Goal: Task Accomplishment & Management: Use online tool/utility

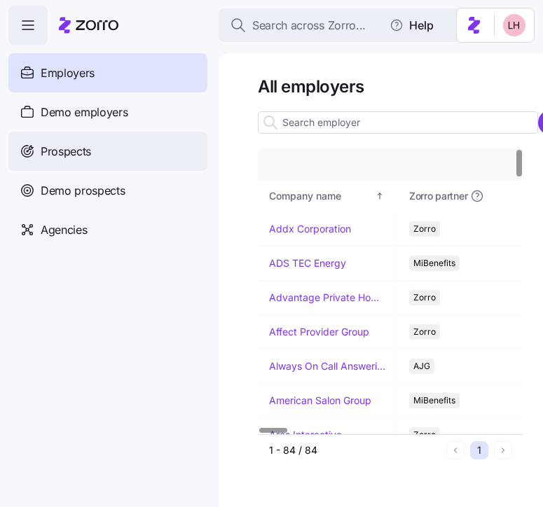
click at [80, 149] on span "Prospects" at bounding box center [66, 152] width 50 height 18
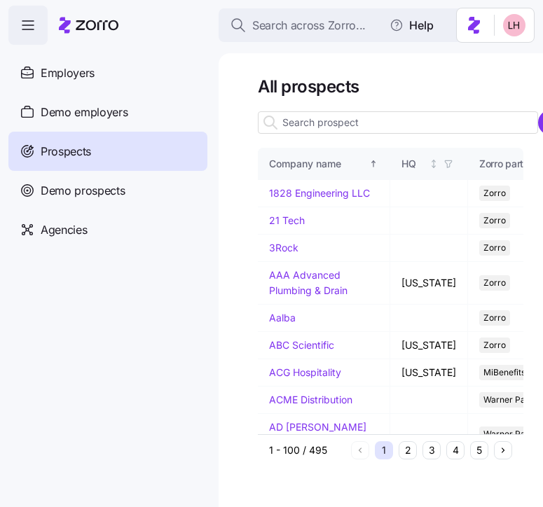
click at [359, 128] on input at bounding box center [398, 122] width 280 height 22
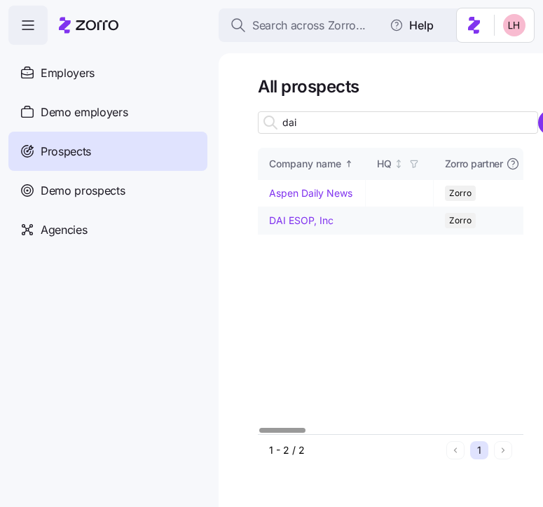
type input "dai"
drag, startPoint x: 309, startPoint y: 222, endPoint x: 318, endPoint y: 216, distance: 10.5
click at [309, 223] on link "DAI ESOP, Inc" at bounding box center [301, 220] width 64 height 12
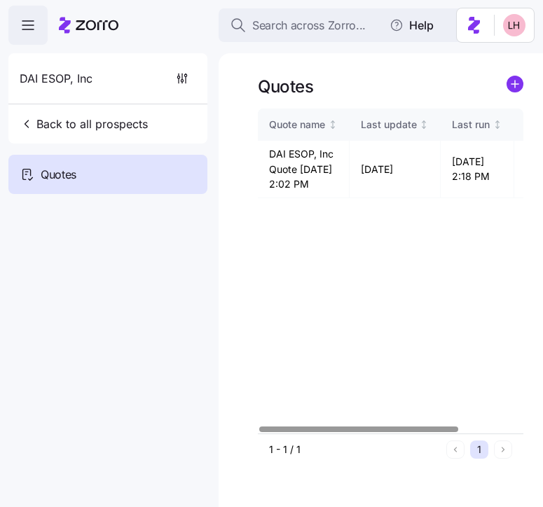
scroll to position [0, 85]
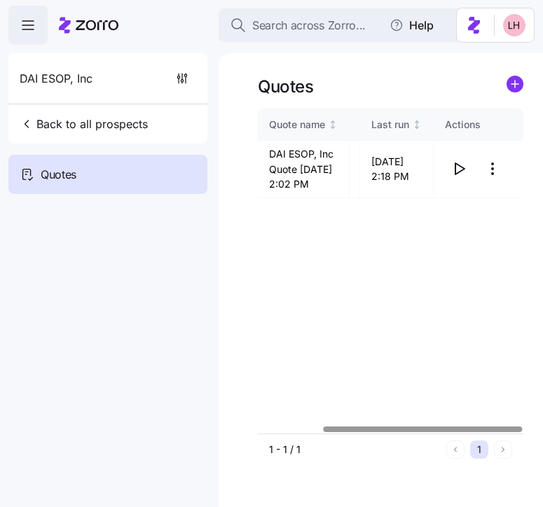
click at [456, 431] on div at bounding box center [422, 428] width 199 height 5
click at [459, 177] on icon "button" at bounding box center [458, 168] width 17 height 17
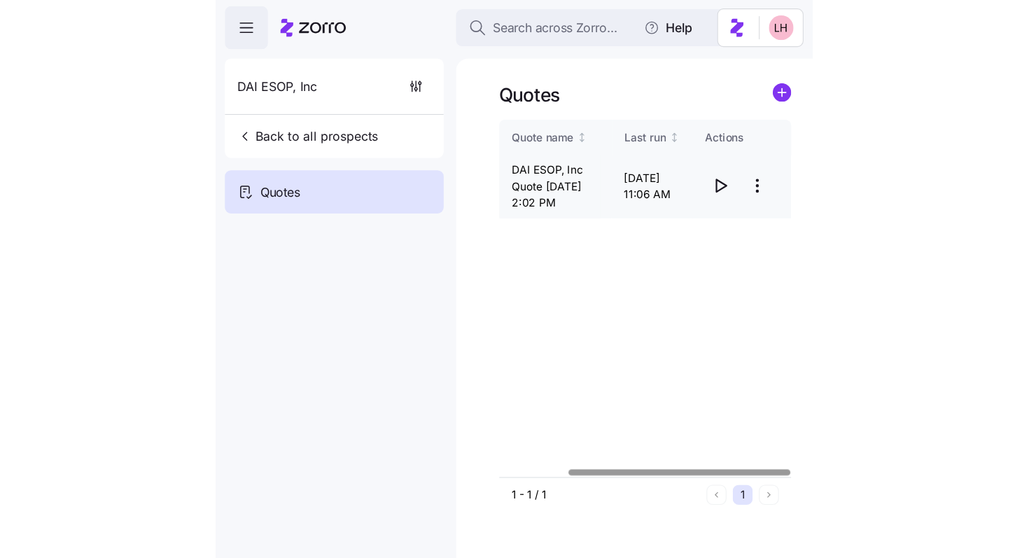
scroll to position [0, 81]
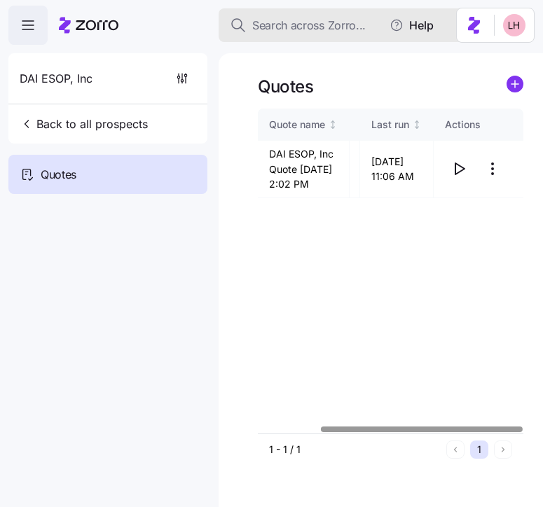
click at [303, 34] on button "Search across Zorro..." at bounding box center [358, 25] width 280 height 34
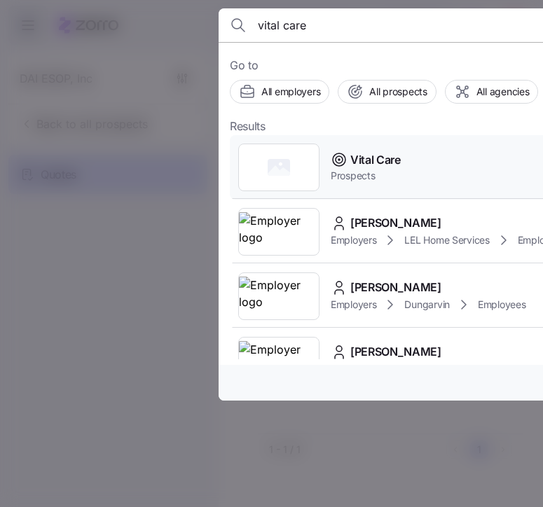
type input "vital care"
click at [401, 165] on div "Vital Care Prospects" at bounding box center [506, 167] width 552 height 64
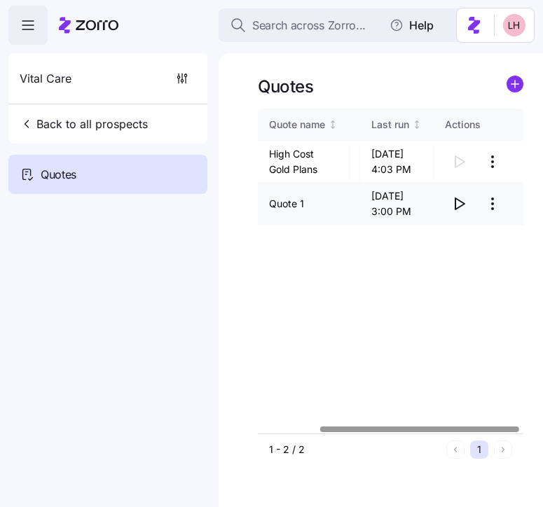
click at [463, 201] on icon "button" at bounding box center [459, 203] width 9 height 11
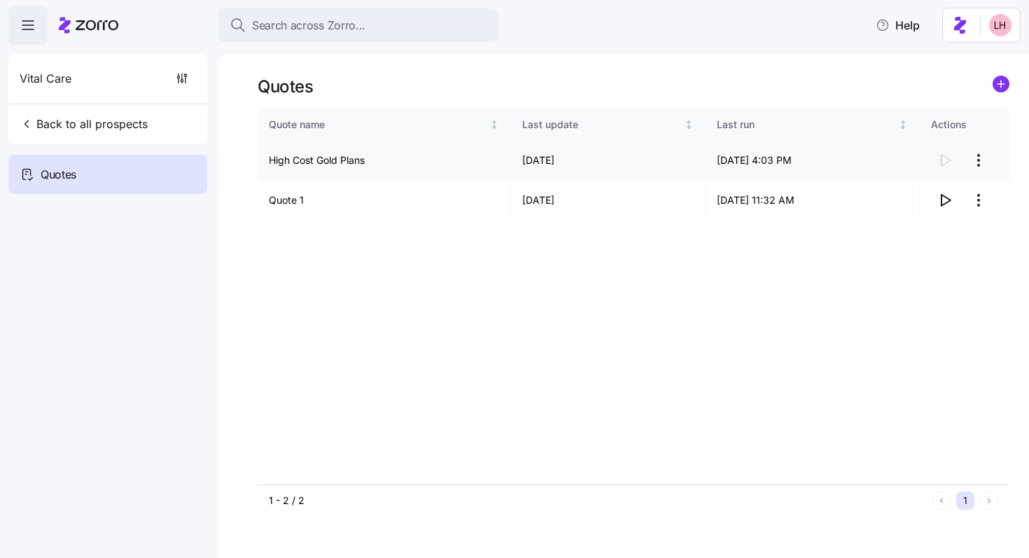
click at [542, 161] on html "Search across Zorro... Help Vital Care Back to all prospects Quotes Quotes Quot…" at bounding box center [514, 275] width 1029 height 550
click at [542, 197] on div "Continue setup" at bounding box center [898, 194] width 69 height 15
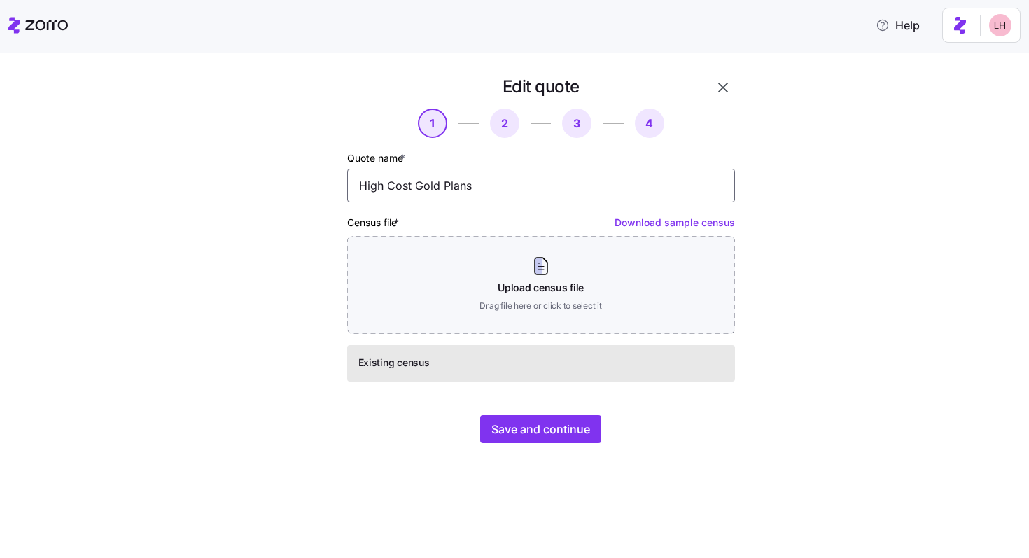
drag, startPoint x: 502, startPoint y: 189, endPoint x: 360, endPoint y: 188, distance: 142.1
click at [360, 188] on input "High Cost Gold Plans" at bounding box center [541, 186] width 388 height 34
type input "High Cost Gold/Platinum"
click at [542, 418] on button "Save and continue" at bounding box center [540, 429] width 121 height 28
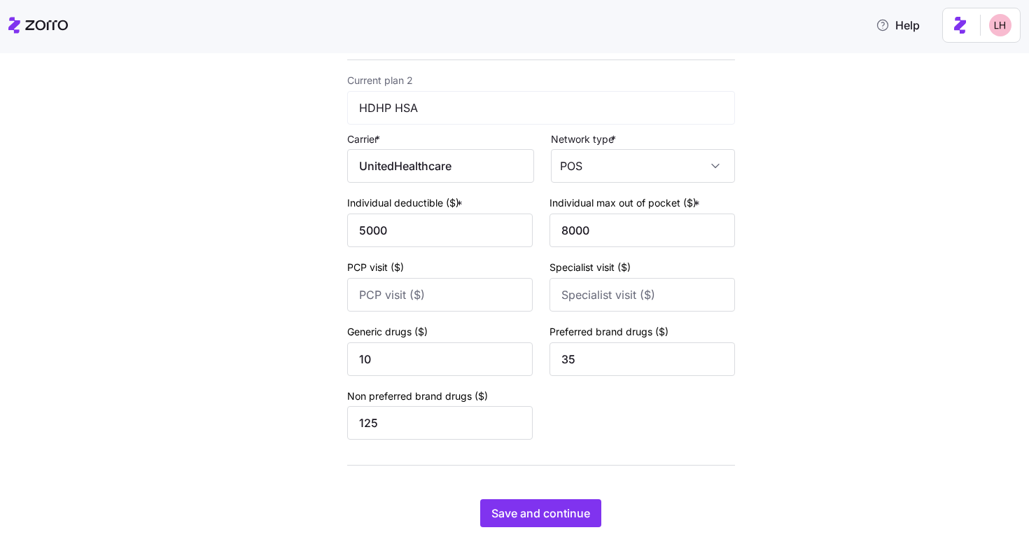
scroll to position [536, 0]
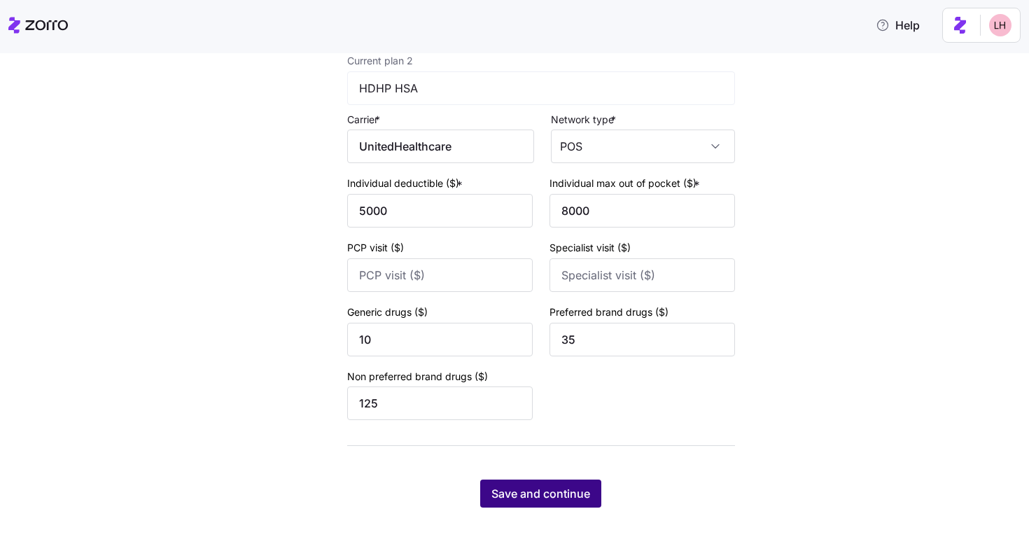
click at [542, 499] on span "Save and continue" at bounding box center [541, 493] width 99 height 17
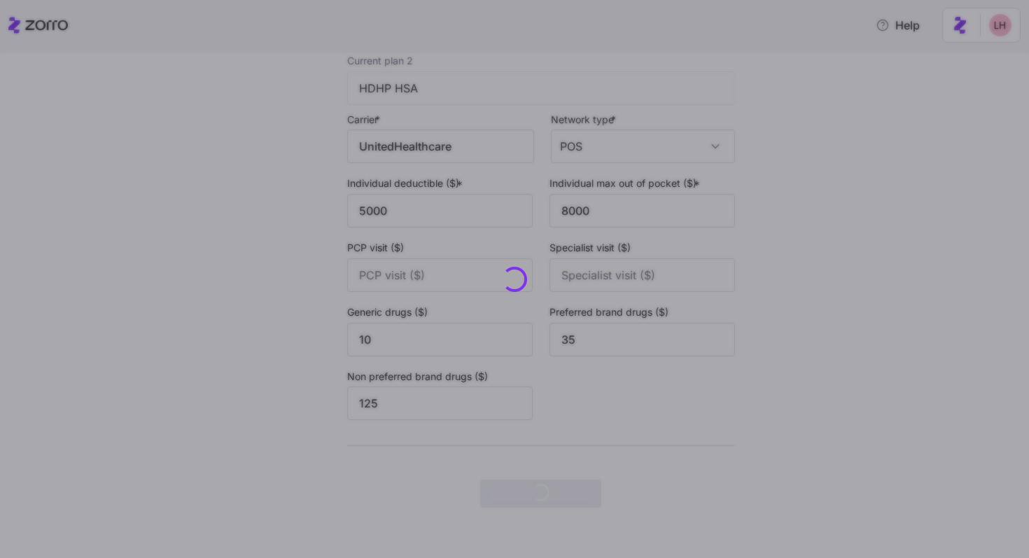
scroll to position [0, 0]
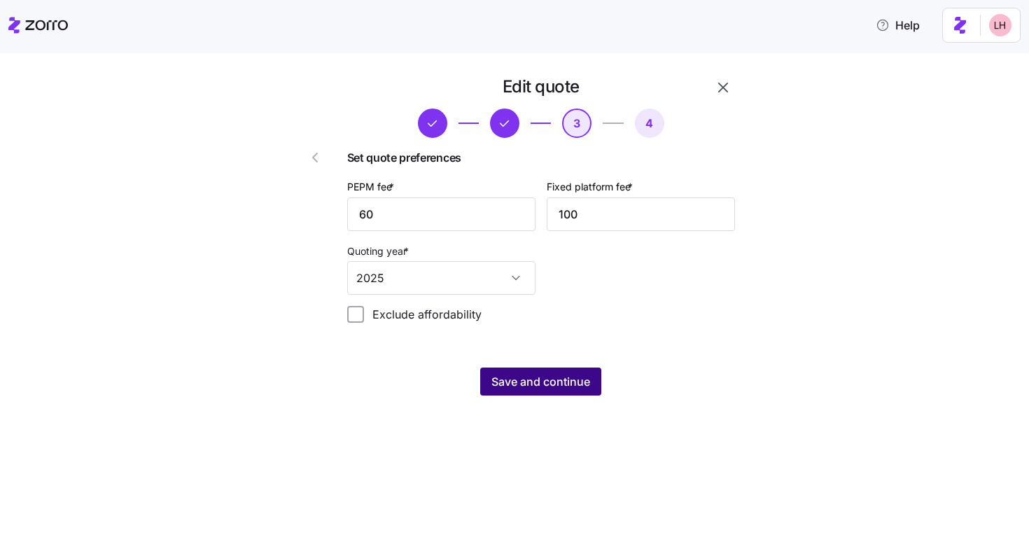
click at [542, 377] on span "Save and continue" at bounding box center [541, 381] width 99 height 17
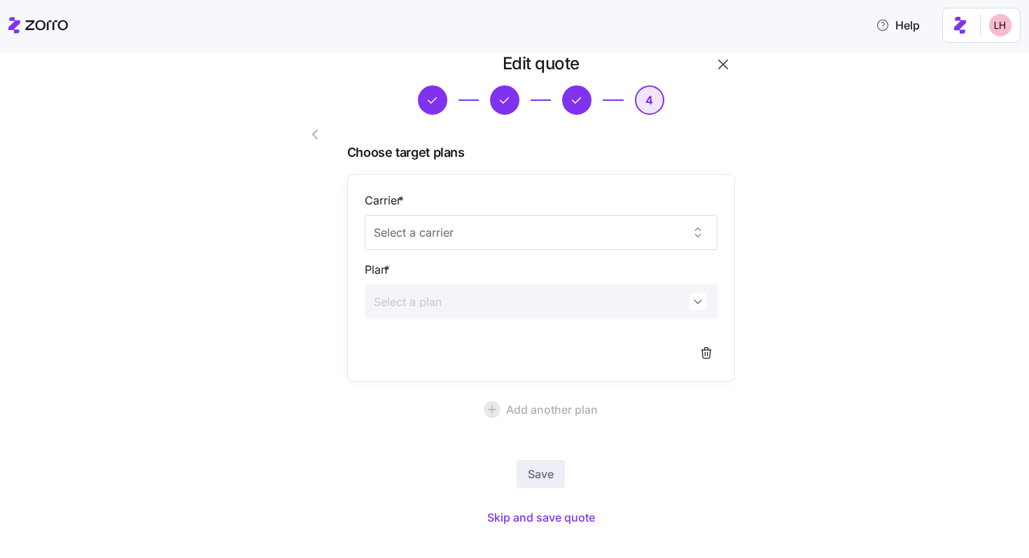
scroll to position [45, 0]
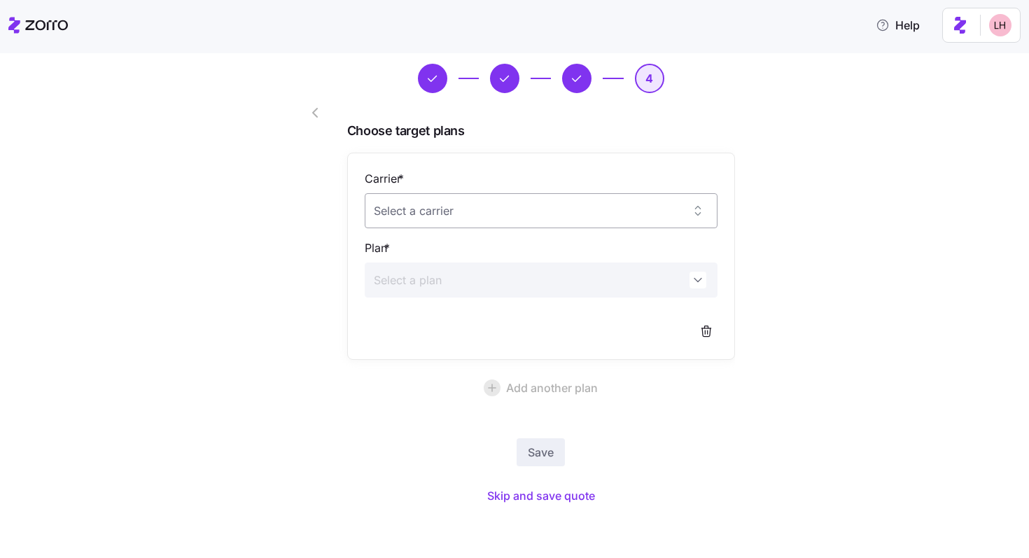
click at [542, 214] on input "Carrier *" at bounding box center [541, 210] width 353 height 35
click at [542, 242] on div "Florida Blue" at bounding box center [536, 253] width 342 height 29
type input "Florida Blue"
click at [542, 279] on input "Plan *" at bounding box center [541, 280] width 353 height 35
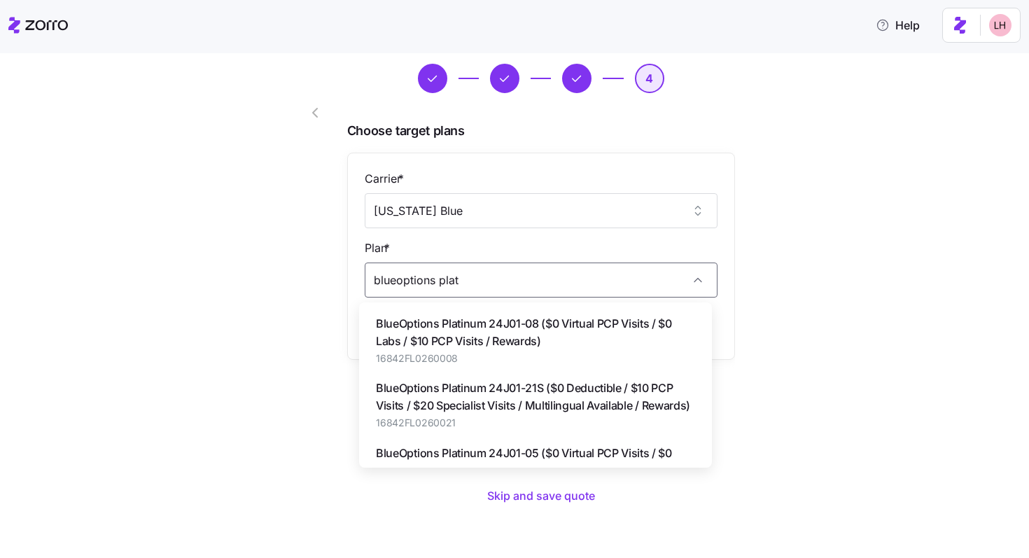
click at [540, 344] on span "BlueOptions Platinum 24J01-08 ($0 Virtual PCP Visits / $0 Labs / $10 PCP Visits…" at bounding box center [535, 332] width 319 height 35
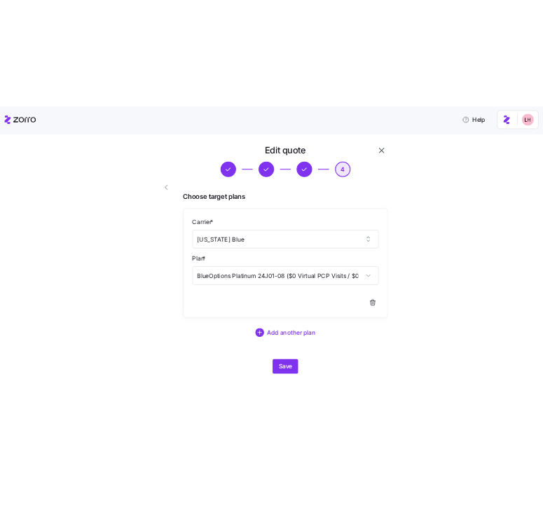
scroll to position [3, 0]
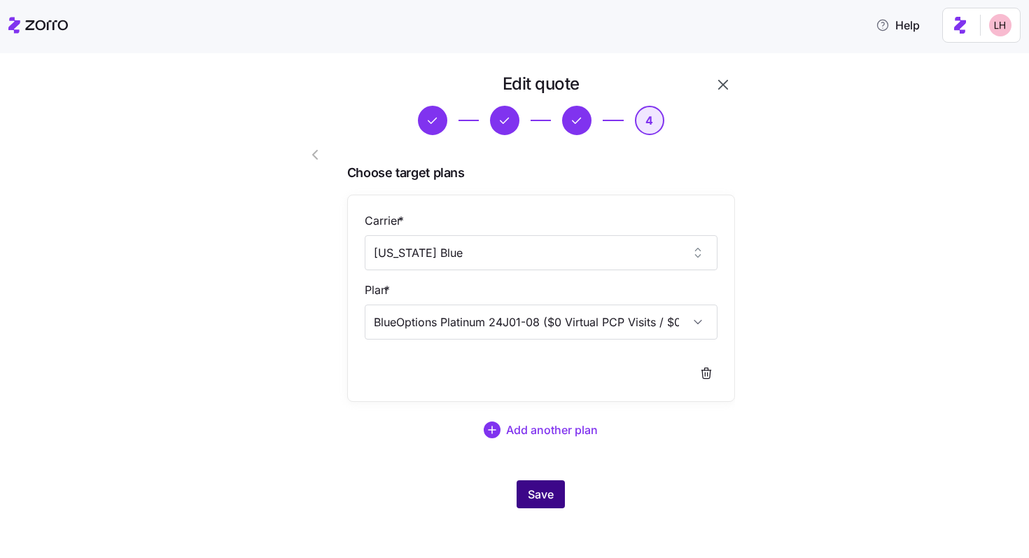
type input "BlueOptions Platinum 24J01-08 ($0 Virtual PCP Visits / $0 Labs / $10 PCP Visits…"
click at [541, 494] on span "Save" at bounding box center [541, 494] width 26 height 17
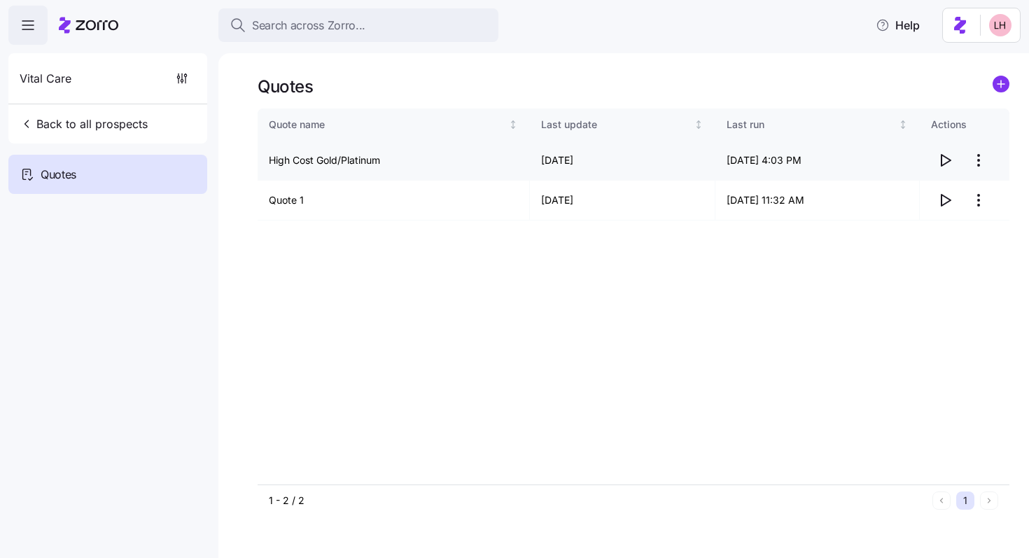
click at [542, 163] on icon "button" at bounding box center [945, 160] width 17 height 17
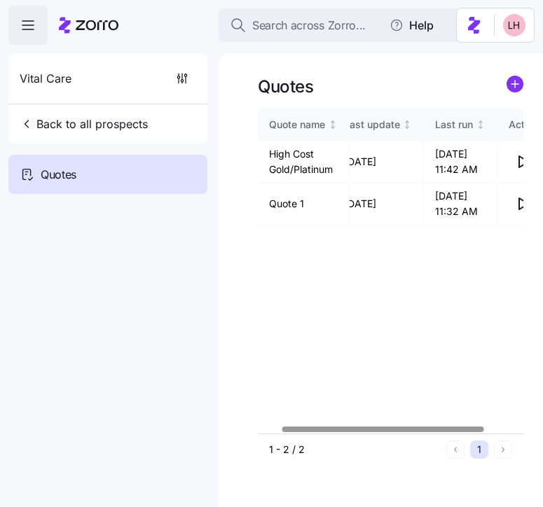
scroll to position [0, 81]
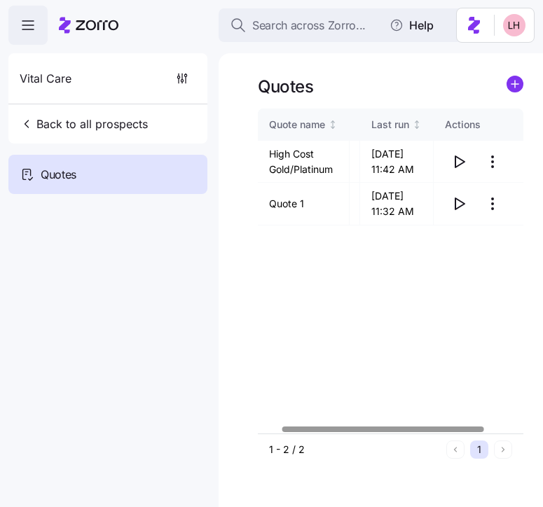
click at [483, 431] on div at bounding box center [382, 428] width 201 height 5
click at [496, 160] on html "Search across Zorro... Help Vital Care Back to all prospects Quotes Quotes Quot…" at bounding box center [271, 249] width 543 height 499
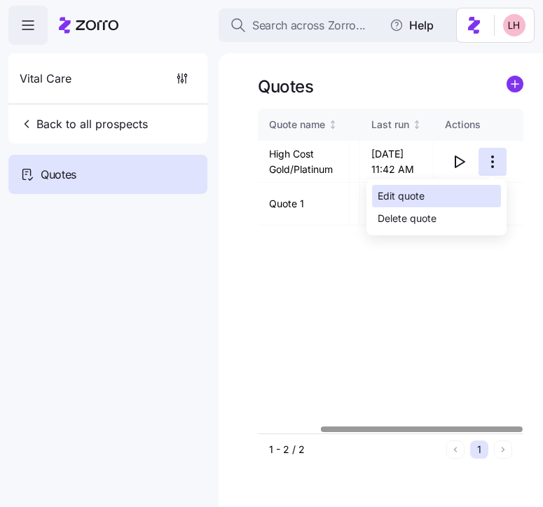
click at [453, 198] on div "Edit quote" at bounding box center [436, 196] width 129 height 22
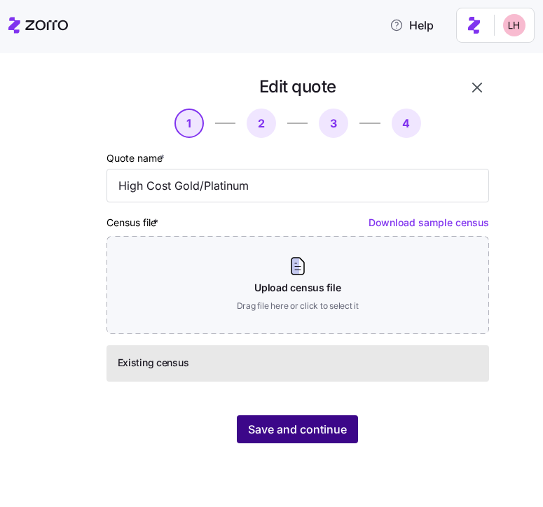
click at [349, 418] on button "Save and continue" at bounding box center [297, 429] width 121 height 28
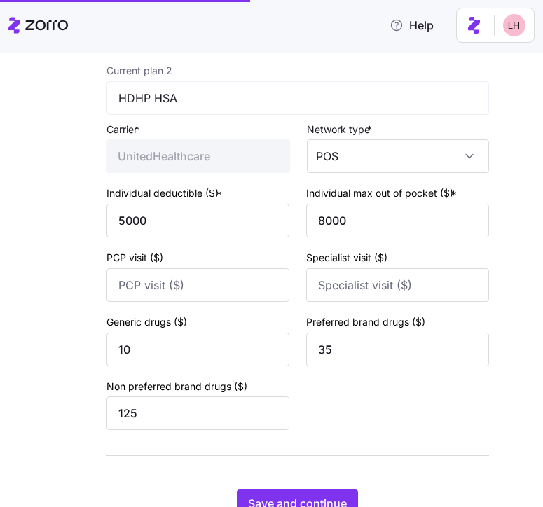
scroll to position [583, 0]
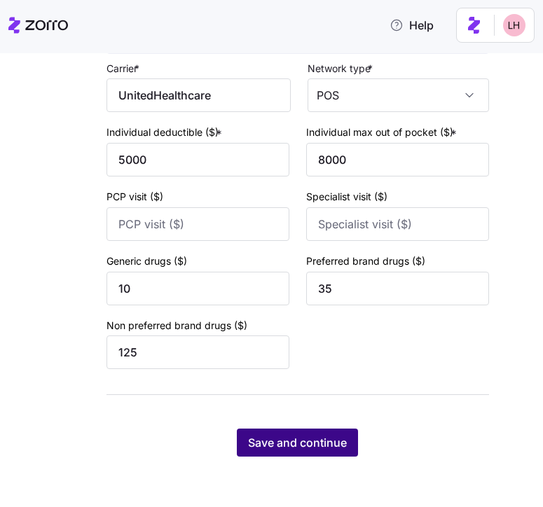
click at [305, 456] on button "Save and continue" at bounding box center [297, 443] width 121 height 28
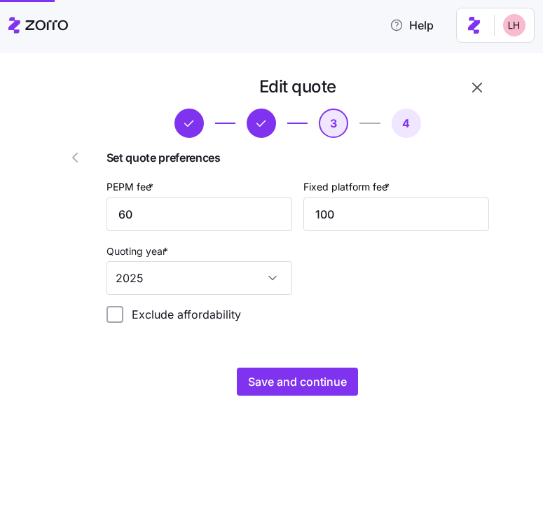
scroll to position [0, 0]
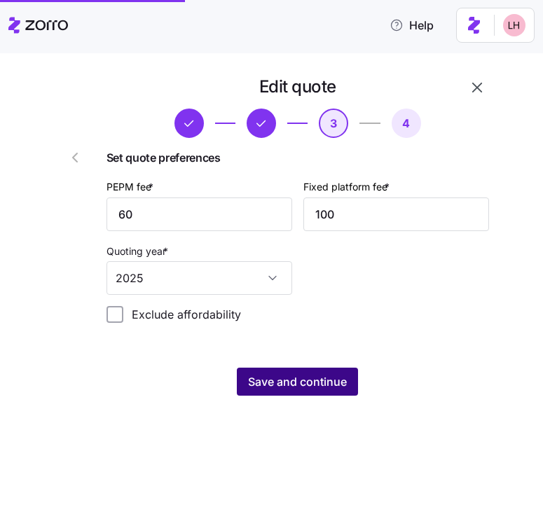
click at [319, 379] on span "Save and continue" at bounding box center [297, 381] width 99 height 17
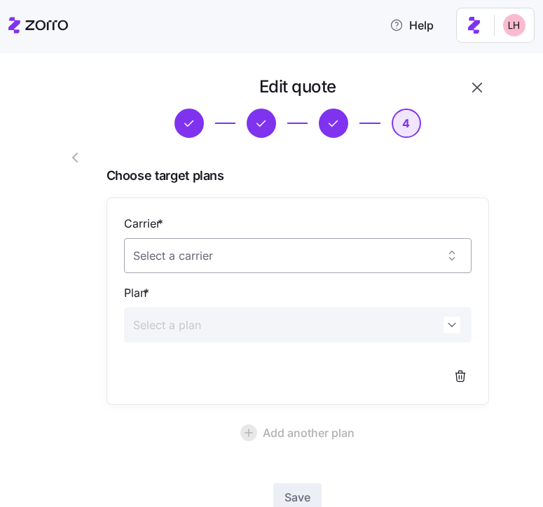
click at [333, 260] on input "Carrier *" at bounding box center [298, 255] width 348 height 35
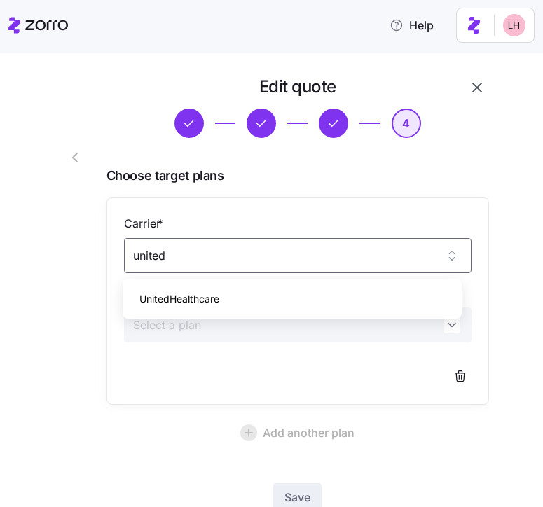
click at [237, 293] on div "UnitedHealthcare" at bounding box center [292, 298] width 328 height 29
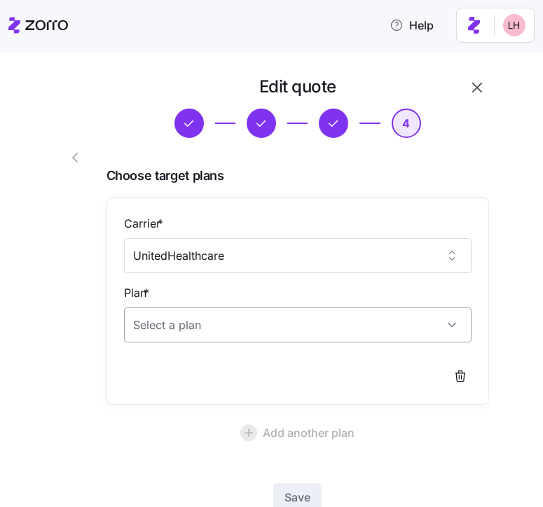
type input "UnitedHealthcare"
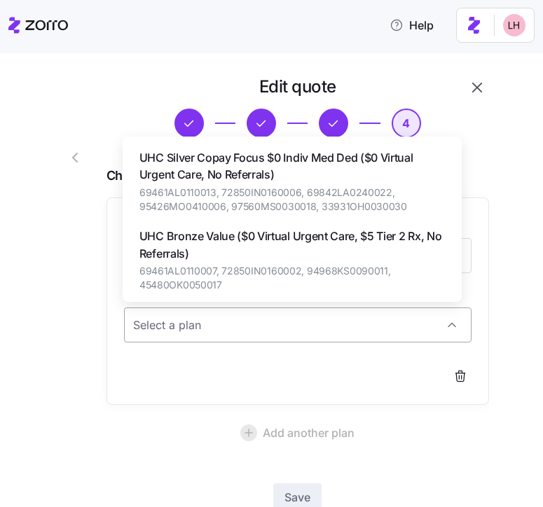
click at [207, 324] on input "Plan *" at bounding box center [298, 324] width 348 height 35
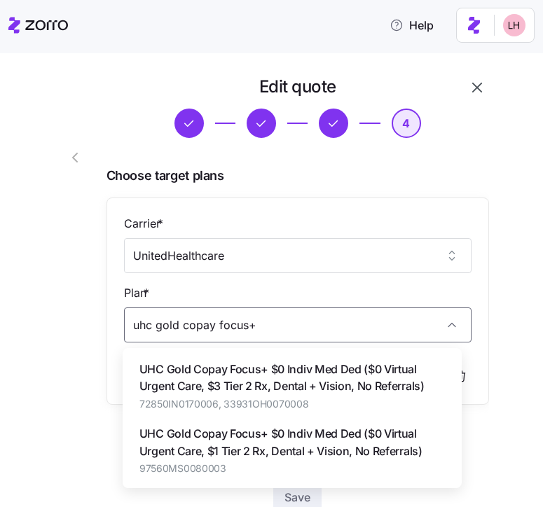
click at [252, 466] on span "97560MS0080003" at bounding box center [291, 468] width 305 height 14
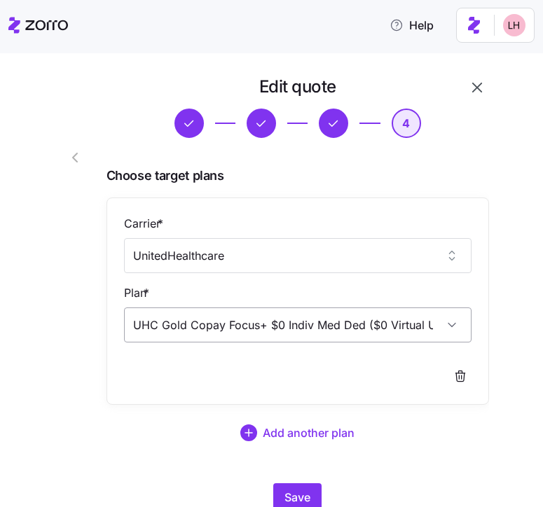
click at [433, 337] on input "UHC Gold Copay Focus+ $0 Indiv Med Ded ($0 Virtual Urgent Care, $1 Tier 2 Rx, D…" at bounding box center [298, 324] width 348 height 35
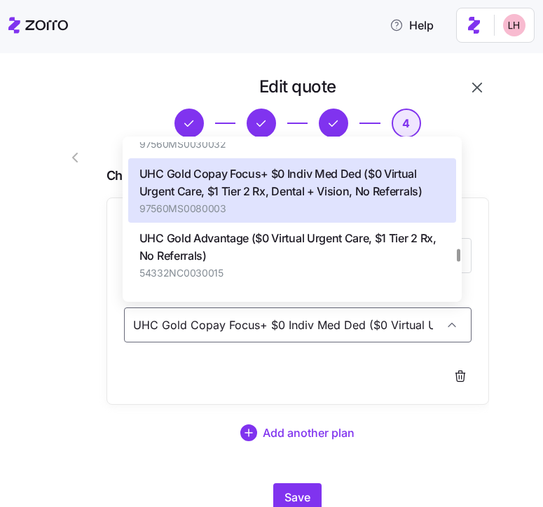
scroll to position [5614, 0]
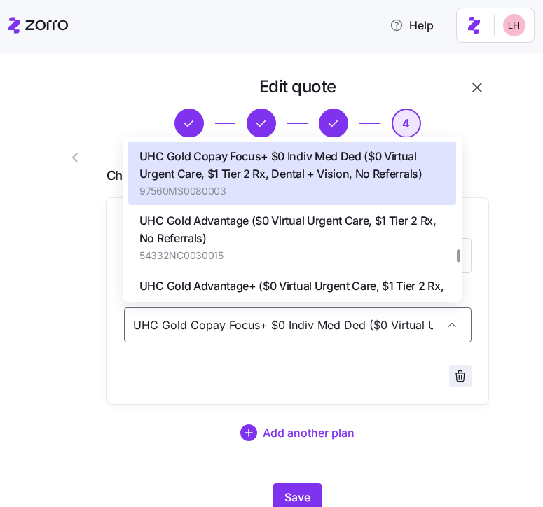
type input "UHC Gold Copay Focus+ $0 Indiv Med Ded ($0 Virtual Urgent Care, $1 Tier 2 Rx, D…"
click at [453, 370] on icon "button" at bounding box center [460, 376] width 14 height 14
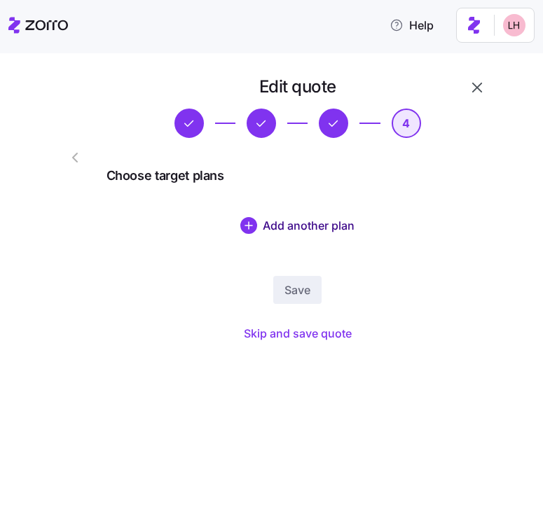
click at [280, 224] on span "Add another plan" at bounding box center [309, 225] width 92 height 17
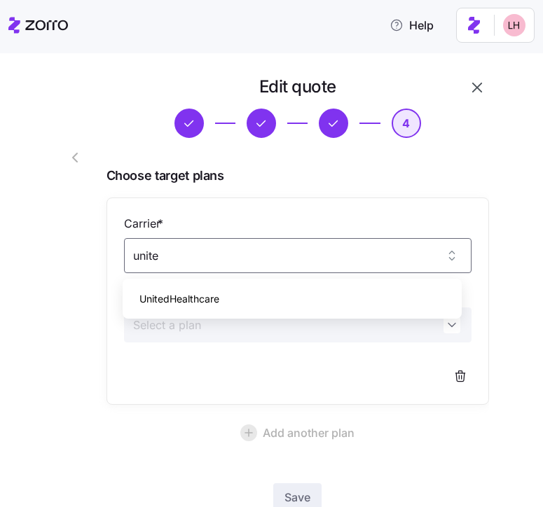
click at [199, 291] on span "UnitedHealthcare" at bounding box center [179, 298] width 80 height 15
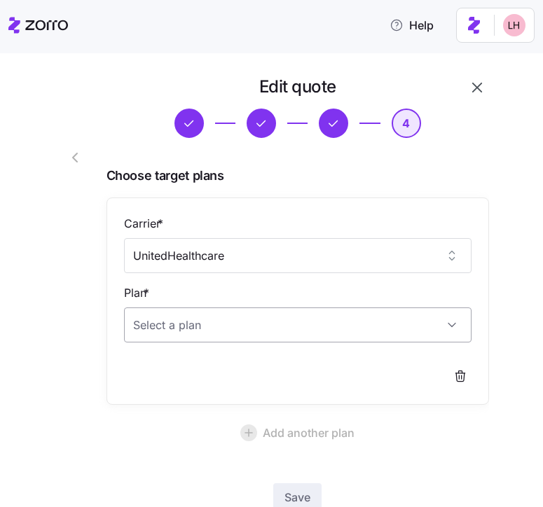
type input "UnitedHealthcare"
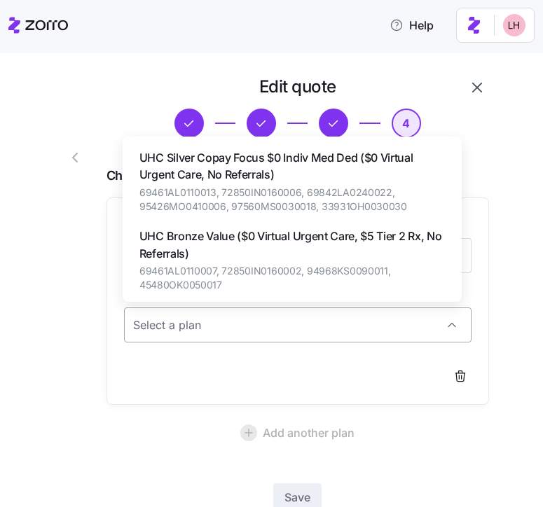
click at [224, 323] on input "Plan *" at bounding box center [298, 324] width 348 height 35
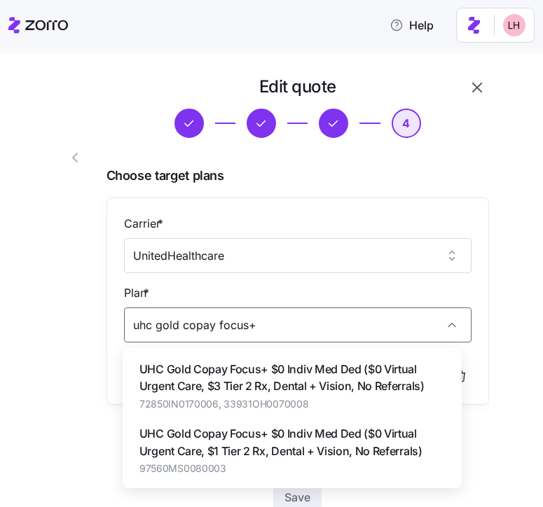
type input "uhc gold copay focus+"
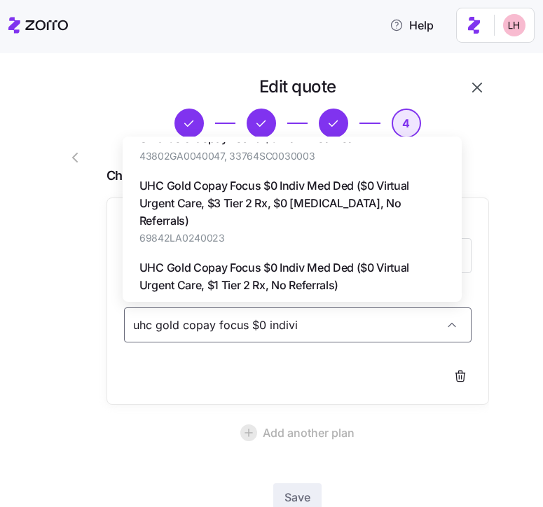
scroll to position [0, 0]
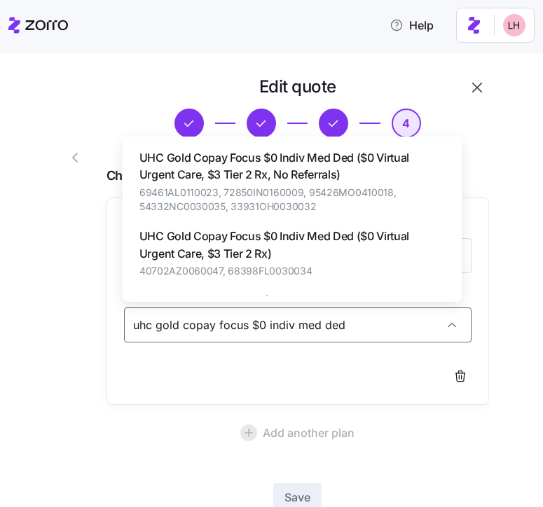
type input "uhc gold copay focus $0 indiv med ded"
click at [286, 193] on span "69461AL0110023, 72850IN0160009, 95426MO0410018, 54332NC0030035, 33931OH0030032" at bounding box center [291, 200] width 305 height 29
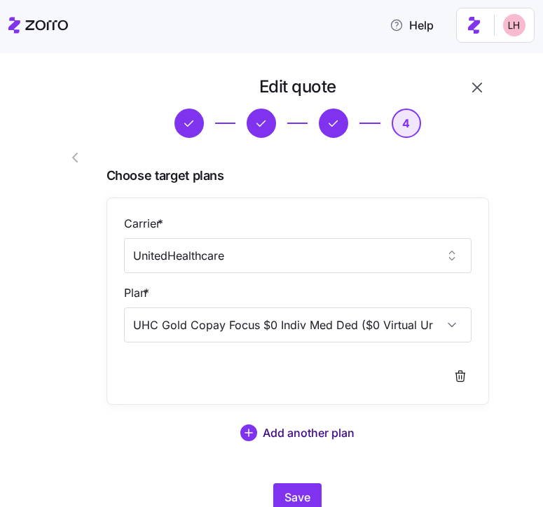
type input "UHC Gold Copay Focus $0 Indiv Med Ded ($0 Virtual Urgent Care, $3 Tier 2 Rx, No…"
click at [314, 438] on span "Add another plan" at bounding box center [309, 432] width 92 height 17
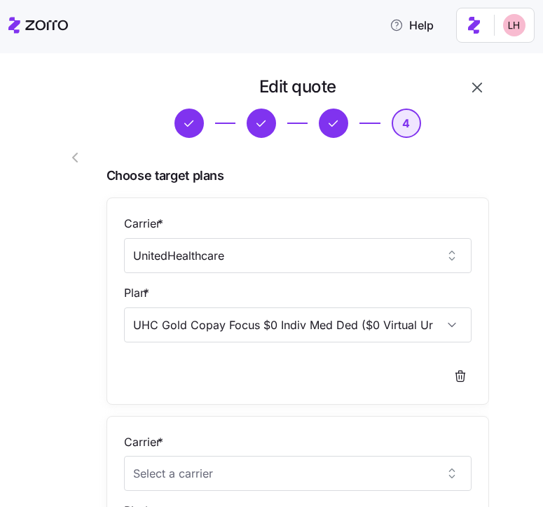
scroll to position [124, 0]
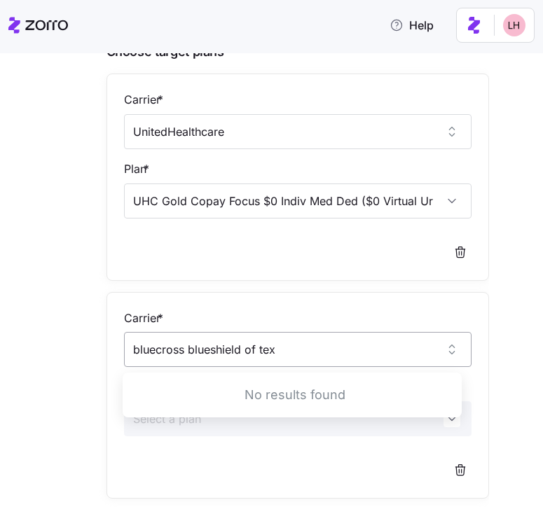
drag, startPoint x: 252, startPoint y: 345, endPoint x: 197, endPoint y: 345, distance: 54.6
click at [197, 345] on input "bluecross blueshield of tex" at bounding box center [298, 349] width 348 height 35
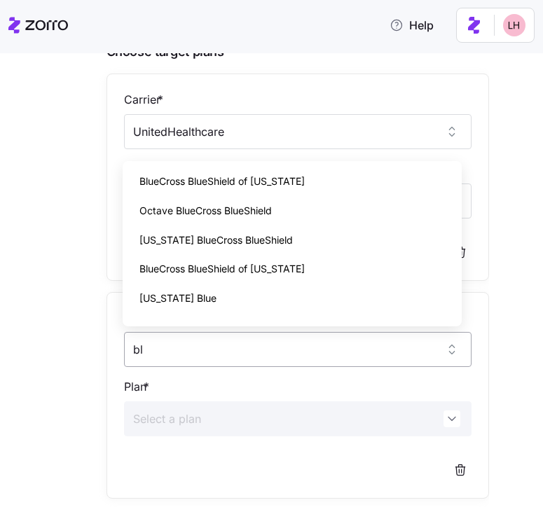
type input "b"
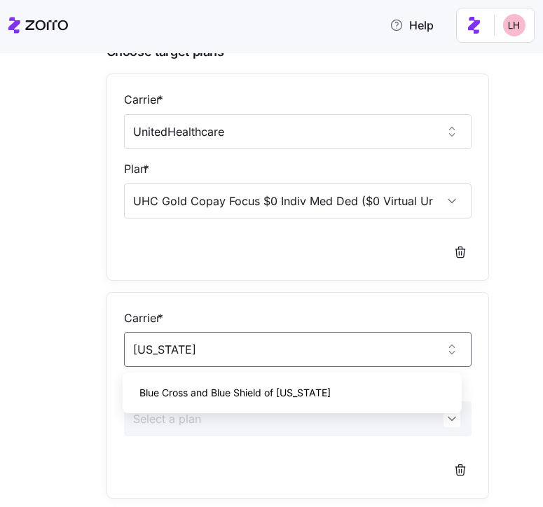
click at [207, 387] on span "Blue Cross and Blue Shield of Texas" at bounding box center [234, 392] width 191 height 15
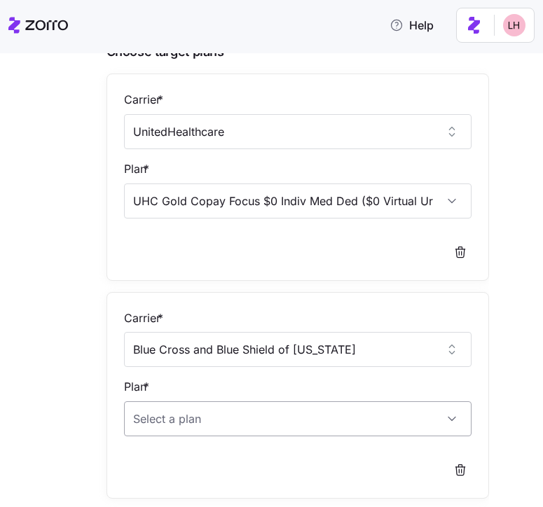
type input "Blue Cross and Blue Shield of Texas"
click at [253, 414] on input "Plan *" at bounding box center [298, 418] width 348 height 35
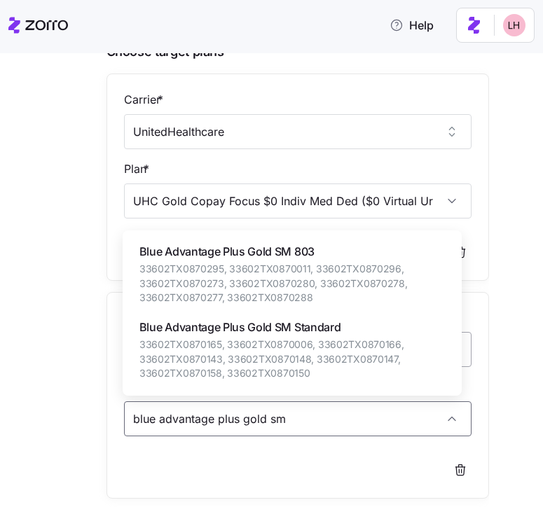
click at [267, 362] on span "33602TX0870165, 33602TX0870006, 33602TX0870166, 33602TX0870143, 33602TX0870148,…" at bounding box center [291, 358] width 305 height 43
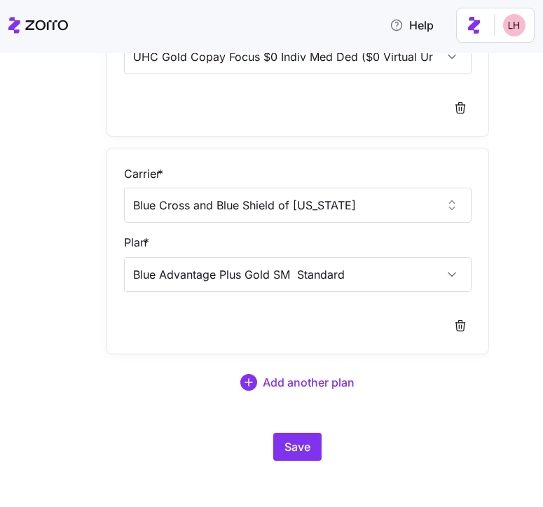
scroll to position [272, 0]
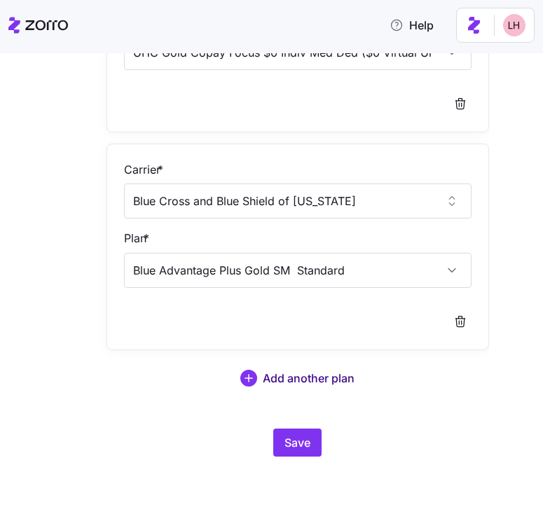
type input "Blue Advantage Plus Gold SM Standard"
click at [327, 373] on span "Add another plan" at bounding box center [309, 378] width 92 height 17
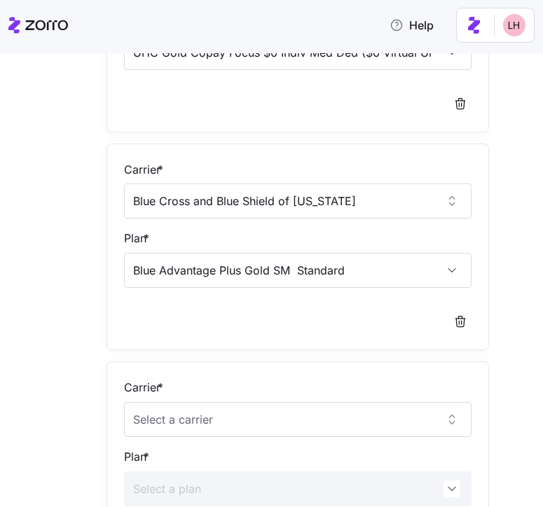
scroll to position [391, 0]
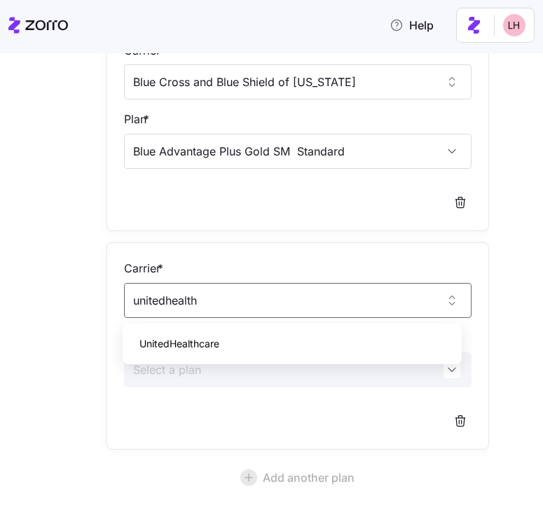
click at [207, 354] on div "UnitedHealthcare" at bounding box center [292, 343] width 328 height 29
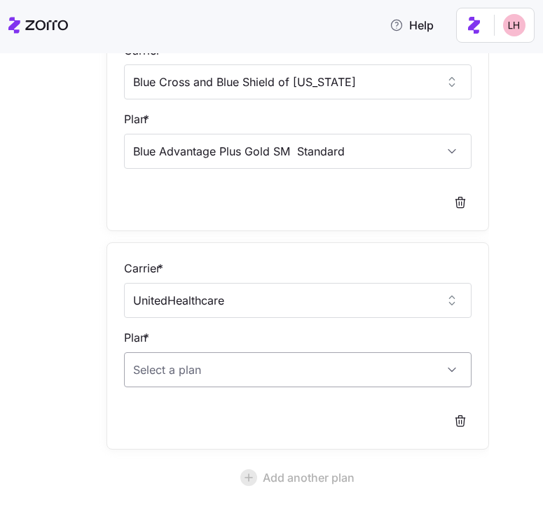
type input "UnitedHealthcare"
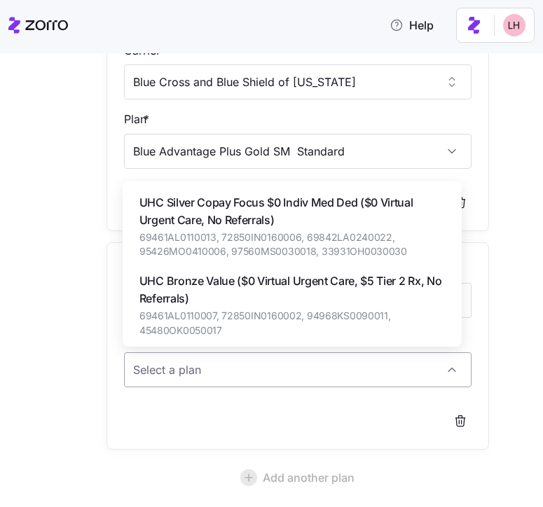
click at [208, 364] on input "Plan *" at bounding box center [298, 369] width 348 height 35
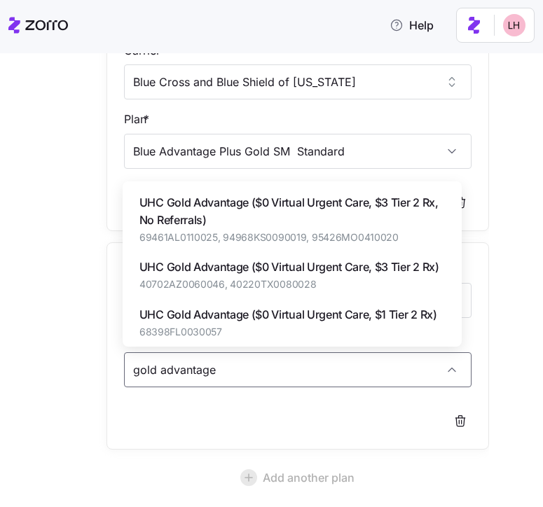
drag, startPoint x: 220, startPoint y: 380, endPoint x: 98, endPoint y: 359, distance: 123.6
click at [97, 359] on div "Edit quote 4 Choose target plans Carrier * UnitedHealthcare Plan * UHC Gold Cop…" at bounding box center [258, 141] width 473 height 925
type input "uhc gold advantage"
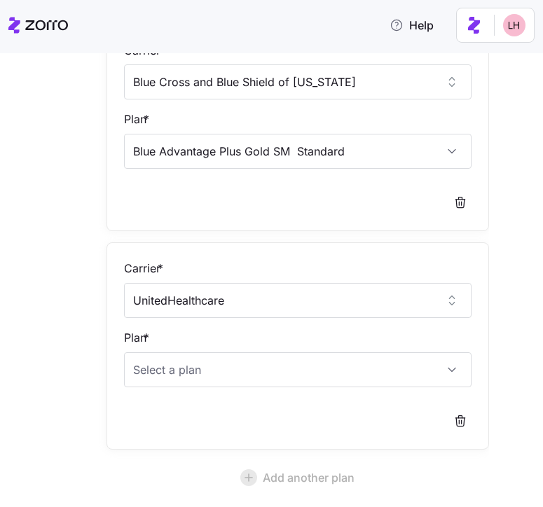
click at [523, 271] on div "Edit quote 4 Choose target plans Carrier * UnitedHealthcare Plan * UHC Gold Cop…" at bounding box center [271, 280] width 543 height 454
click at [317, 369] on input "Plan *" at bounding box center [298, 369] width 348 height 35
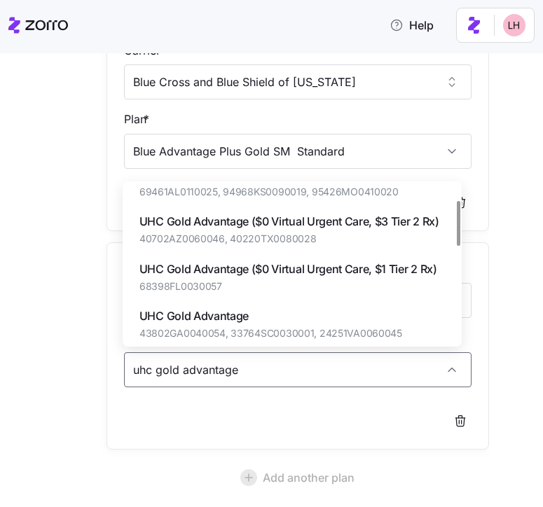
scroll to position [121, 0]
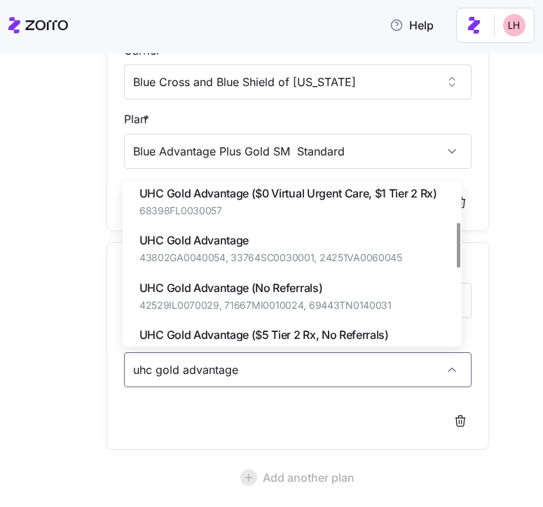
click at [314, 251] on span "43802GA0040054, 33764SC0030001, 24251VA0060045" at bounding box center [270, 258] width 263 height 14
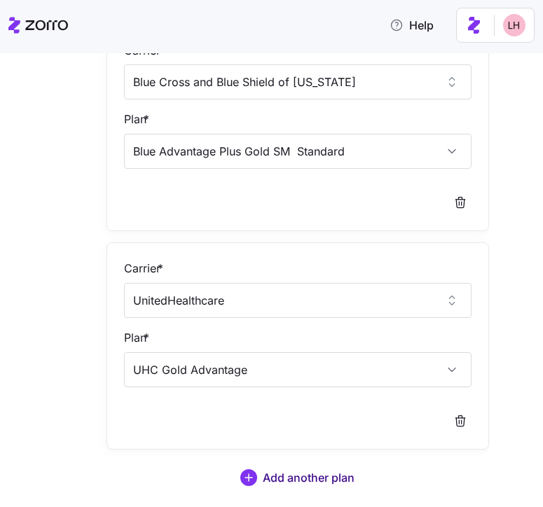
type input "UHC Gold Advantage"
click at [333, 471] on span "Add another plan" at bounding box center [309, 477] width 92 height 17
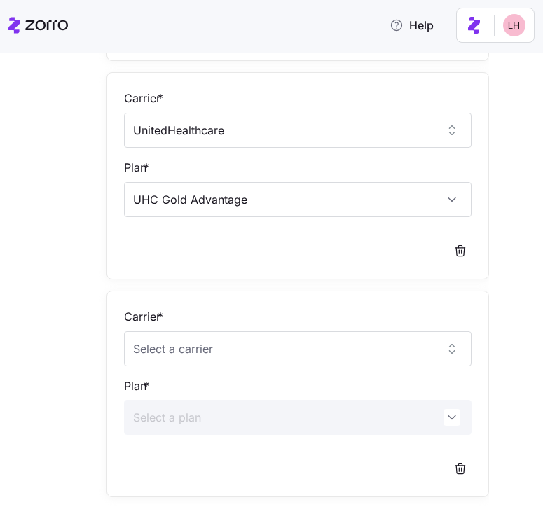
scroll to position [713, 0]
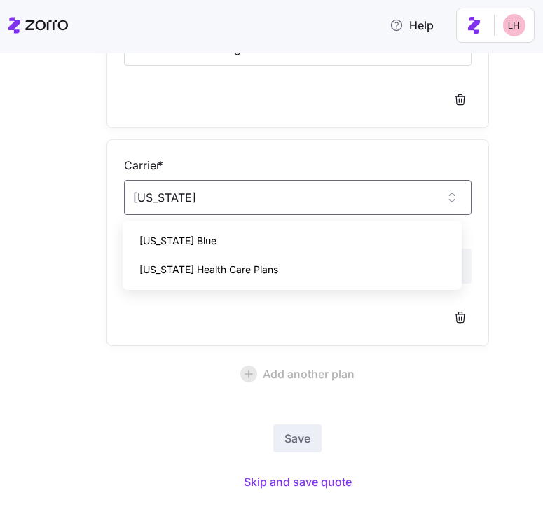
click at [245, 234] on div "Florida Blue" at bounding box center [292, 240] width 328 height 29
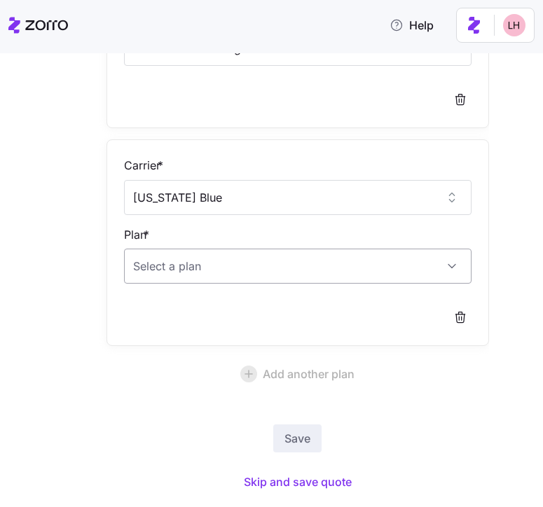
type input "Florida Blue"
click at [244, 267] on input "Plan *" at bounding box center [298, 266] width 348 height 35
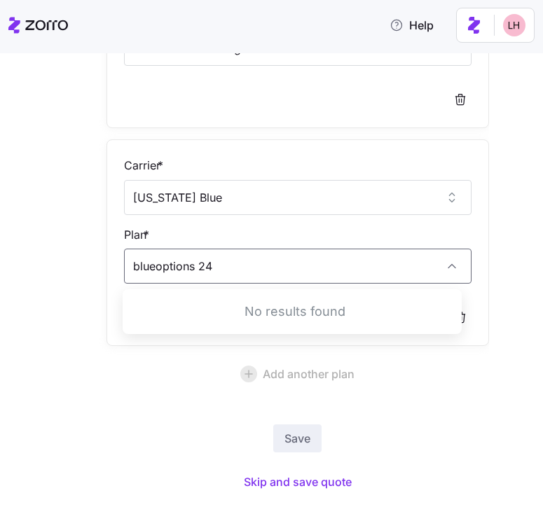
type input "blueoptions 24"
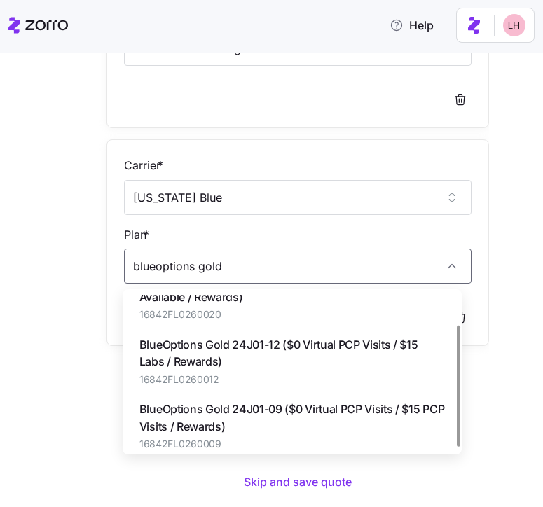
scroll to position [40, 0]
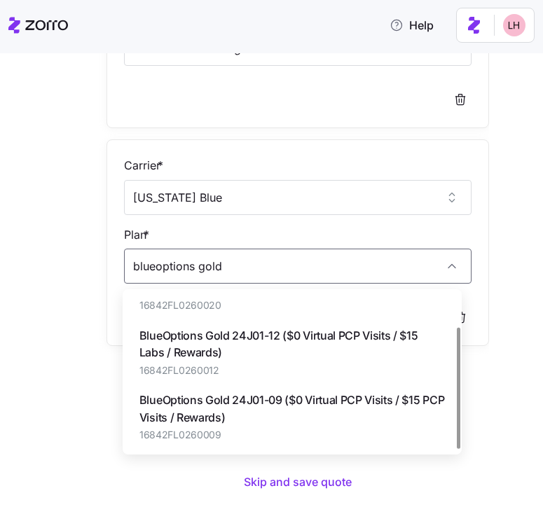
click at [349, 401] on span "BlueOptions Gold 24J01-09 ($0 Virtual PCP Visits / $15 PCP Visits / Rewards)" at bounding box center [291, 408] width 305 height 35
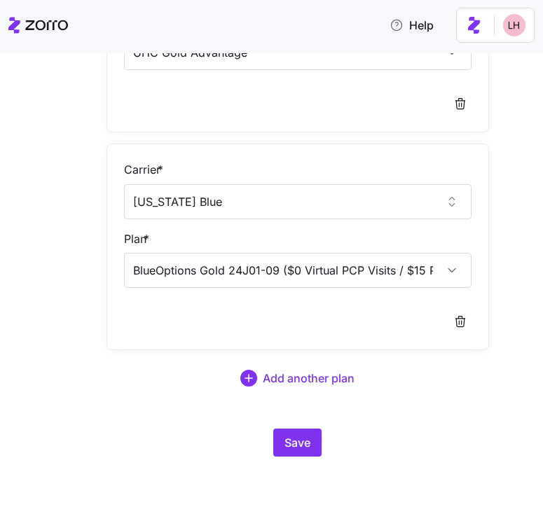
scroll to position [709, 0]
type input "BlueOptions Gold 24J01-09 ($0 Virtual PCP Visits / $15 PCP Visits / Rewards)"
click at [321, 379] on span "Add another plan" at bounding box center [309, 378] width 92 height 17
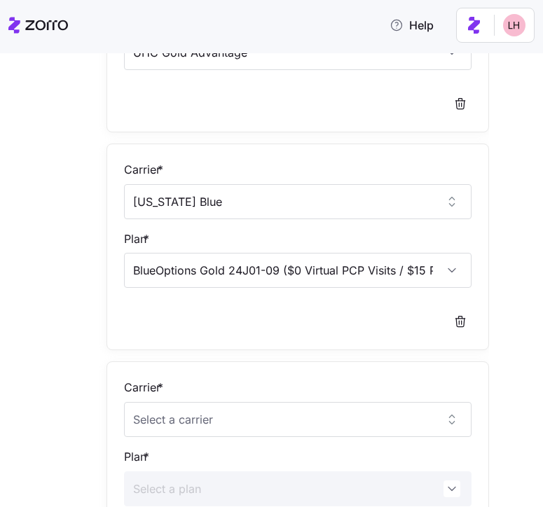
scroll to position [835, 0]
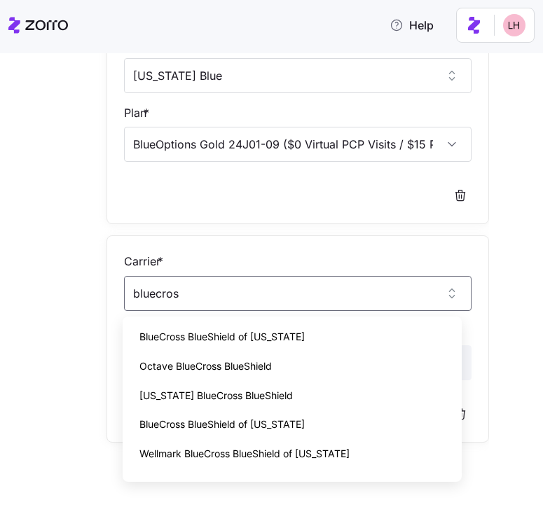
click at [265, 421] on span "BlueCross BlueShield of Arizona" at bounding box center [221, 424] width 165 height 15
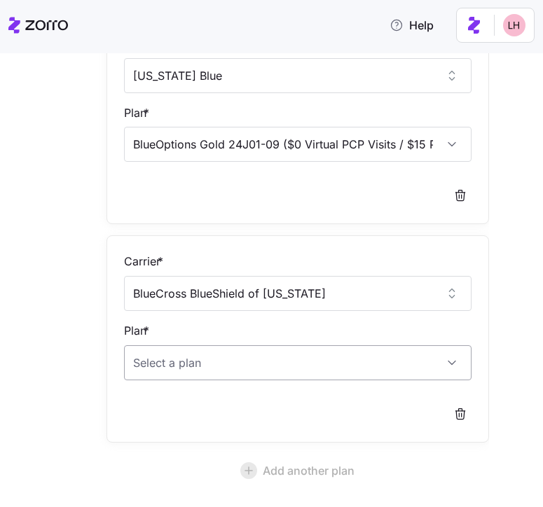
type input "BlueCross BlueShield of Arizona"
click at [235, 362] on input "Plan *" at bounding box center [298, 362] width 348 height 35
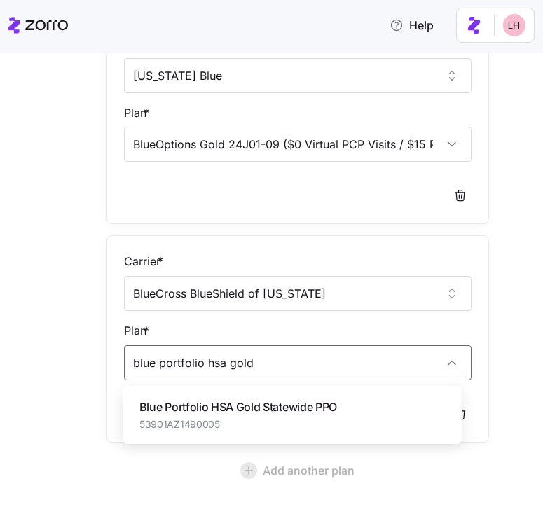
click at [293, 429] on span "53901AZ1490005" at bounding box center [237, 424] width 197 height 14
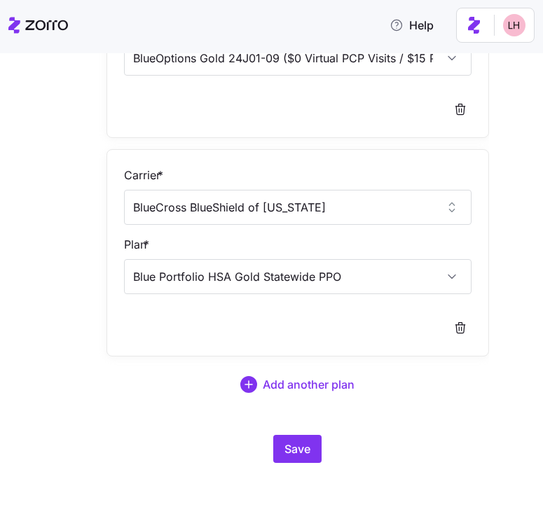
scroll to position [927, 0]
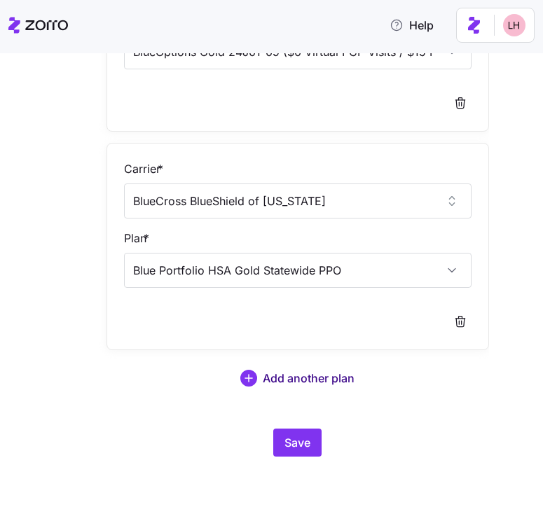
type input "Blue Portfolio HSA Gold Statewide PPO"
click at [326, 371] on span "Add another plan" at bounding box center [309, 378] width 92 height 17
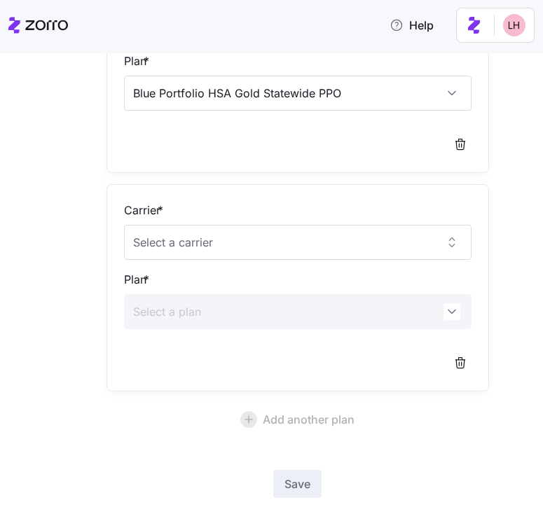
scroll to position [1174, 0]
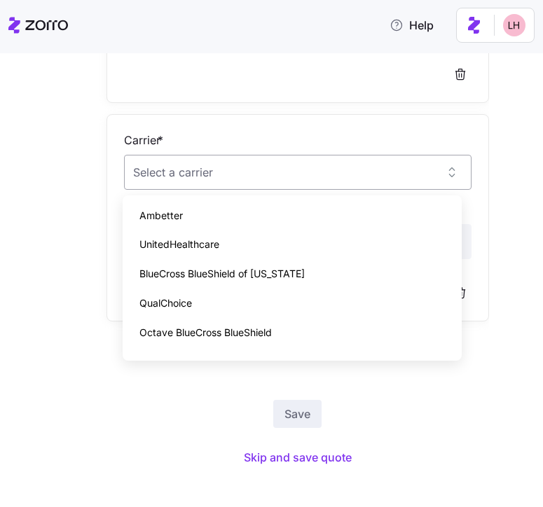
click at [242, 181] on input "Carrier *" at bounding box center [298, 172] width 348 height 35
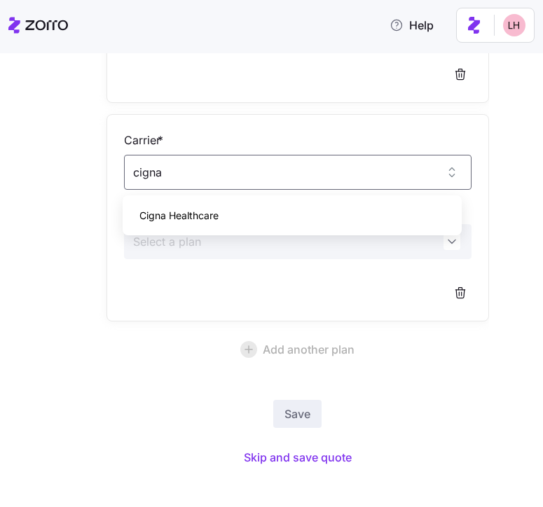
click at [179, 207] on div "Cigna Healthcare" at bounding box center [292, 215] width 328 height 29
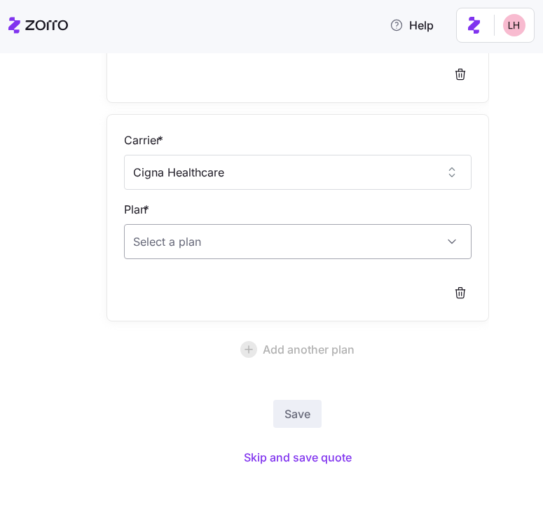
type input "Cigna Healthcare"
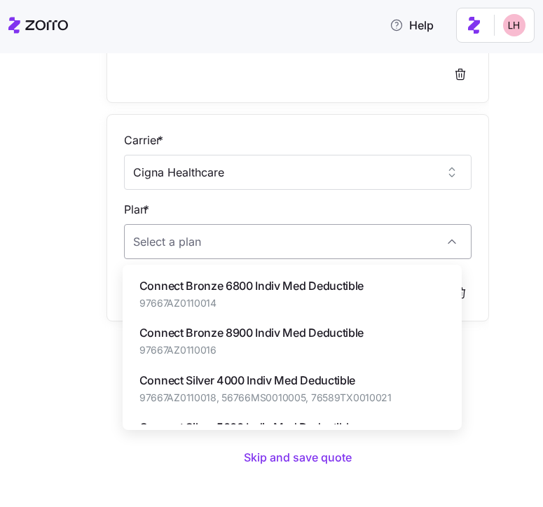
click at [207, 235] on input "Plan *" at bounding box center [298, 241] width 348 height 35
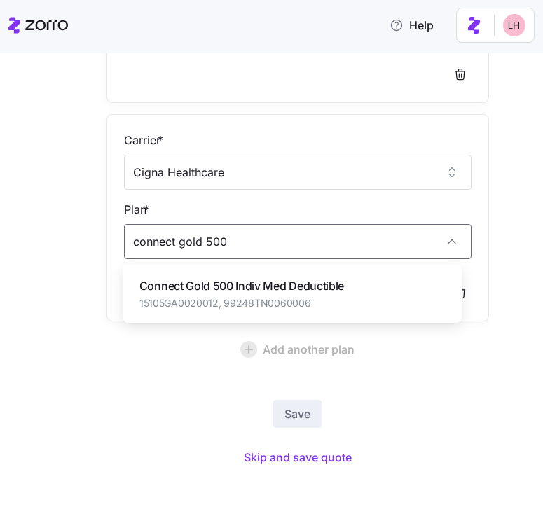
click at [218, 307] on span "15105GA0020012, 99248TN0060006" at bounding box center [241, 303] width 204 height 14
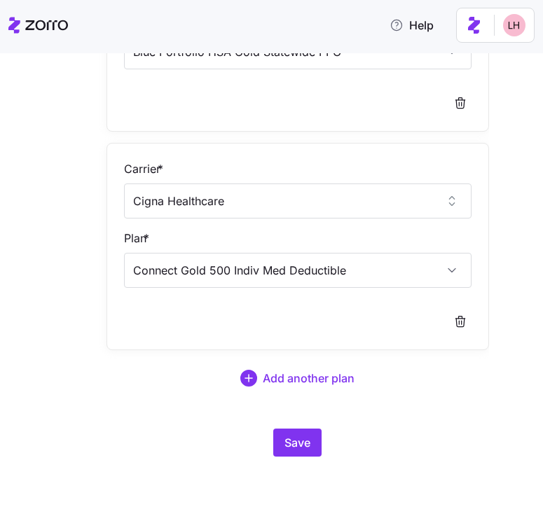
scroll to position [1145, 0]
type input "Connect Gold 500 Indiv Med Deductible"
click at [326, 385] on span "Add another plan" at bounding box center [309, 378] width 92 height 17
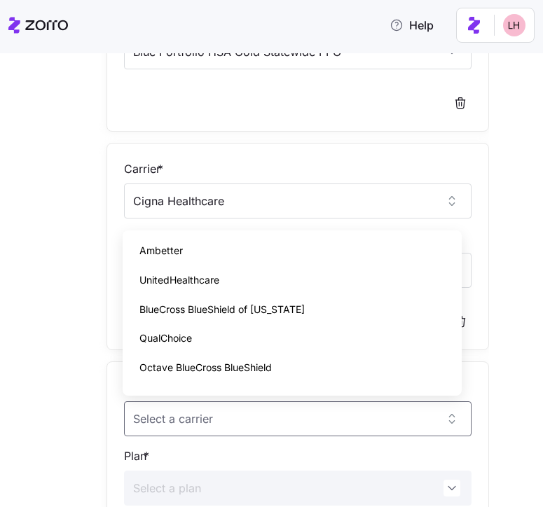
click at [520, 347] on div "Edit quote 4 Choose target plans Carrier * UnitedHealthcare Plan * UHC Gold Cop…" at bounding box center [271, 280] width 543 height 454
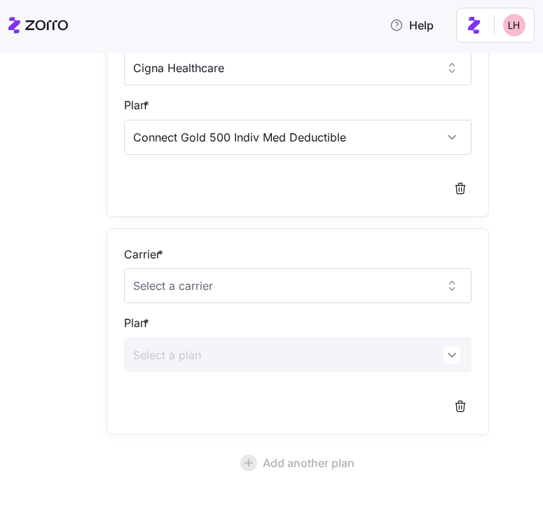
scroll to position [1293, 0]
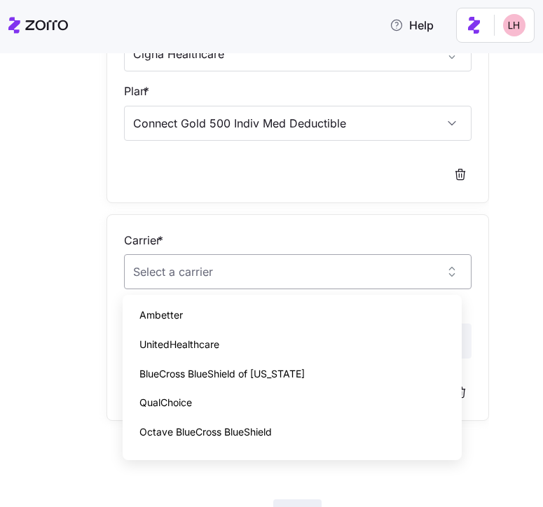
click at [298, 269] on input "Carrier *" at bounding box center [298, 271] width 348 height 35
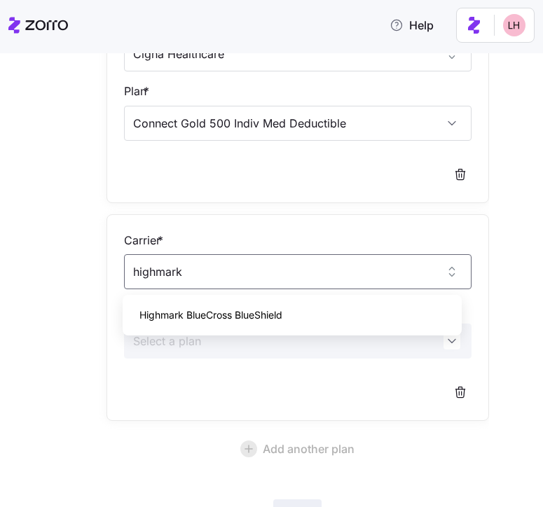
click at [298, 302] on div "Highmark BlueCross BlueShield" at bounding box center [292, 314] width 328 height 29
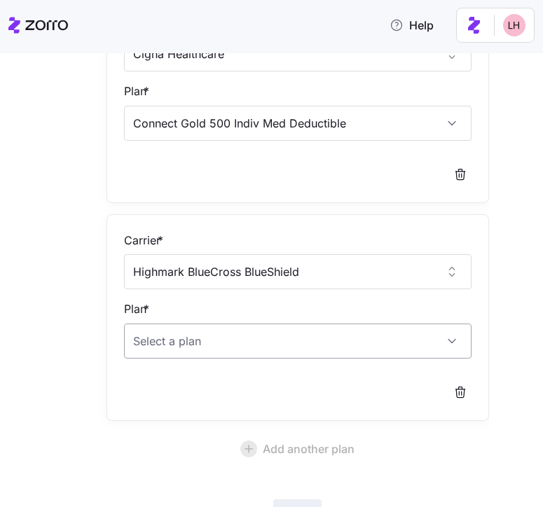
type input "Highmark BlueCross BlueShield"
click at [263, 333] on input "Plan *" at bounding box center [298, 340] width 348 height 35
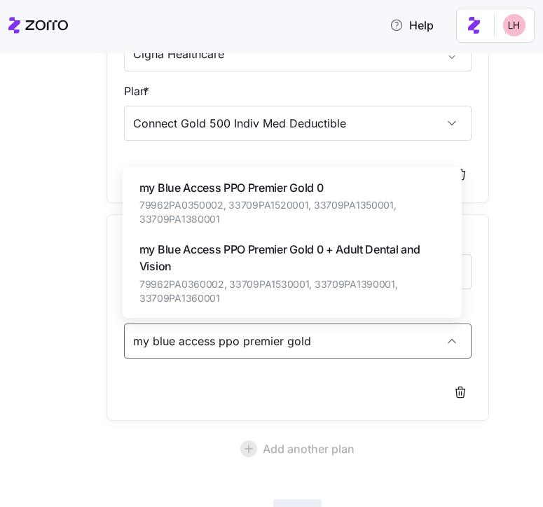
click at [279, 189] on span "my Blue Access PPO Premier Gold 0" at bounding box center [291, 188] width 305 height 18
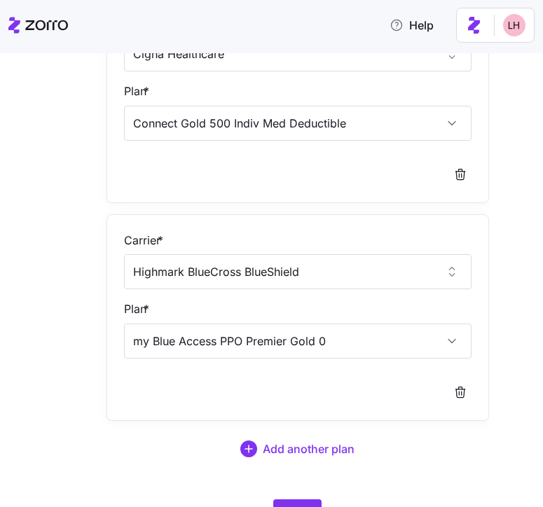
type input "my Blue Access PPO Premier Gold 0"
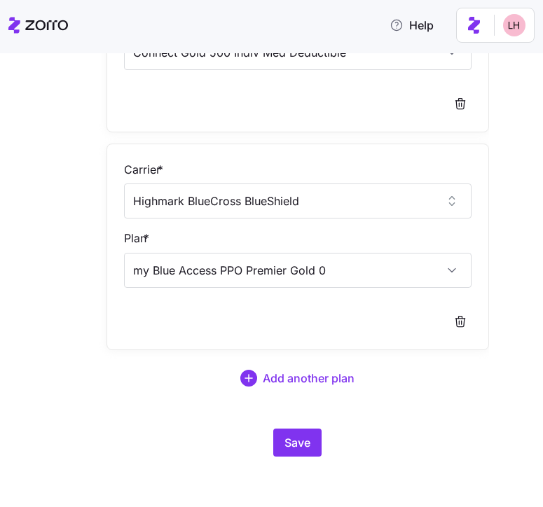
scroll to position [1445, 0]
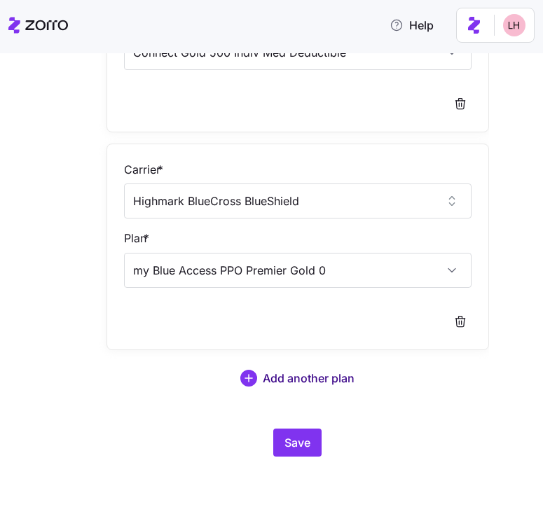
click at [299, 383] on span "Add another plan" at bounding box center [309, 378] width 92 height 17
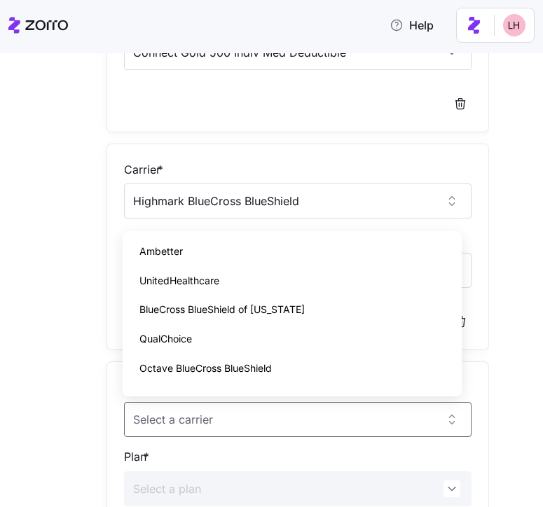
click at [524, 295] on div "Edit quote 4 Choose target plans Carrier * UnitedHealthcare Plan * UHC Gold Cop…" at bounding box center [271, 280] width 543 height 454
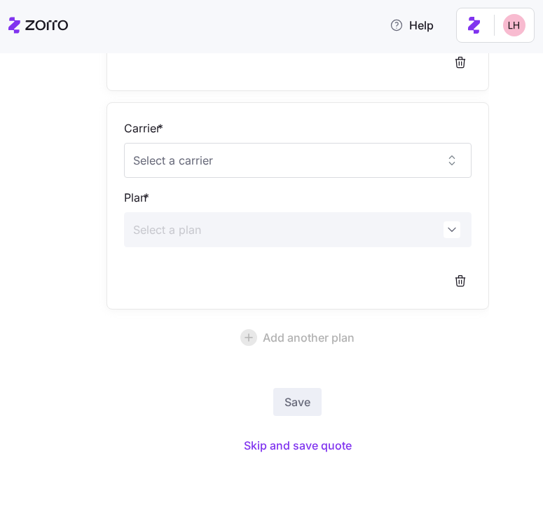
scroll to position [1624, 0]
click at [230, 159] on input "Carrier *" at bounding box center [298, 158] width 348 height 35
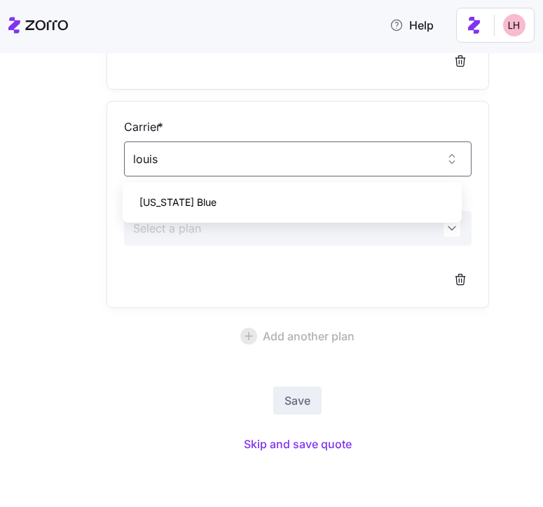
click at [228, 191] on div "Louisiana Blue" at bounding box center [292, 202] width 328 height 29
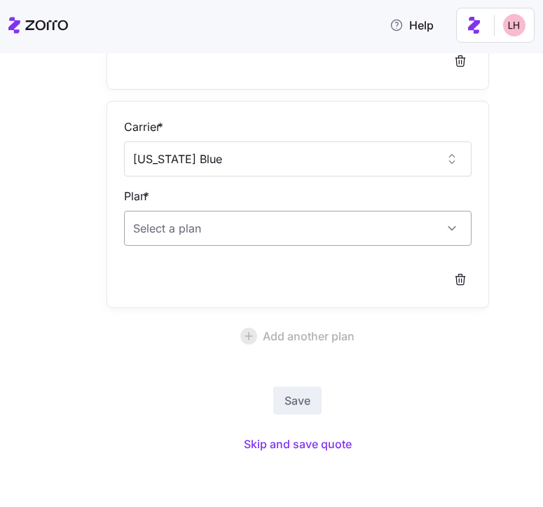
type input "Louisiana Blue"
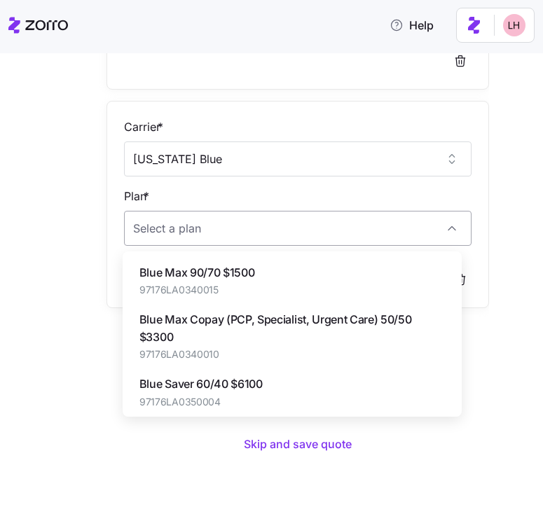
click at [232, 224] on input "Plan *" at bounding box center [298, 228] width 348 height 35
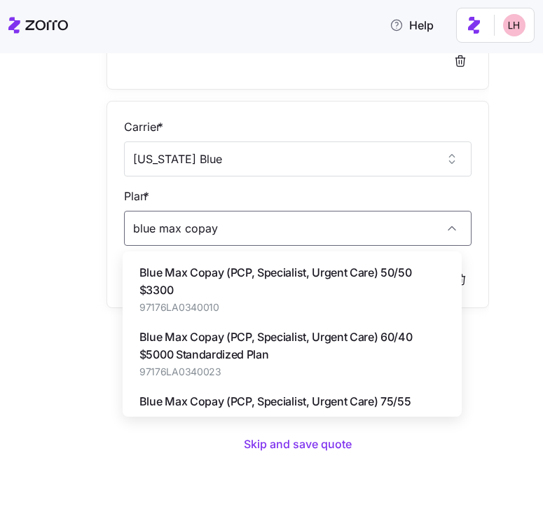
click at [284, 403] on span "Blue Max Copay (PCP, Specialist, Urgent Care) 75/55 $1500 Standardized Plan" at bounding box center [291, 410] width 305 height 35
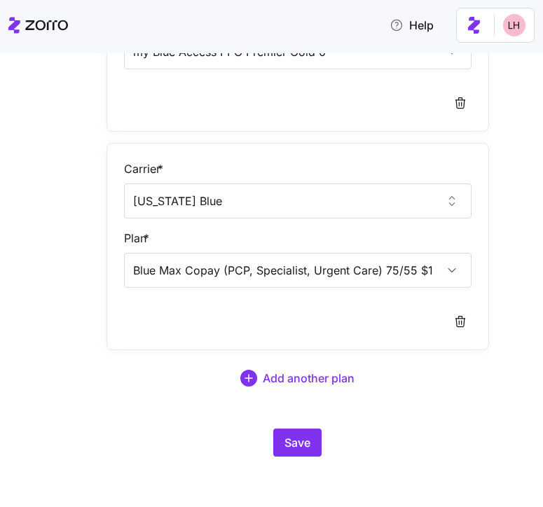
scroll to position [1582, 0]
type input "Blue Max Copay (PCP, Specialist, Urgent Care) 75/55 $1500 Standardized Plan"
click at [305, 379] on span "Add another plan" at bounding box center [309, 378] width 92 height 17
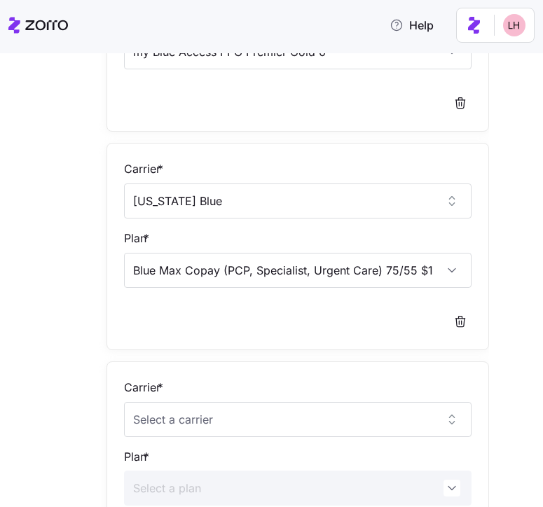
click at [520, 358] on div "Edit quote 4 Choose target plans Carrier * UnitedHealthcare Plan * UHC Gold Cop…" at bounding box center [271, 280] width 543 height 454
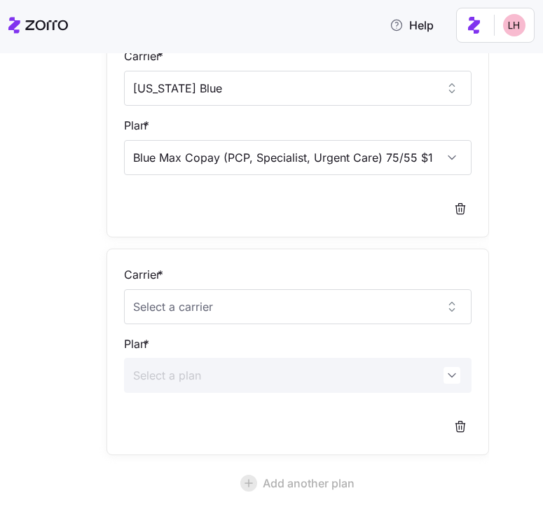
scroll to position [1841, 0]
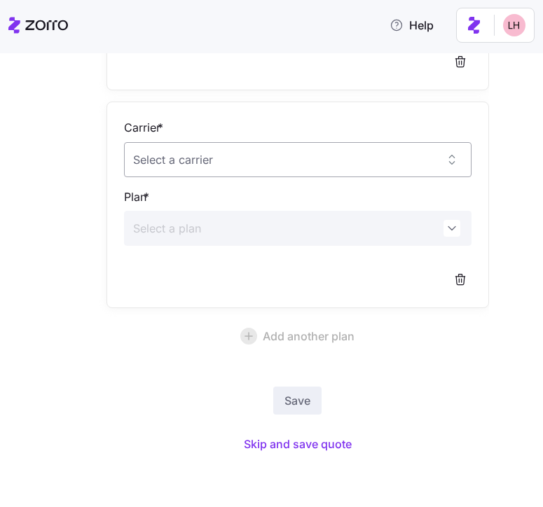
click at [306, 165] on input "Carrier *" at bounding box center [298, 159] width 348 height 35
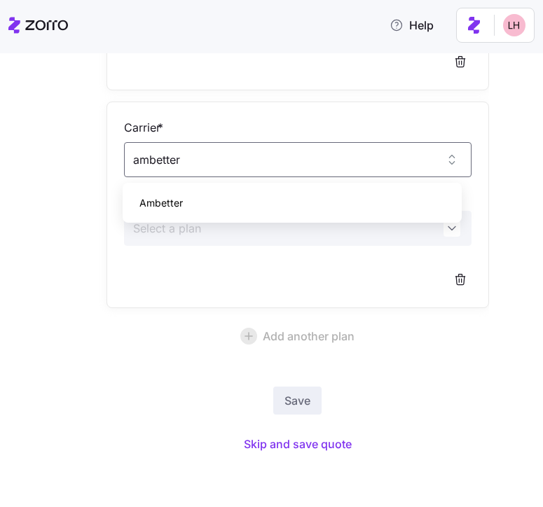
click at [194, 197] on div "Ambetter" at bounding box center [292, 202] width 328 height 29
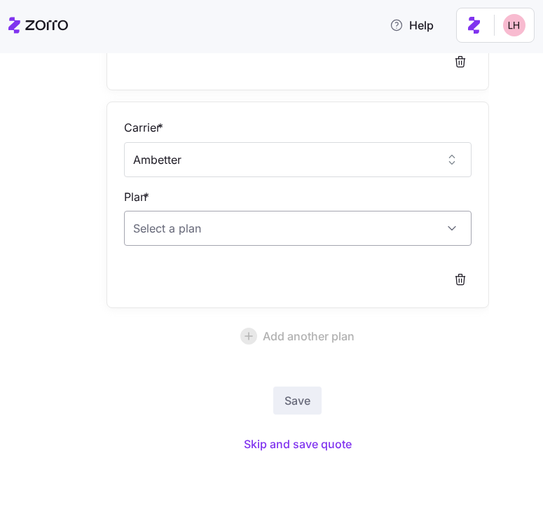
type input "Ambetter"
click at [215, 239] on input "Plan *" at bounding box center [298, 228] width 348 height 35
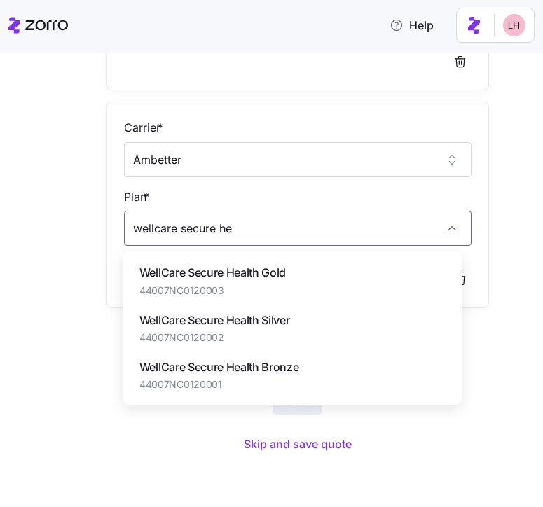
click at [227, 291] on span "44007NC0120003" at bounding box center [212, 291] width 146 height 14
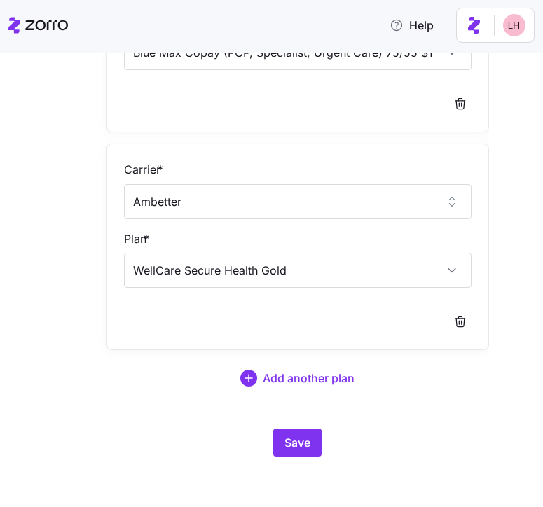
scroll to position [1799, 0]
type input "WellCare Secure Health Gold"
click at [307, 384] on span "Add another plan" at bounding box center [309, 378] width 92 height 17
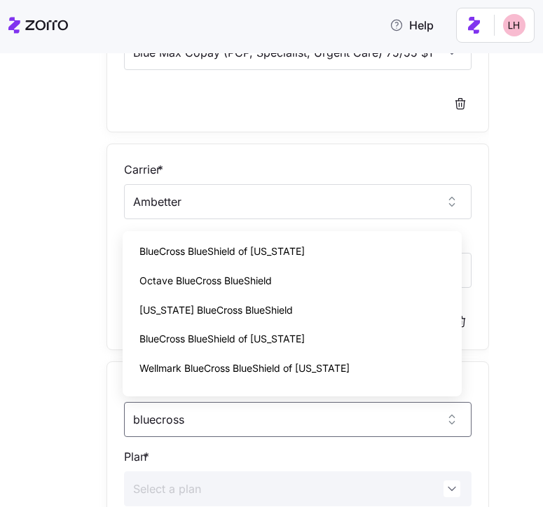
click at [283, 244] on span "BlueCross BlueShield of Alabama" at bounding box center [221, 251] width 165 height 15
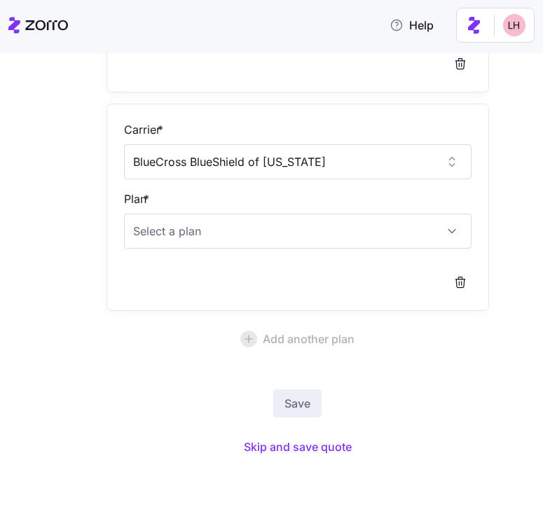
scroll to position [2060, 0]
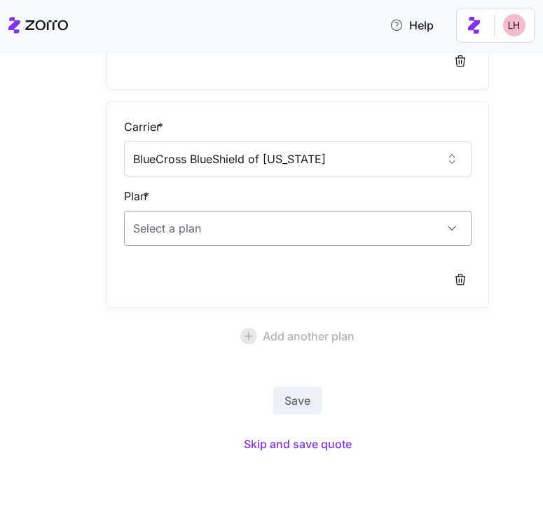
type input "BlueCross BlueShield of Alabama"
click at [246, 230] on input "Plan *" at bounding box center [298, 228] width 348 height 35
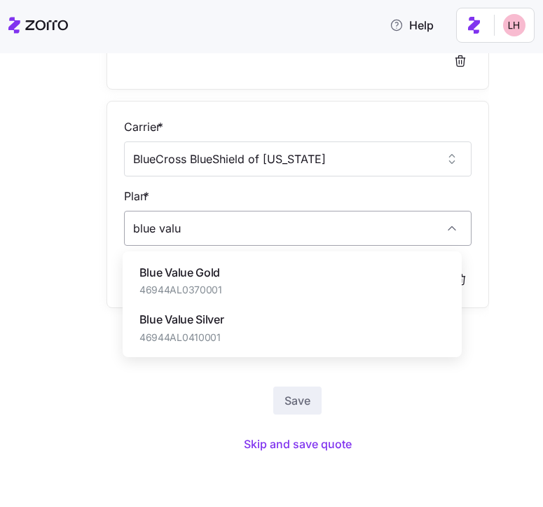
click at [266, 279] on div "Blue Value Gold 46944AL0370001" at bounding box center [292, 280] width 328 height 47
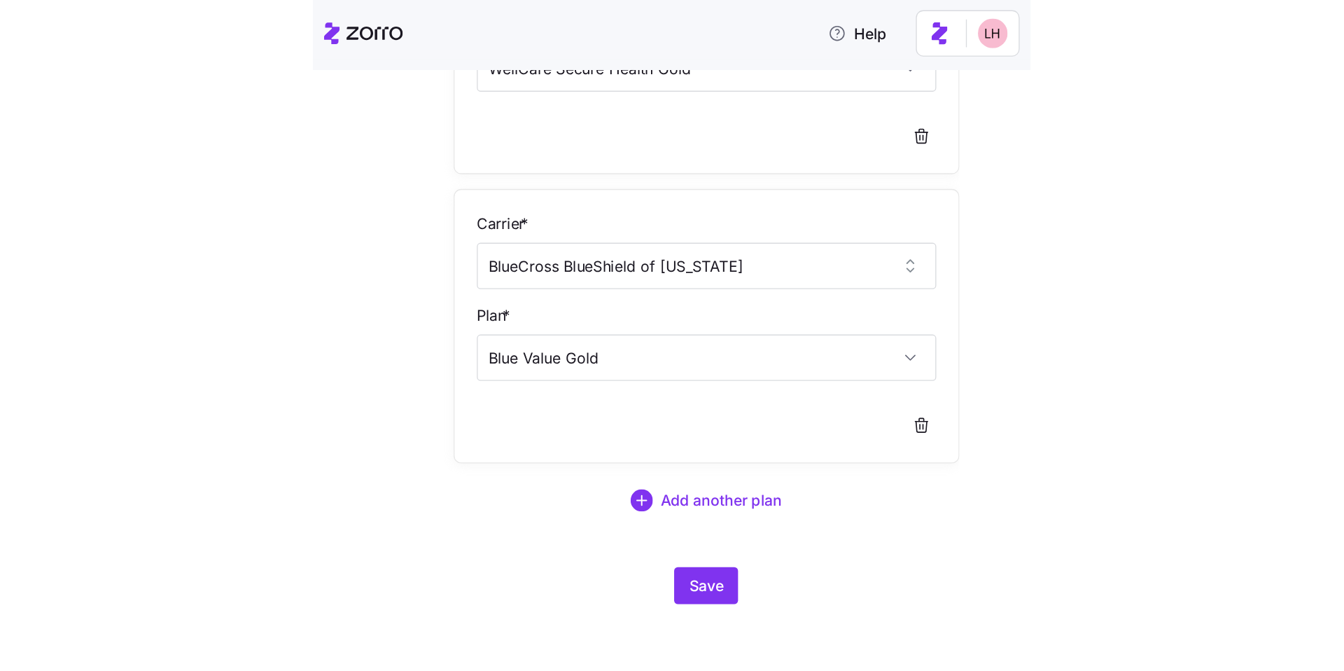
scroll to position [2018, 0]
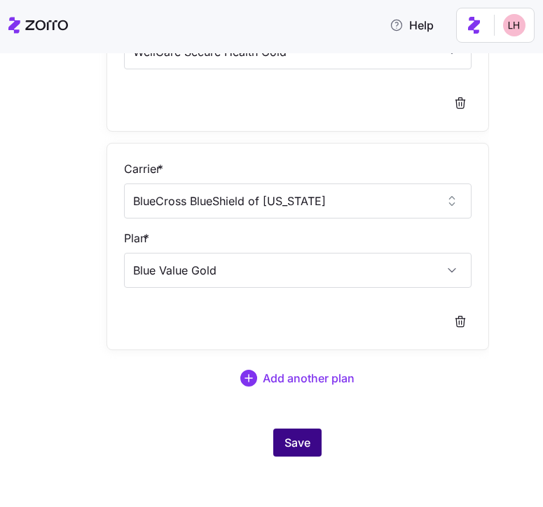
type input "Blue Value Gold"
click at [312, 444] on button "Save" at bounding box center [297, 443] width 48 height 28
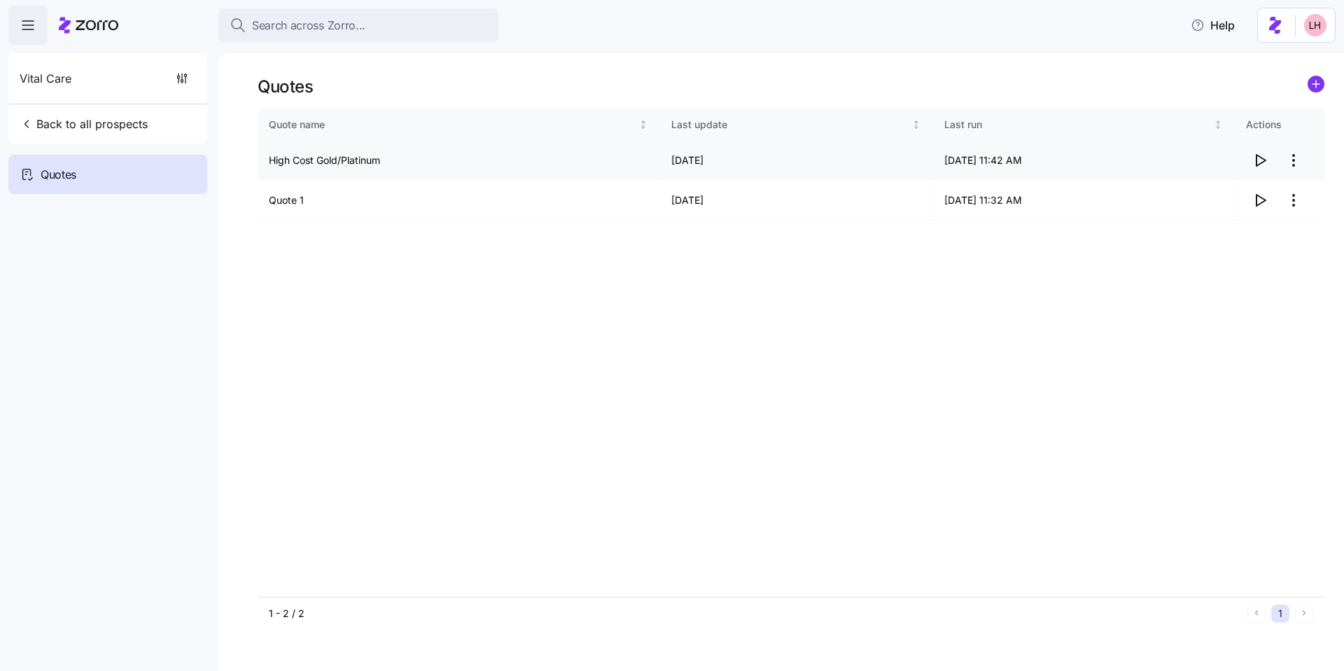
click at [542, 160] on icon "button" at bounding box center [1261, 160] width 9 height 11
click at [542, 164] on html "Search across Zorro... Help Vital Care Back to all prospects Quotes Quotes Quot…" at bounding box center [672, 331] width 1344 height 662
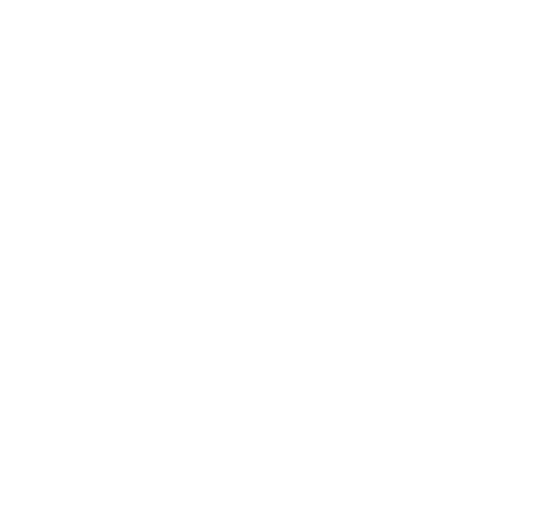
click at [377, 0] on html at bounding box center [271, 0] width 543 height 0
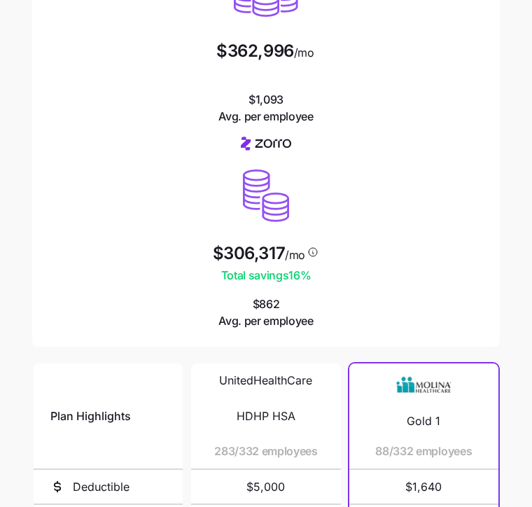
scroll to position [257, 0]
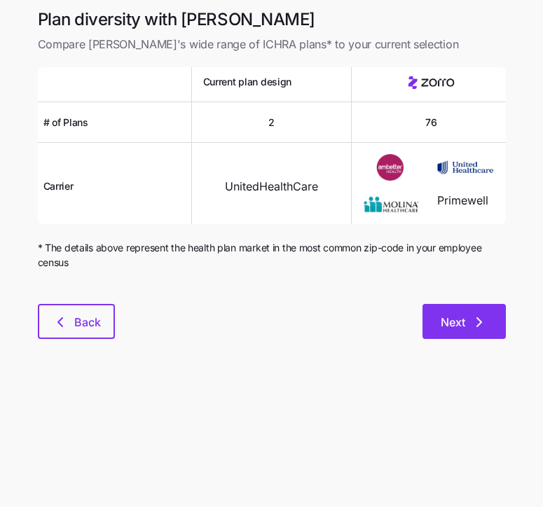
click at [473, 323] on icon "button" at bounding box center [479, 322] width 17 height 17
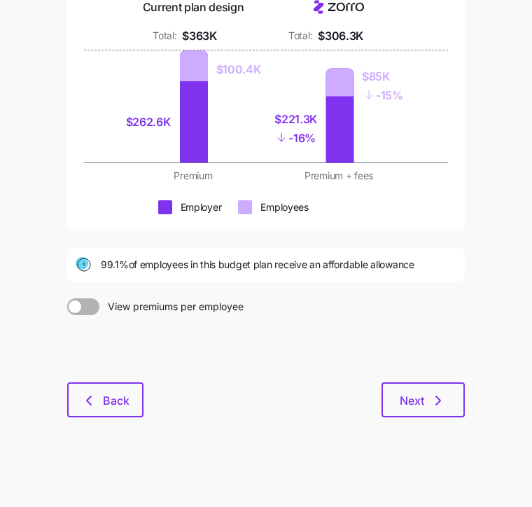
scroll to position [476, 0]
click at [457, 396] on button "Next" at bounding box center [423, 399] width 83 height 35
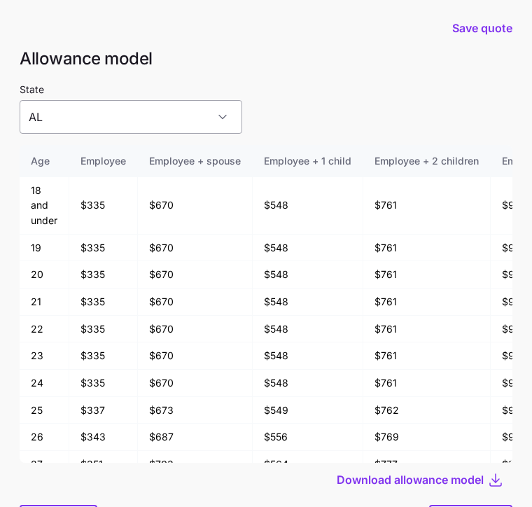
click at [168, 110] on input "AL" at bounding box center [131, 117] width 223 height 34
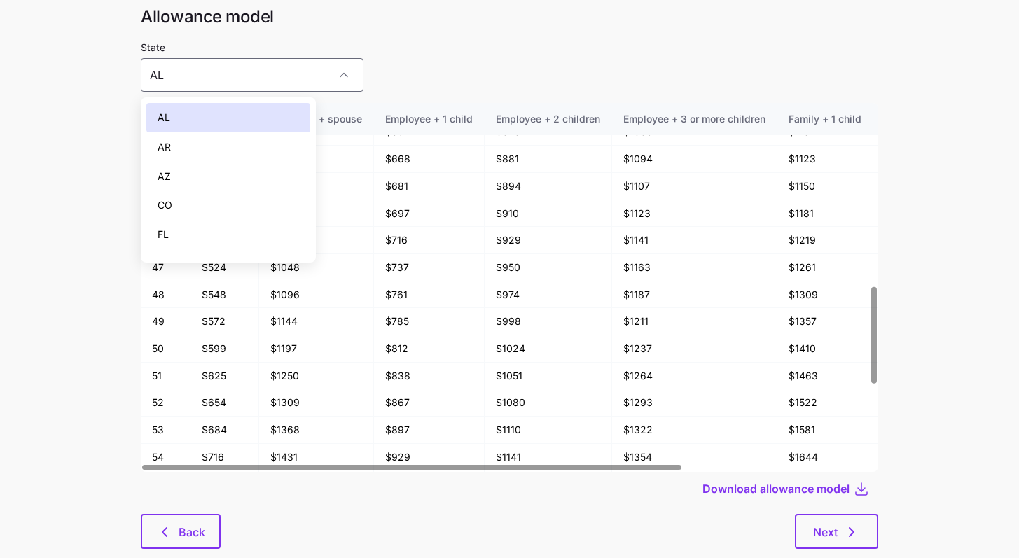
scroll to position [75, 0]
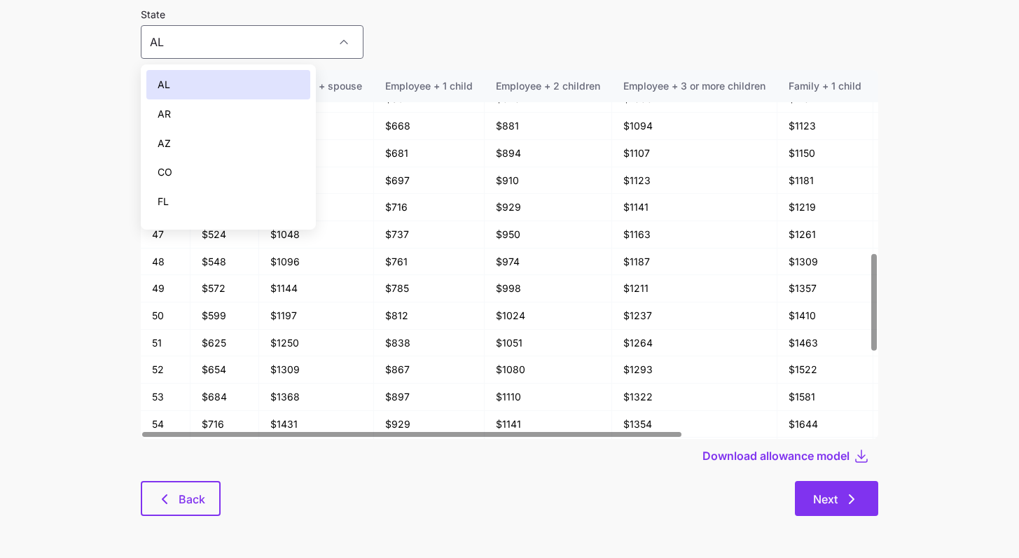
click at [542, 486] on button "Next" at bounding box center [836, 498] width 83 height 35
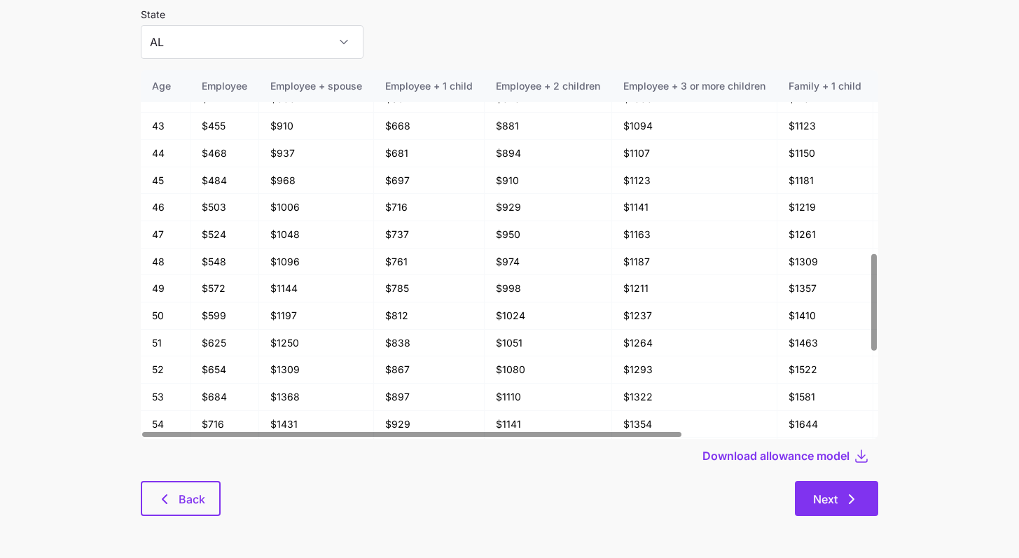
click at [542, 494] on icon "button" at bounding box center [851, 499] width 17 height 17
click at [542, 506] on button "Next" at bounding box center [836, 498] width 83 height 35
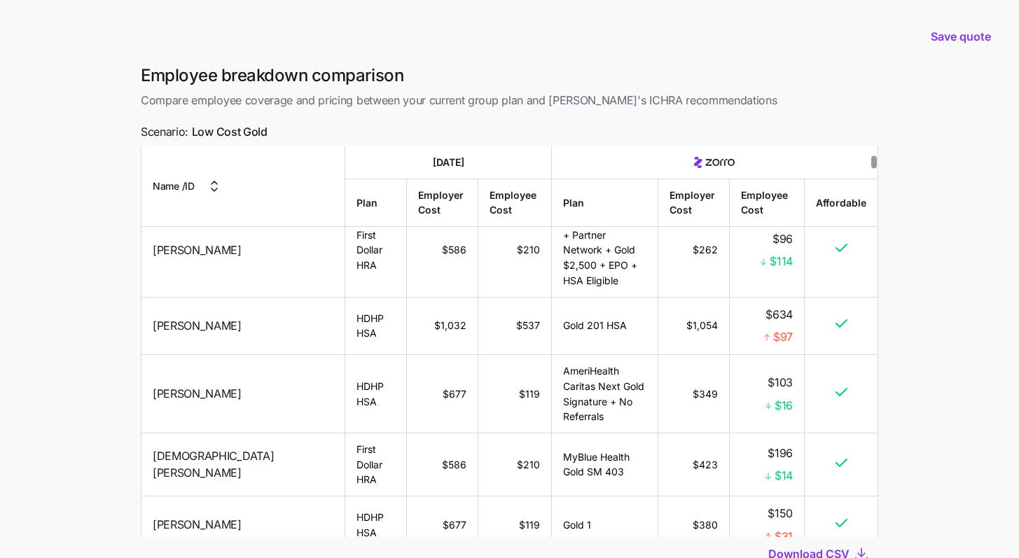
scroll to position [431, 0]
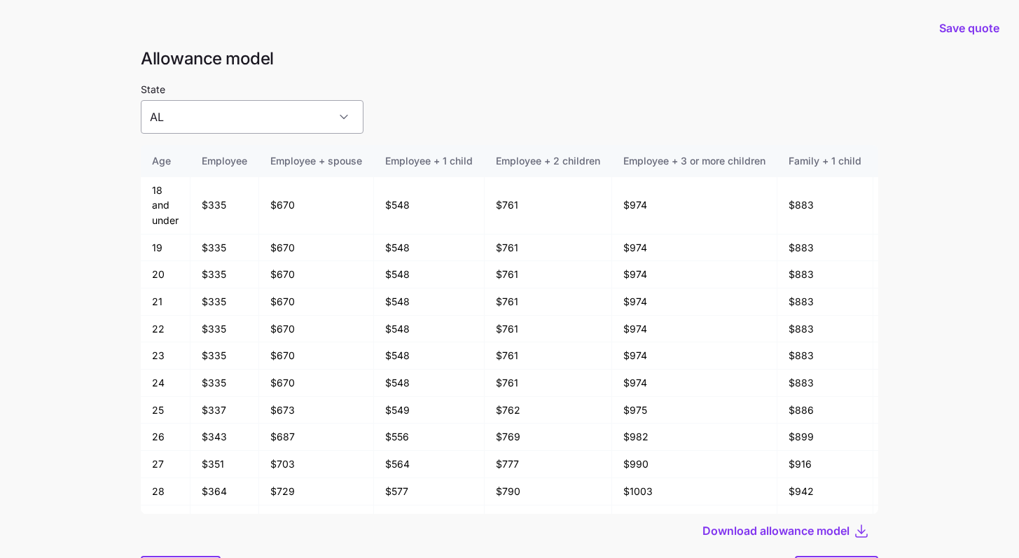
click at [301, 118] on input "AL" at bounding box center [252, 117] width 223 height 34
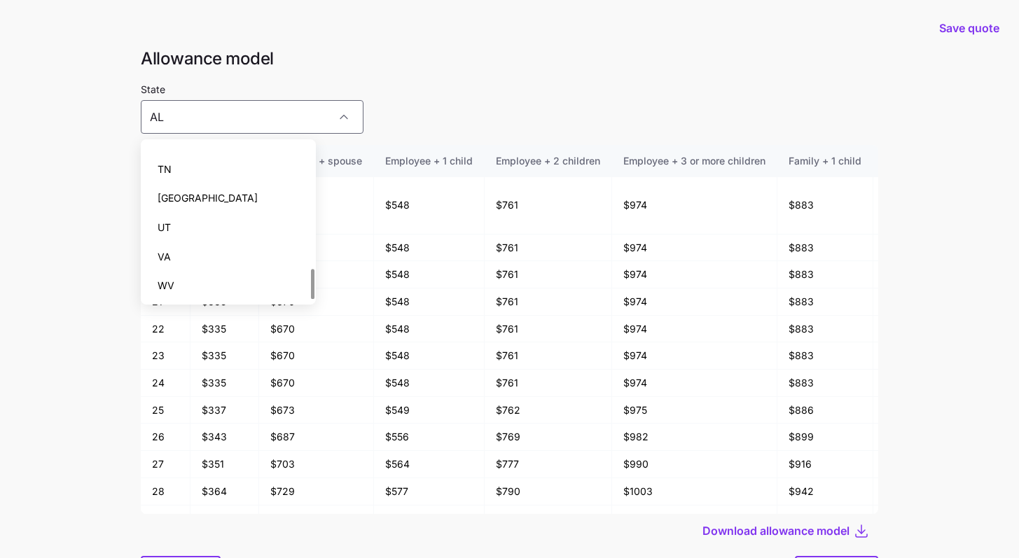
scroll to position [634, 0]
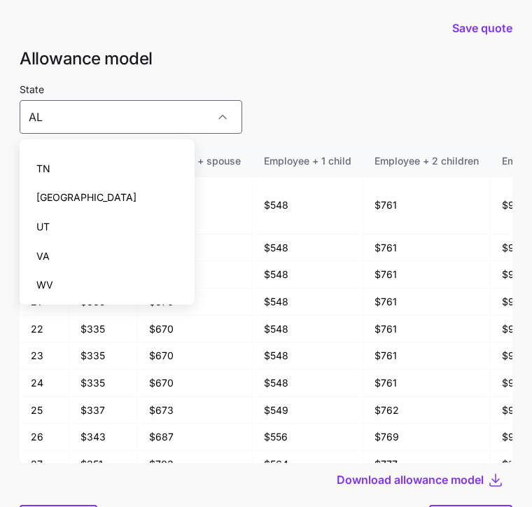
click at [344, 68] on h1 "Allowance model" at bounding box center [266, 59] width 493 height 22
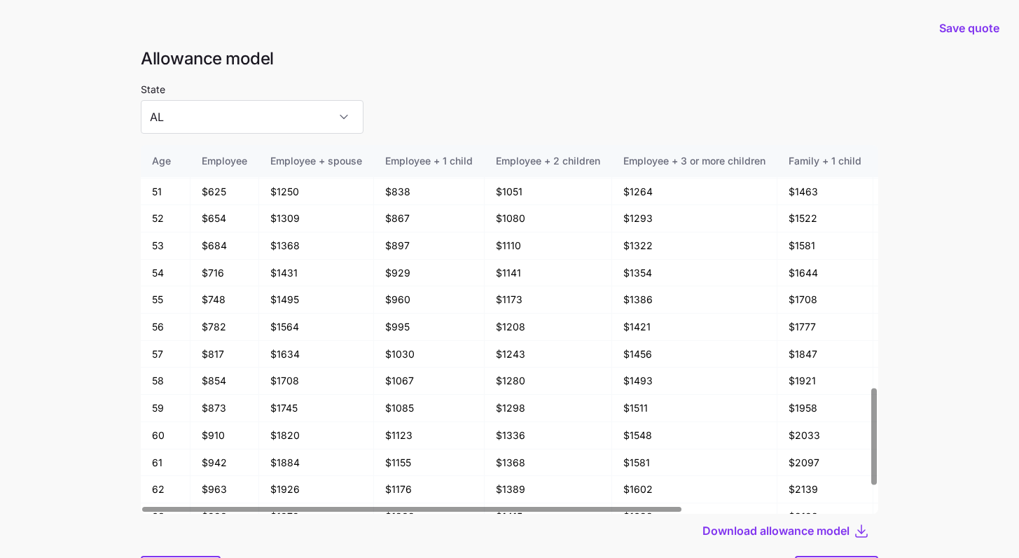
scroll to position [75, 0]
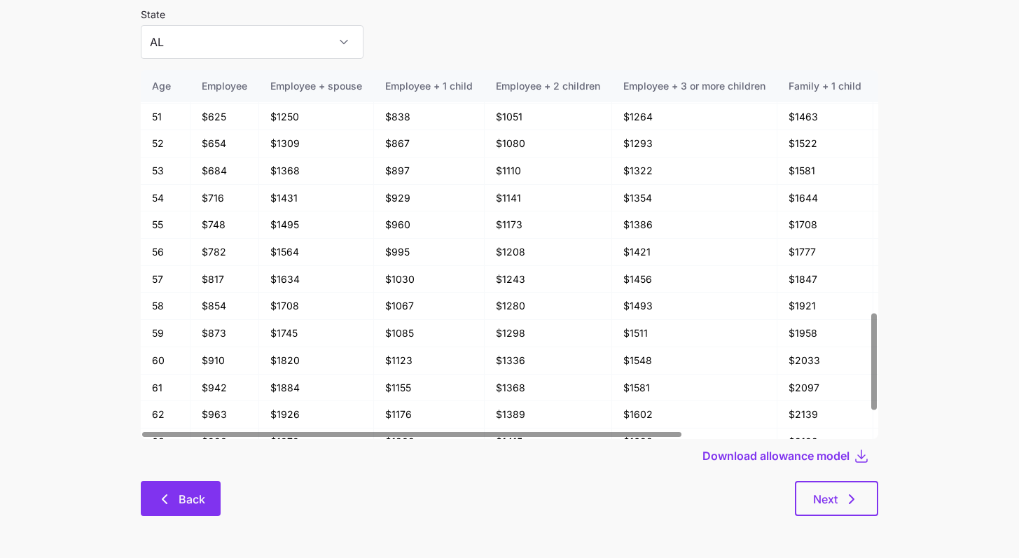
click at [209, 492] on button "Back" at bounding box center [181, 498] width 80 height 35
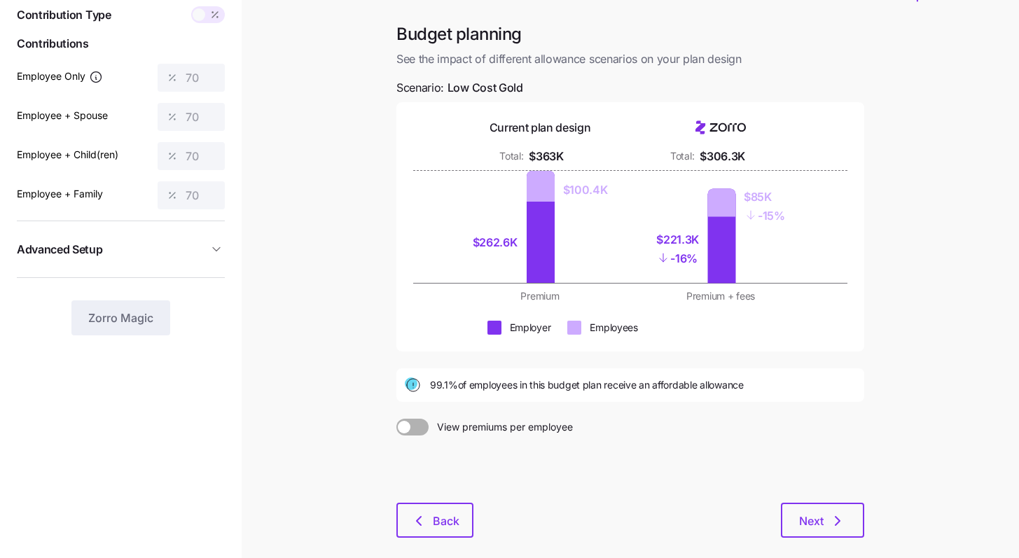
scroll to position [106, 0]
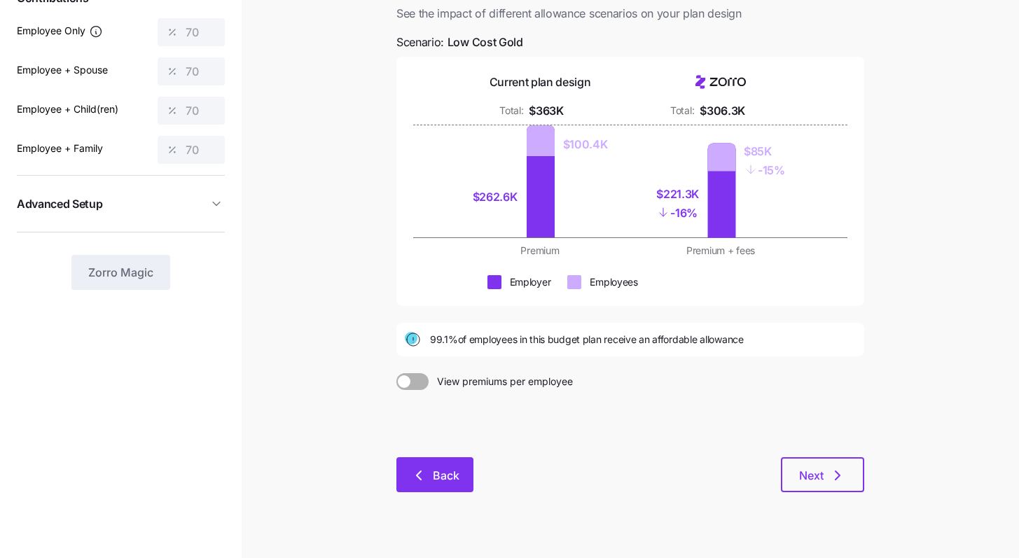
click at [424, 470] on icon "button" at bounding box center [418, 475] width 17 height 17
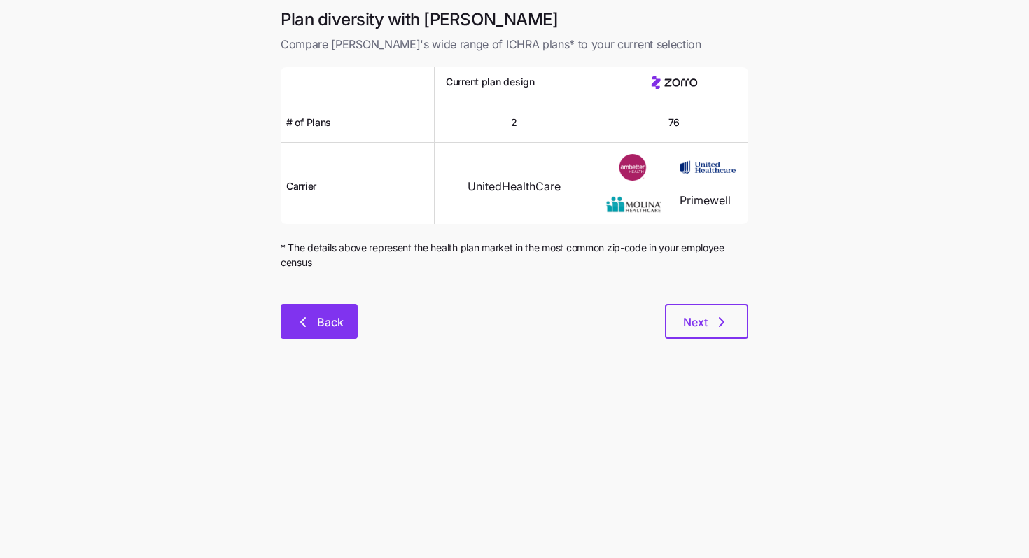
click at [330, 324] on span "Back" at bounding box center [330, 322] width 27 height 17
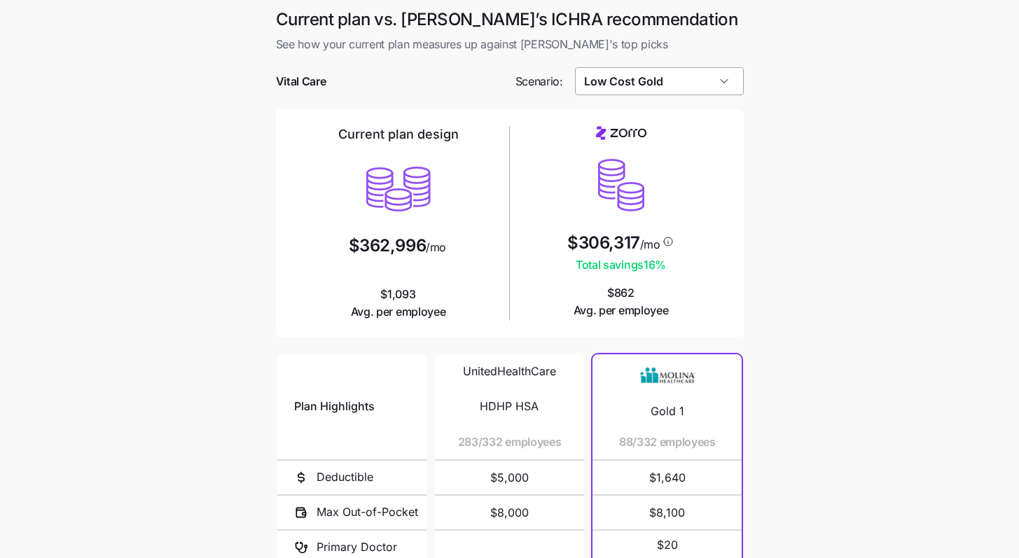
click at [716, 81] on input "Low Cost Gold" at bounding box center [659, 81] width 169 height 28
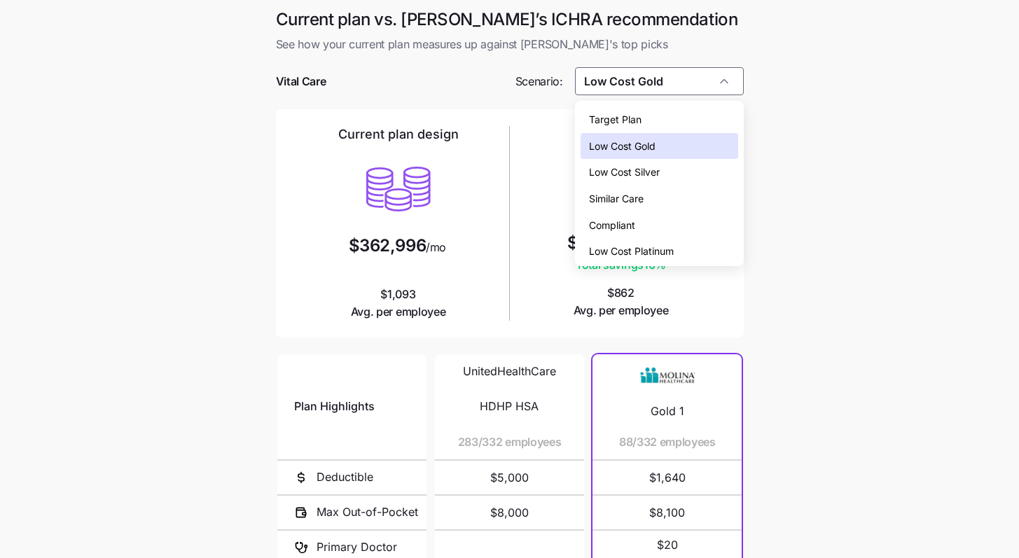
click at [657, 261] on div "Target Plan Low Cost Gold Low Cost Silver Similar Care Compliant Low Cost Plati…" at bounding box center [659, 183] width 169 height 165
click at [660, 257] on span "Low Cost Platinum" at bounding box center [631, 251] width 85 height 15
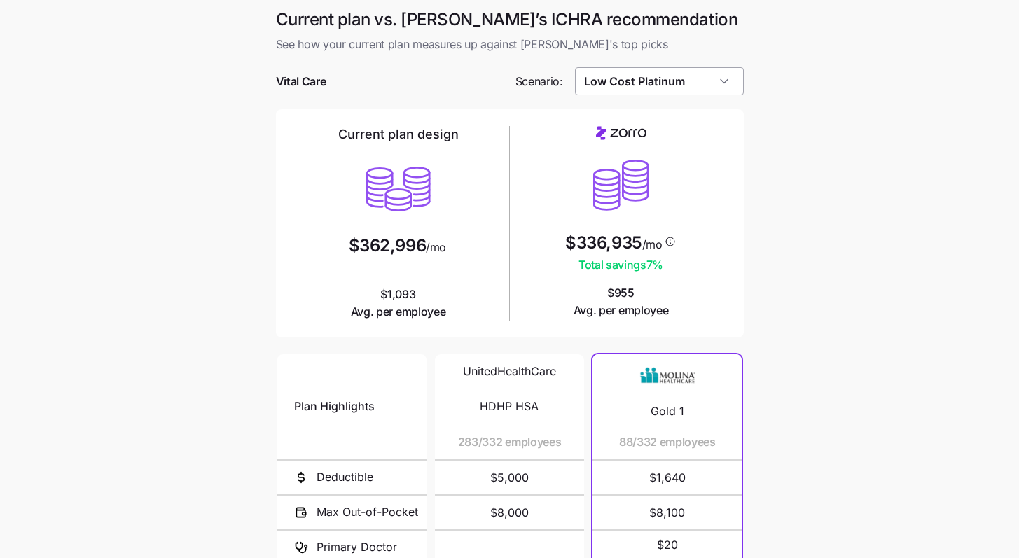
click at [717, 85] on input "Low Cost Platinum" at bounding box center [659, 81] width 169 height 28
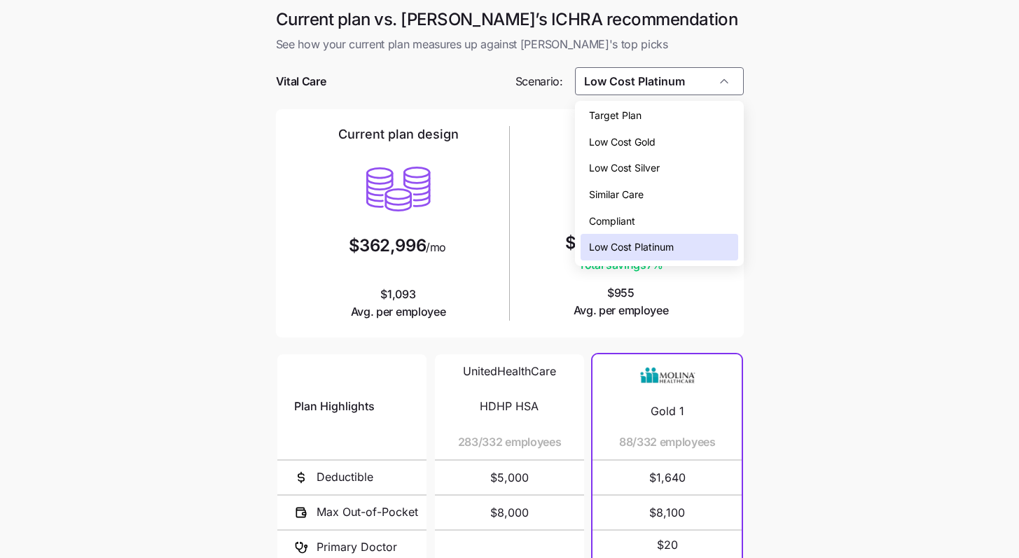
click at [664, 200] on div "Similar Care" at bounding box center [659, 194] width 158 height 27
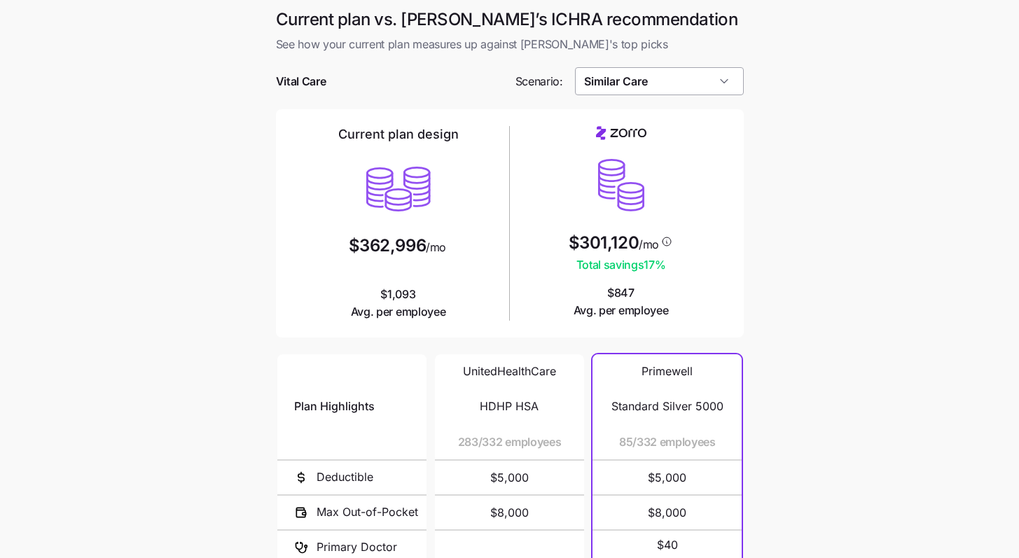
click at [704, 83] on input "Similar Care" at bounding box center [659, 81] width 169 height 28
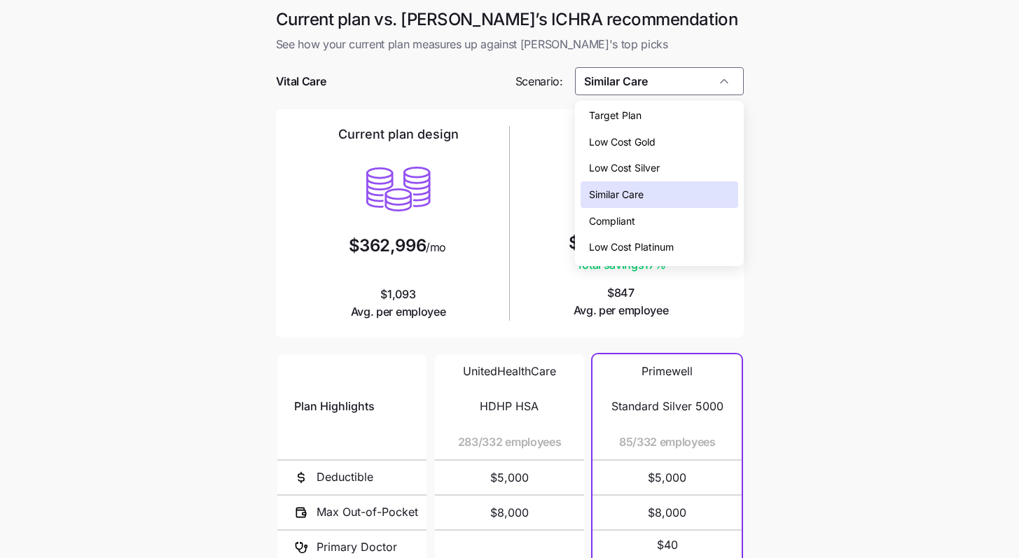
click at [649, 123] on div "Target Plan" at bounding box center [659, 115] width 158 height 27
type input "Target Plan"
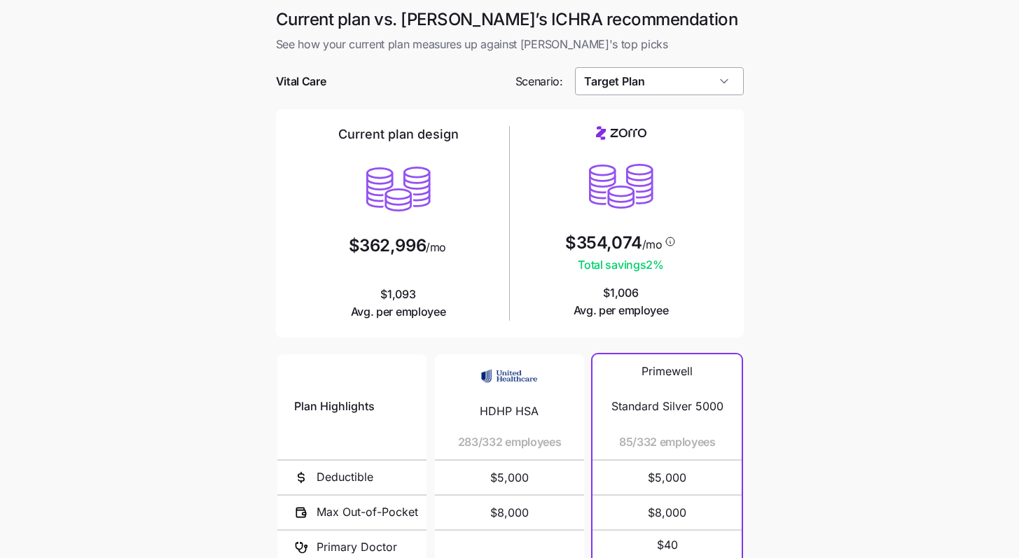
click at [697, 93] on input "Target Plan" at bounding box center [659, 81] width 169 height 28
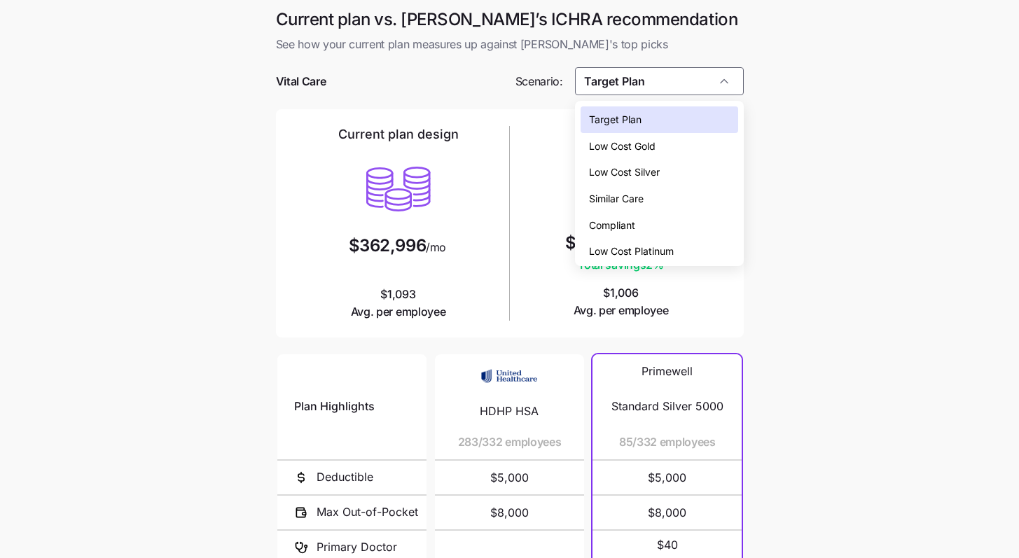
click at [842, 181] on main "Current plan vs. [PERSON_NAME]’s ICHRA recommendation See how your current plan…" at bounding box center [509, 382] width 1019 height 765
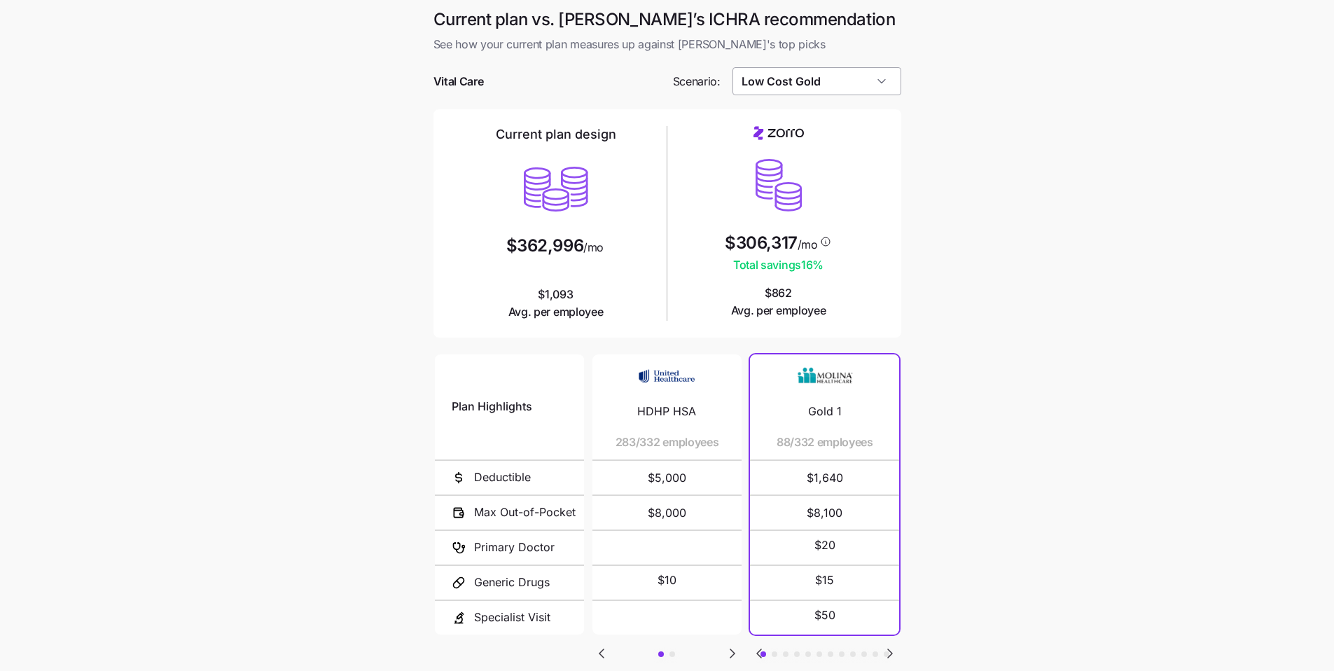
click at [542, 85] on input "Low Cost Gold" at bounding box center [816, 81] width 169 height 28
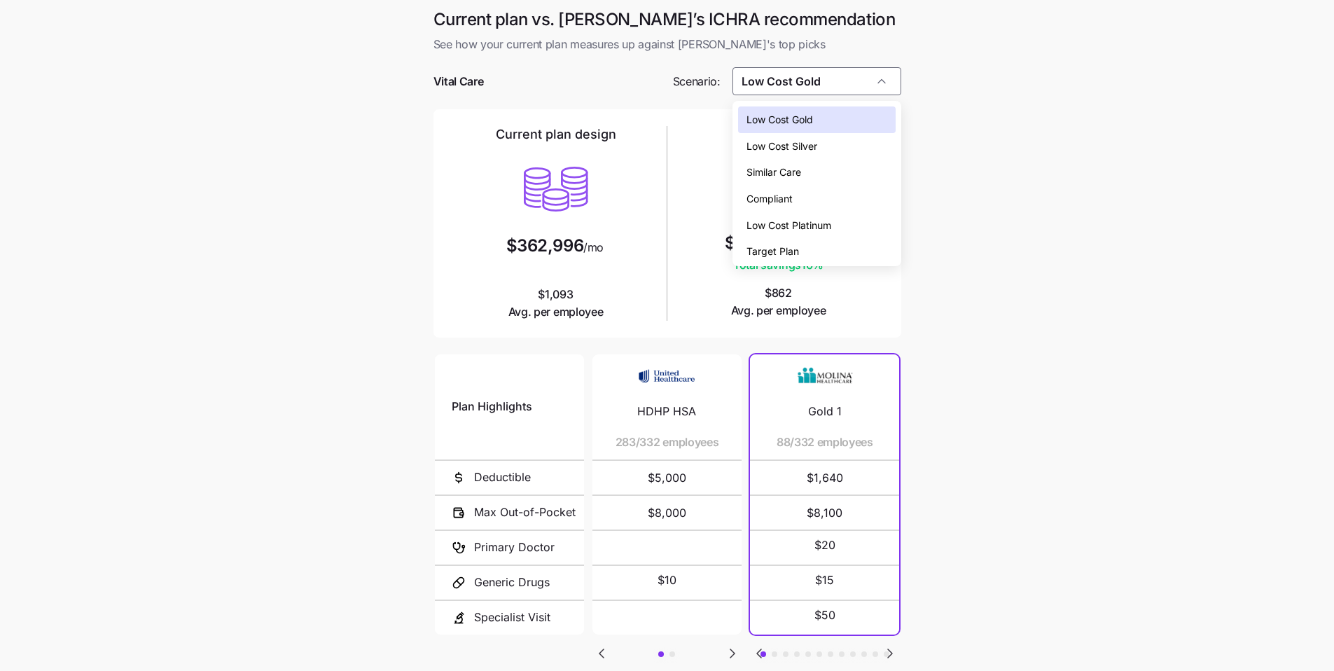
click at [542, 243] on div "Target Plan" at bounding box center [817, 251] width 158 height 27
type input "Target Plan"
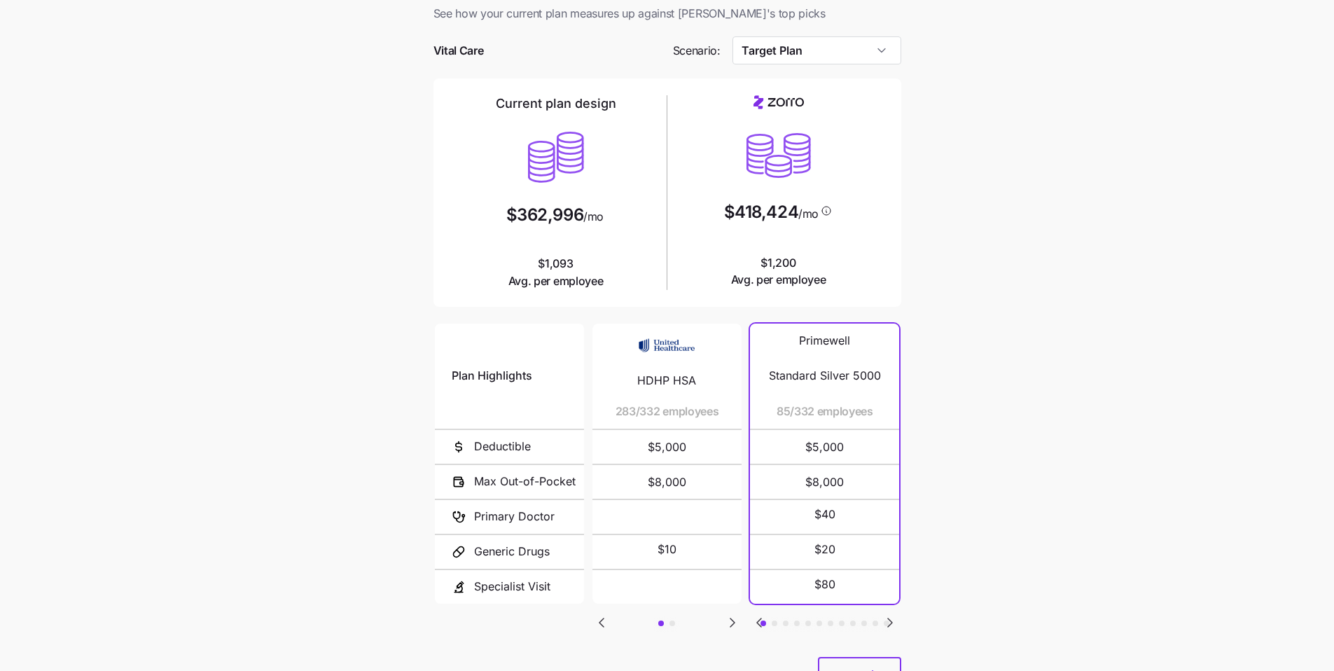
scroll to position [94, 0]
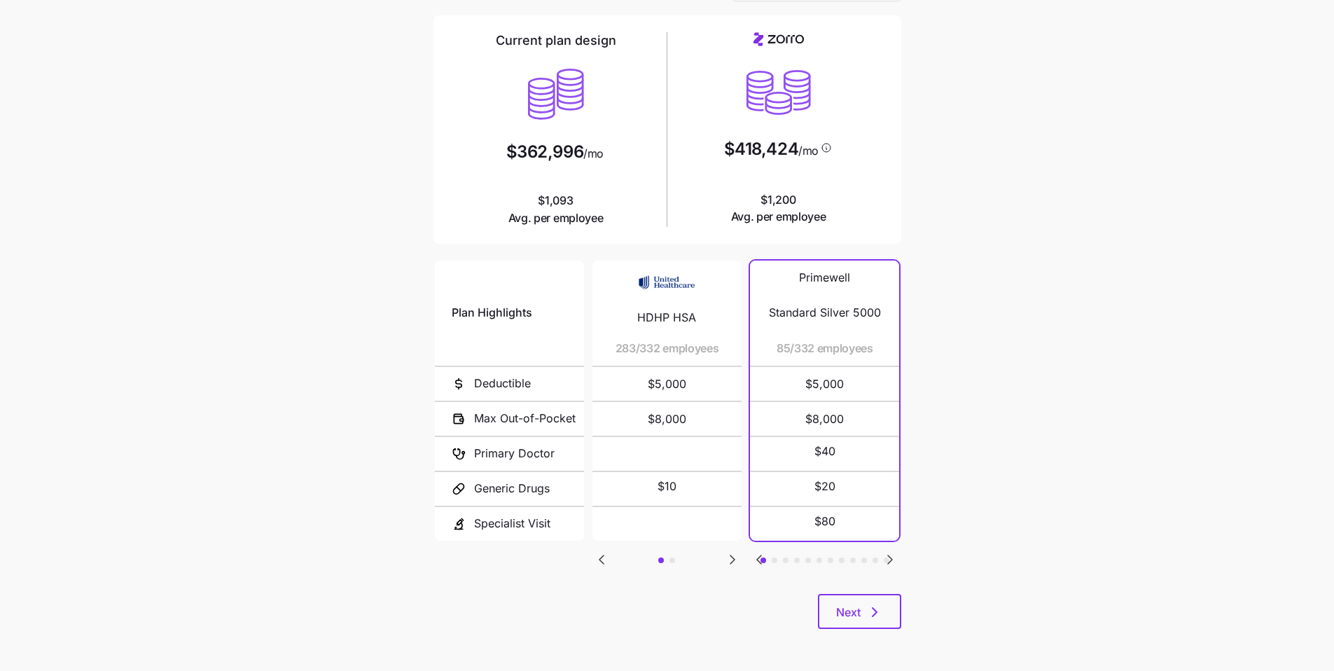
click at [542, 506] on icon "Go to next slide" at bounding box center [890, 559] width 4 height 8
click at [542, 506] on icon "Go to previous slide" at bounding box center [759, 559] width 17 height 17
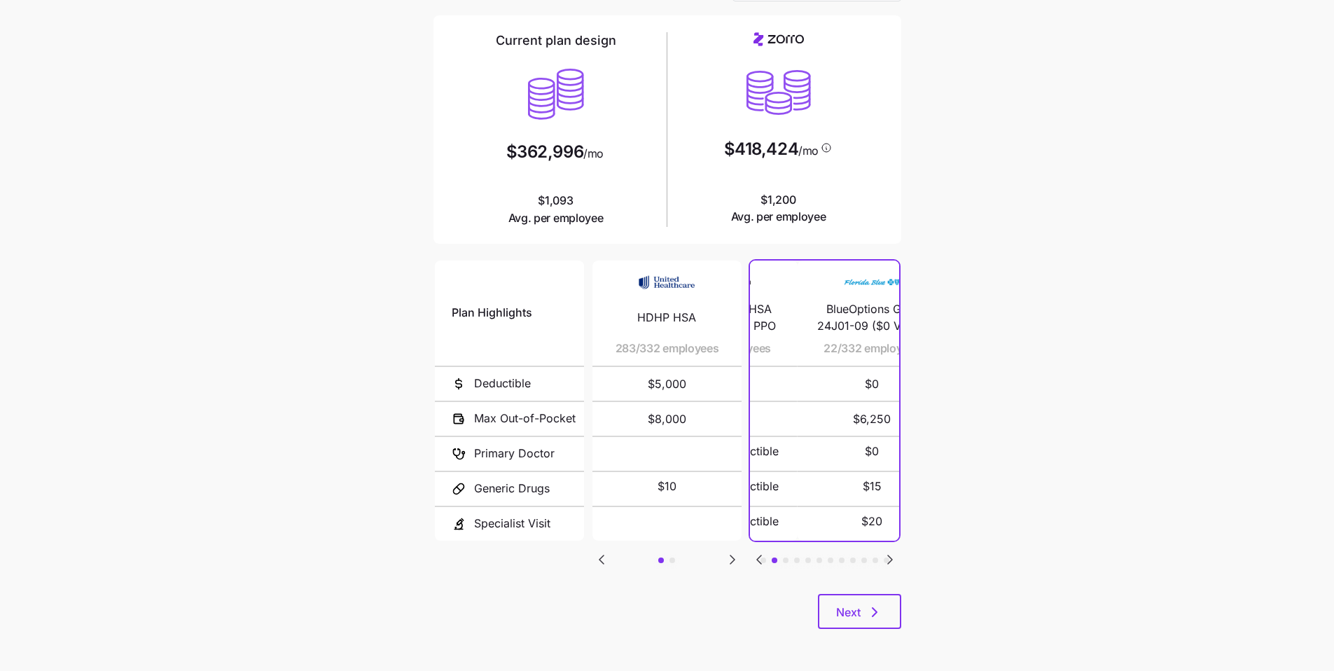
click at [542, 506] on icon "Go to previous slide" at bounding box center [759, 559] width 4 height 8
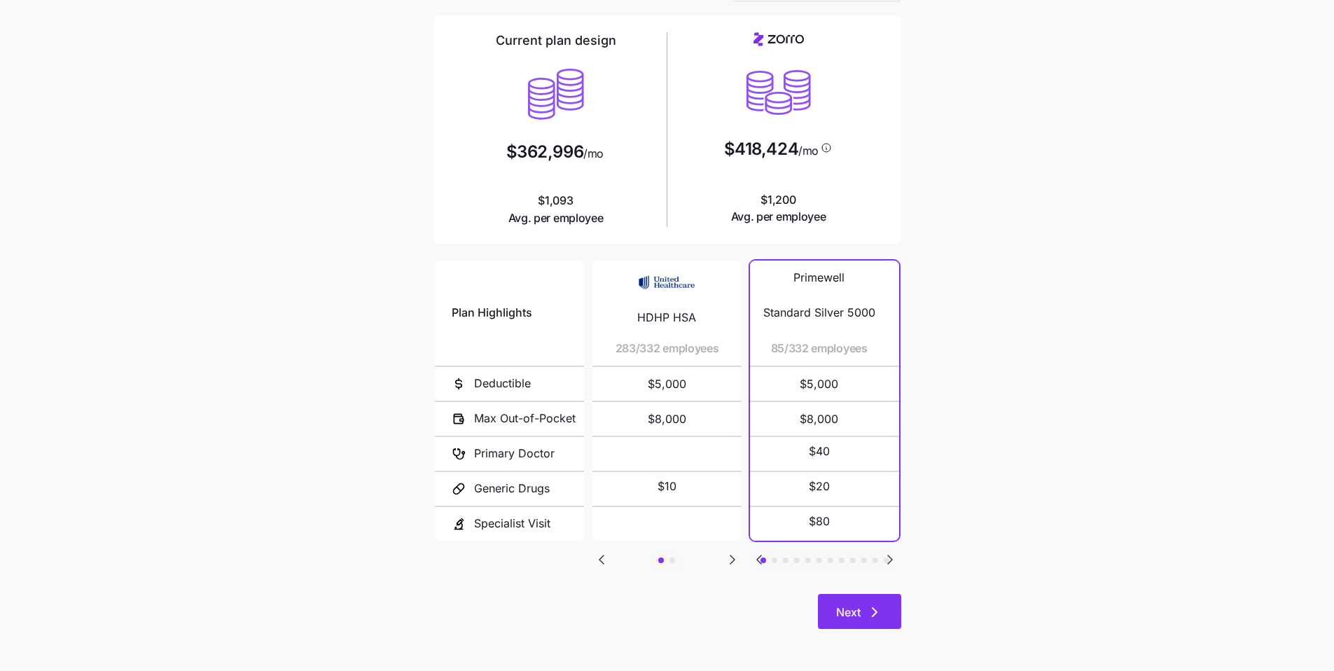
click at [542, 506] on button "Next" at bounding box center [859, 611] width 83 height 35
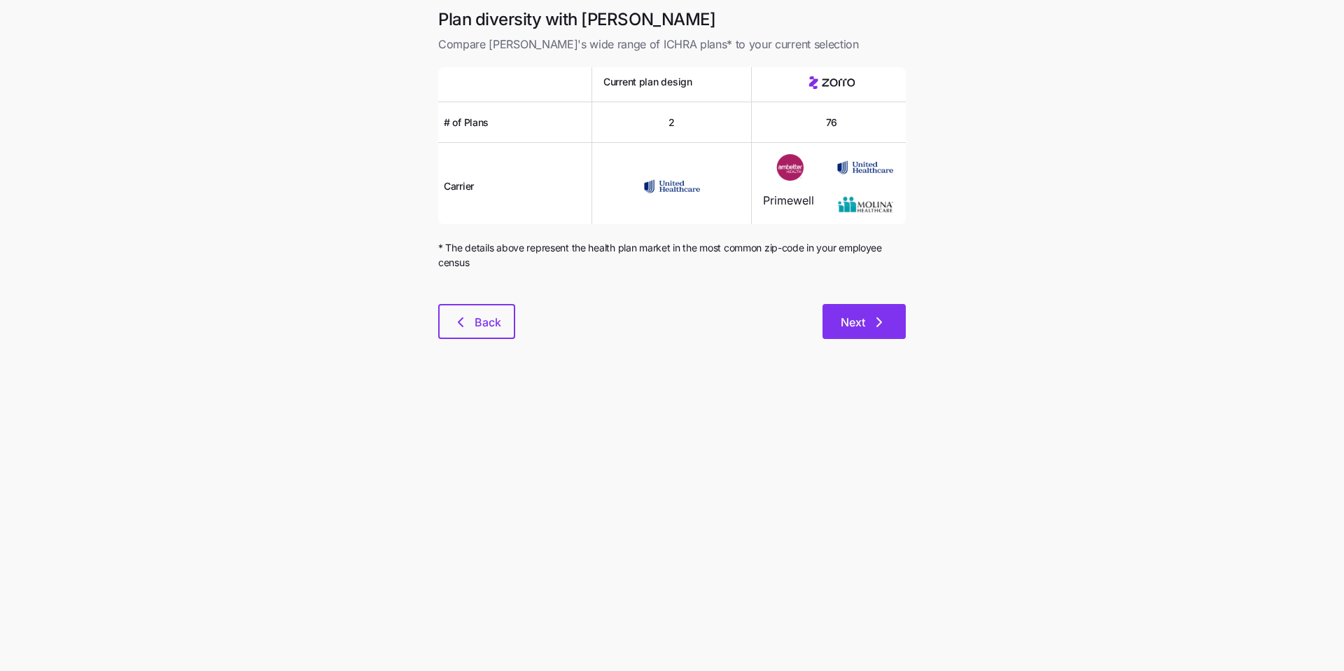
click at [542, 328] on button "Next" at bounding box center [864, 321] width 83 height 35
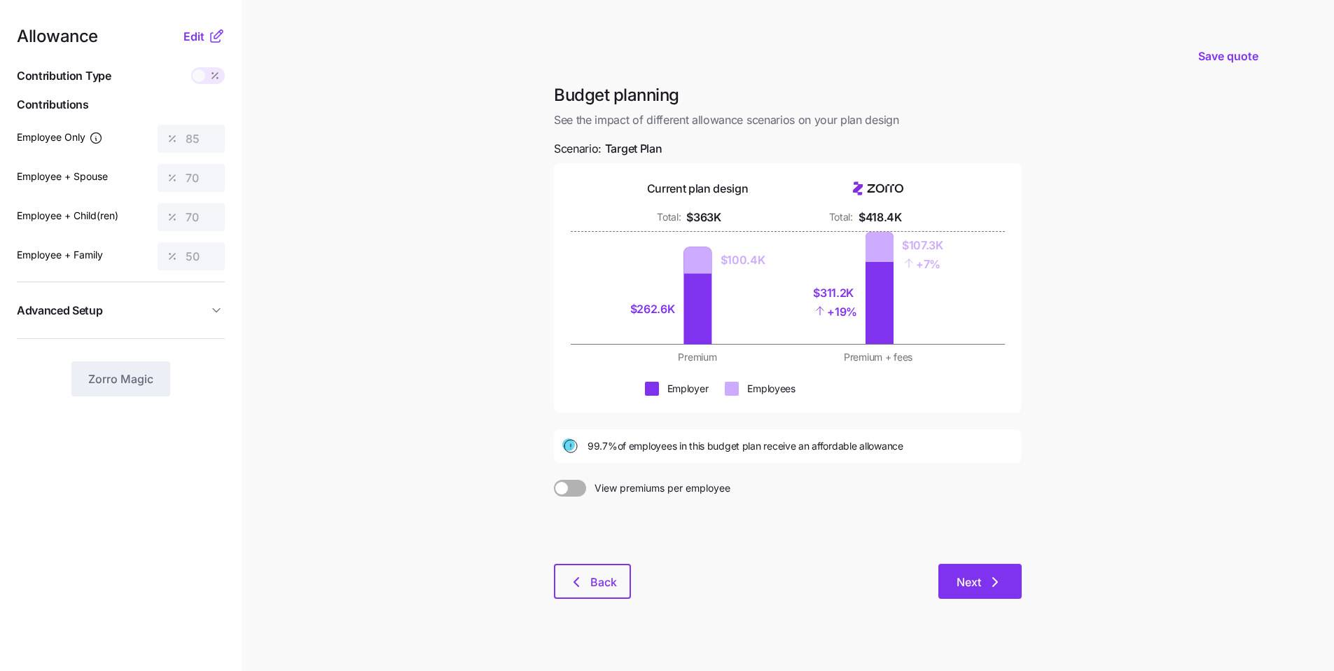
click at [542, 506] on icon "button" at bounding box center [995, 581] width 17 height 17
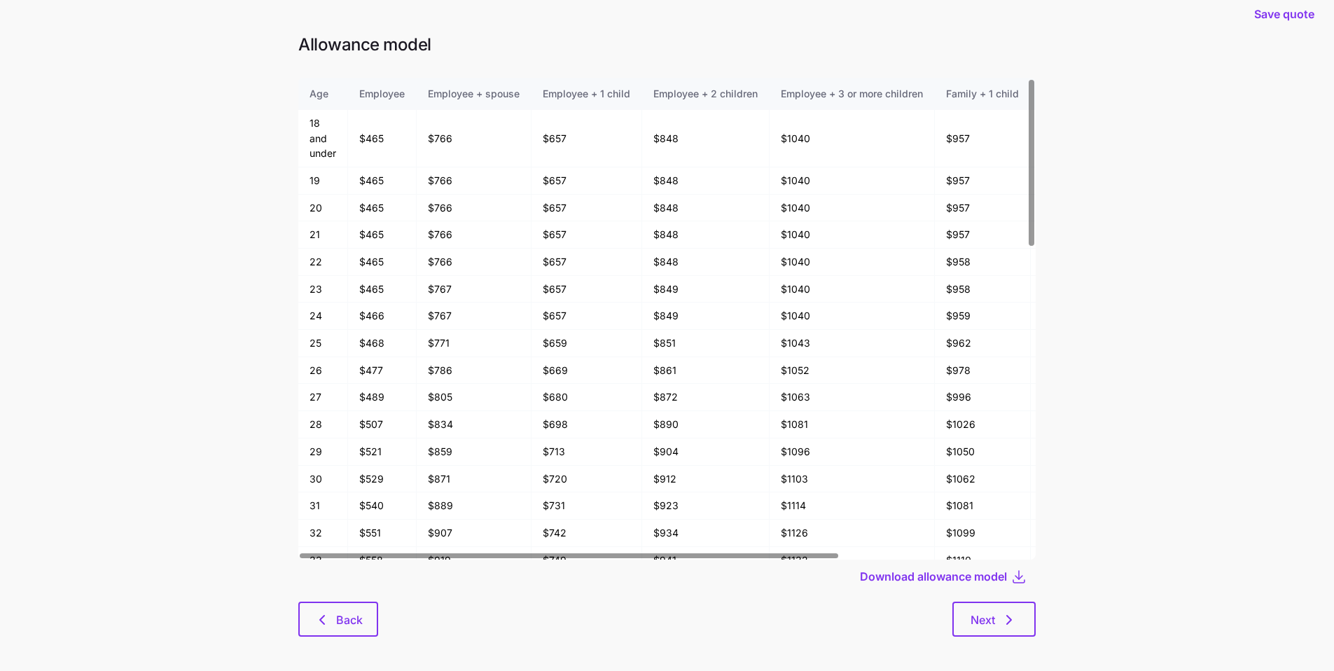
scroll to position [22, 0]
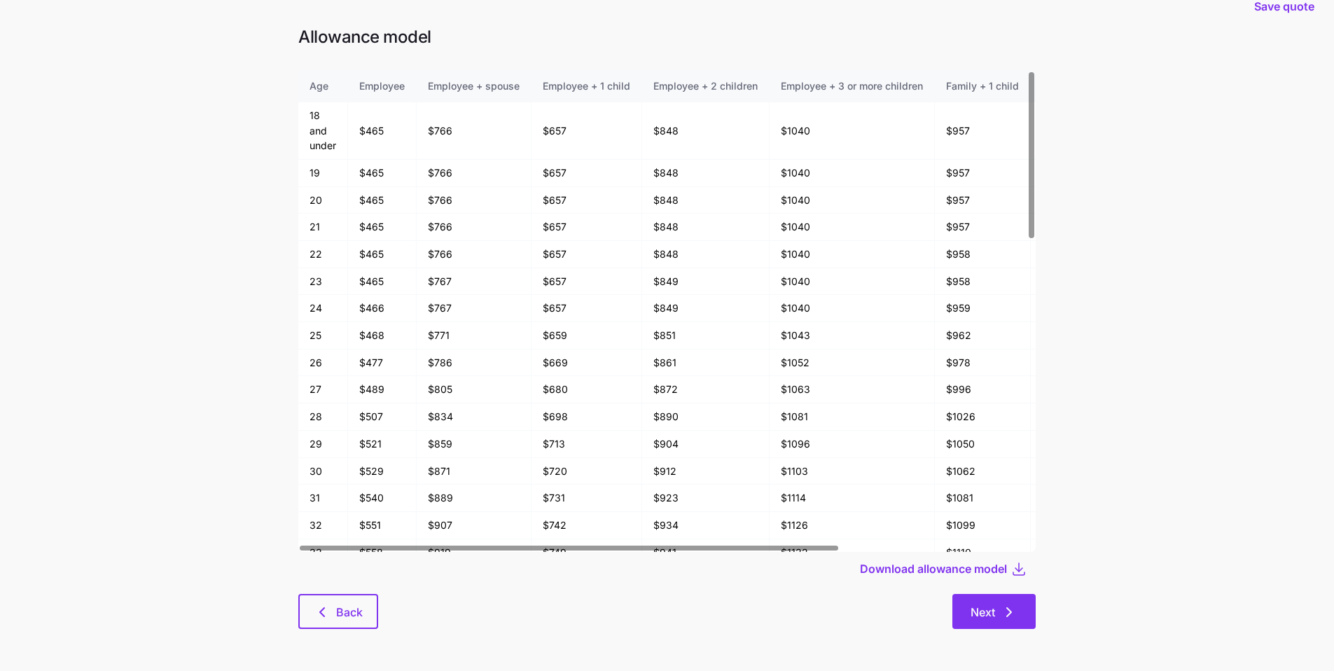
click at [542, 506] on icon "button" at bounding box center [1009, 612] width 17 height 17
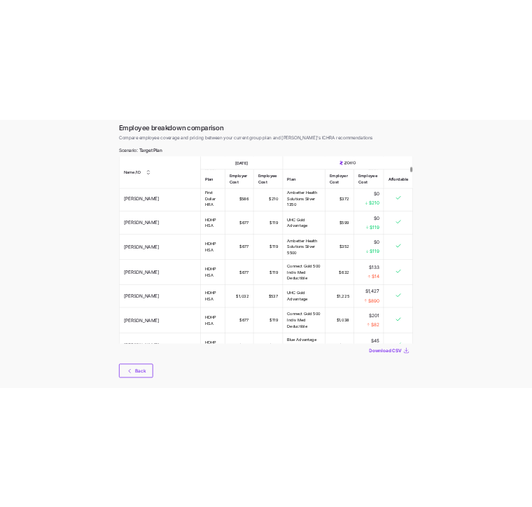
scroll to position [1299, 0]
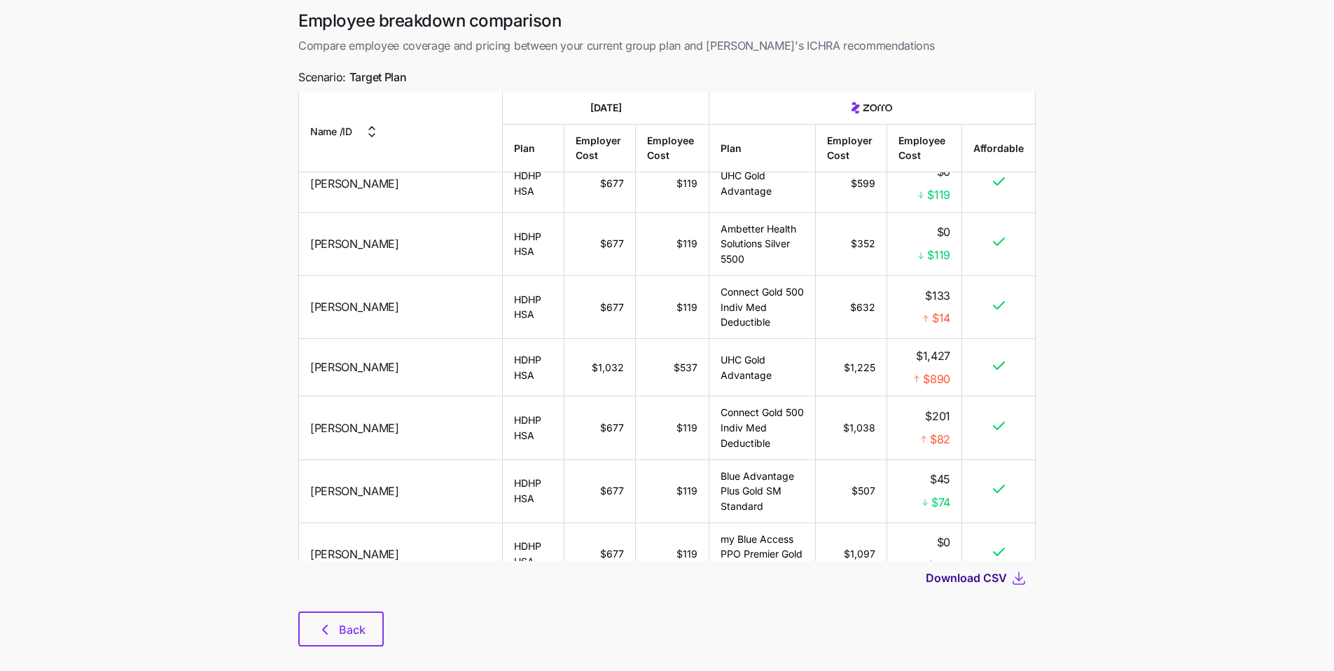
click at [542, 506] on span "Download CSV" at bounding box center [966, 577] width 81 height 17
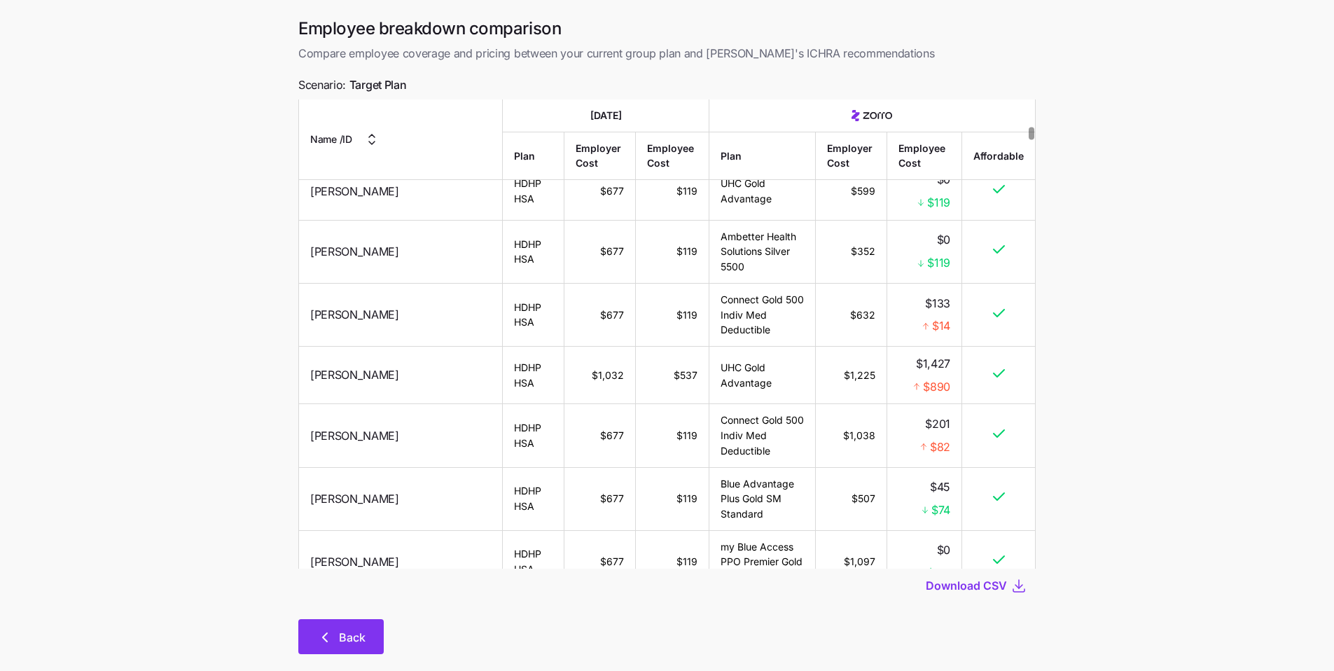
click at [356, 506] on span "Back" at bounding box center [352, 637] width 27 height 17
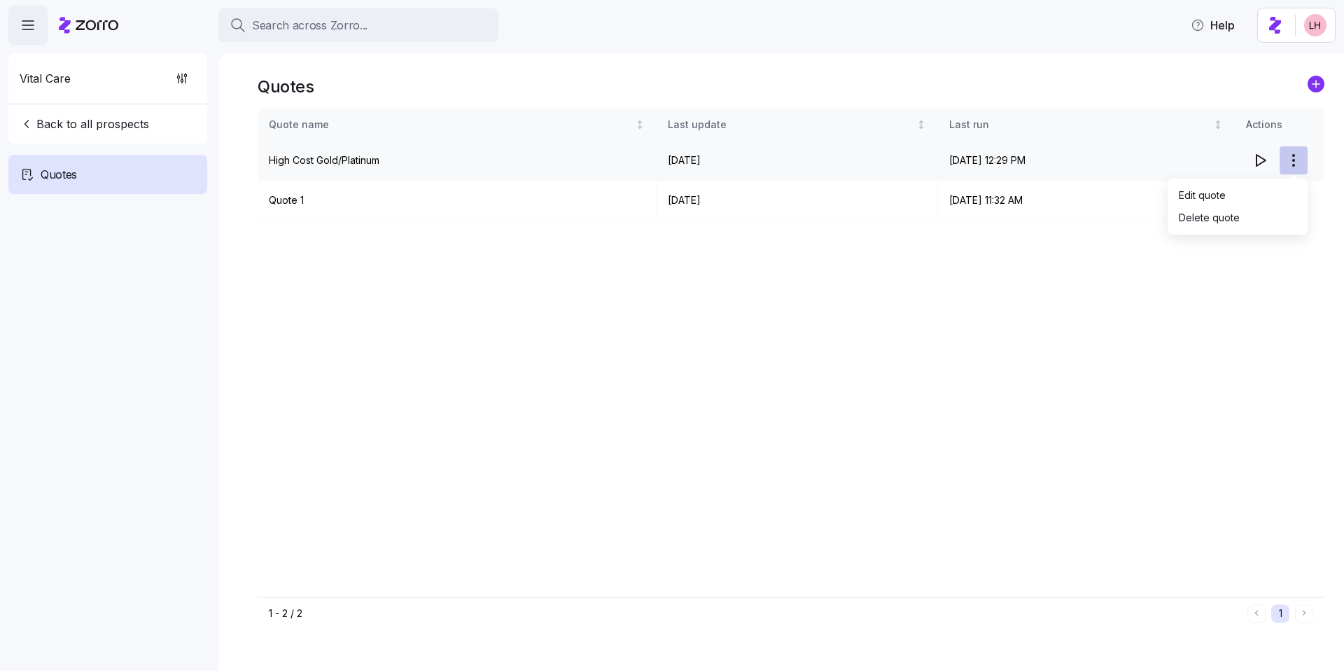
click at [1295, 160] on html "Search across Zorro... Help Vital Care Back to all prospects Quotes Quotes Quot…" at bounding box center [672, 331] width 1344 height 662
click at [1224, 196] on div "Edit quote" at bounding box center [1202, 194] width 47 height 15
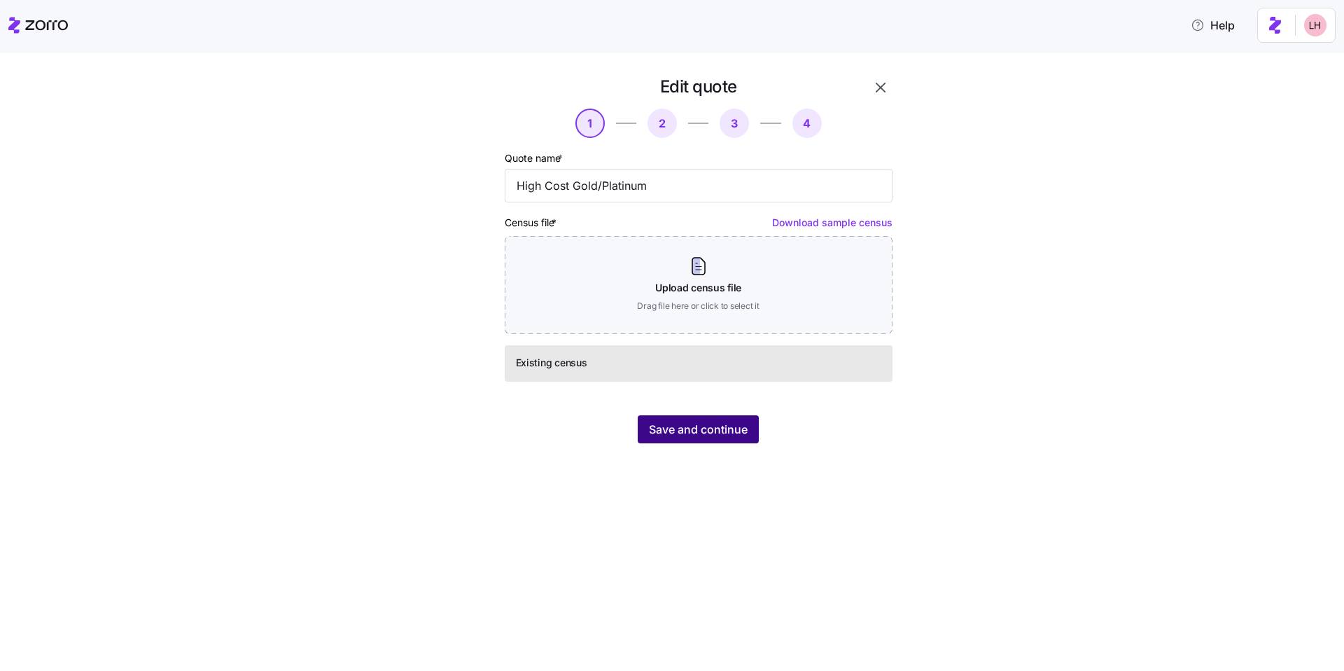
click at [729, 430] on span "Save and continue" at bounding box center [698, 429] width 99 height 17
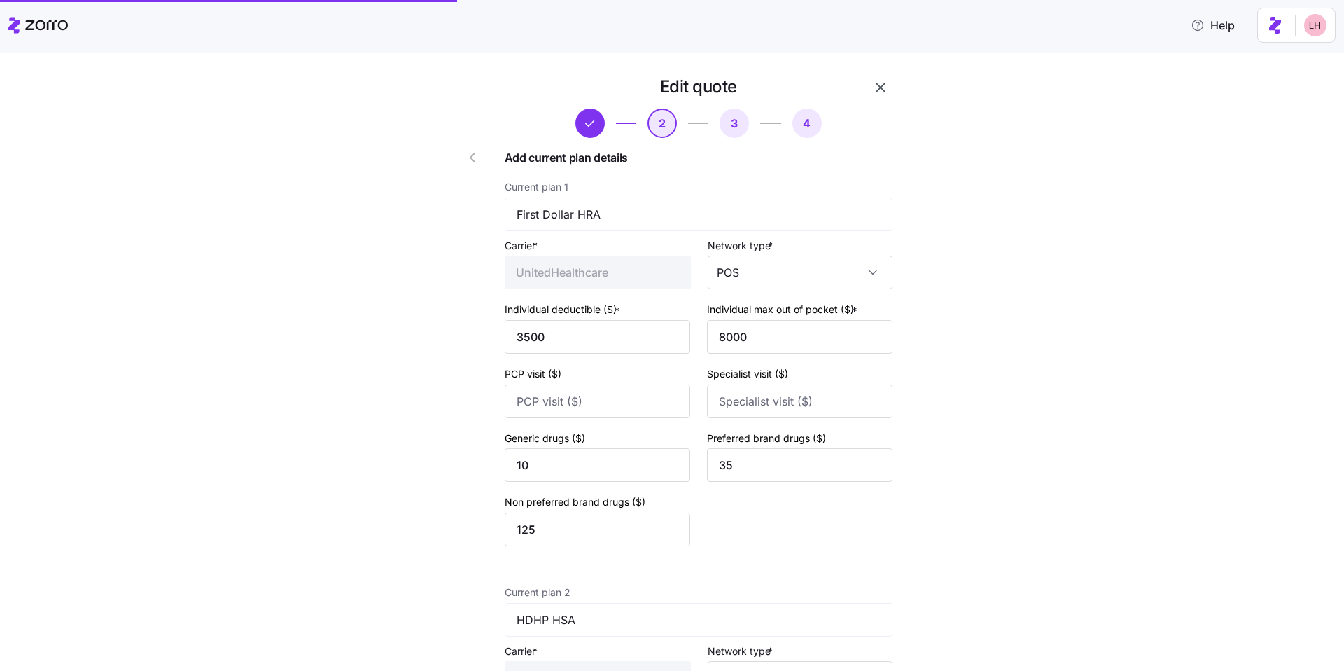
scroll to position [419, 0]
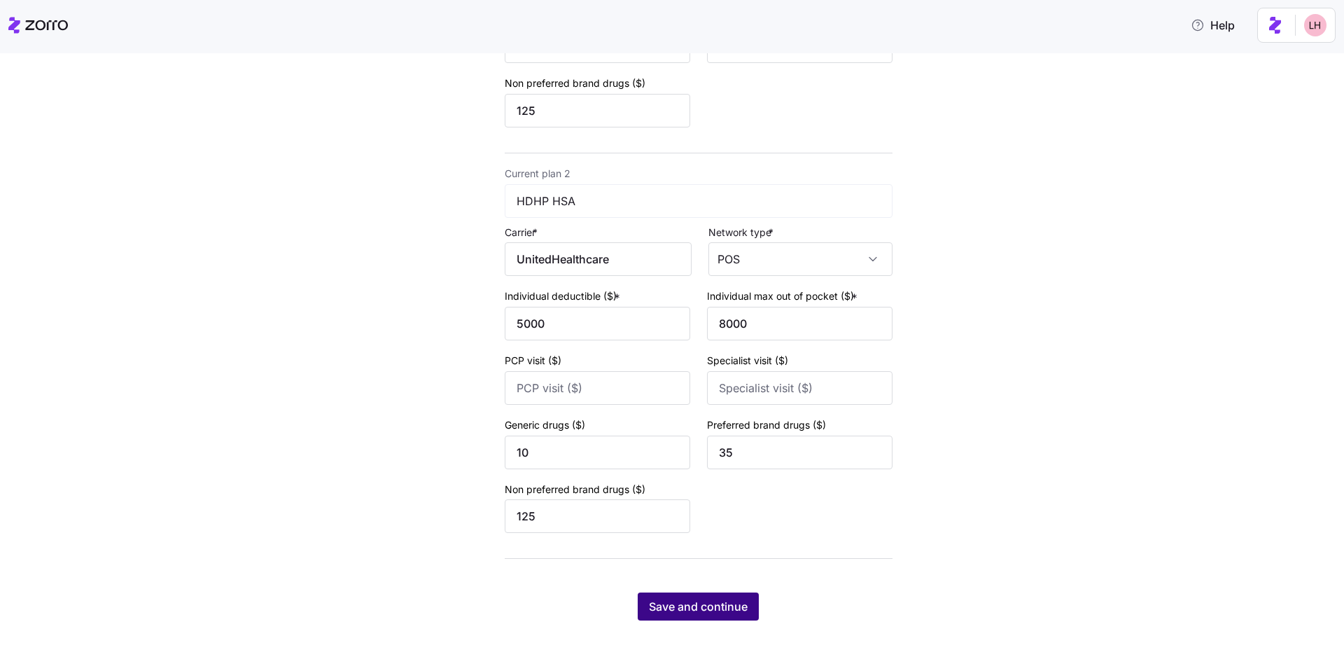
click at [745, 601] on button "Save and continue" at bounding box center [698, 606] width 121 height 28
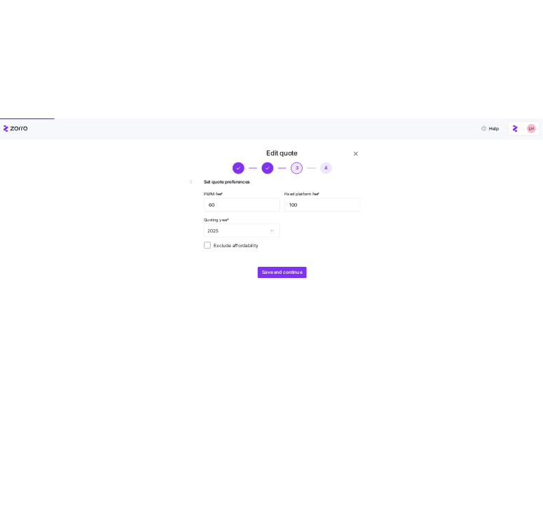
scroll to position [0, 0]
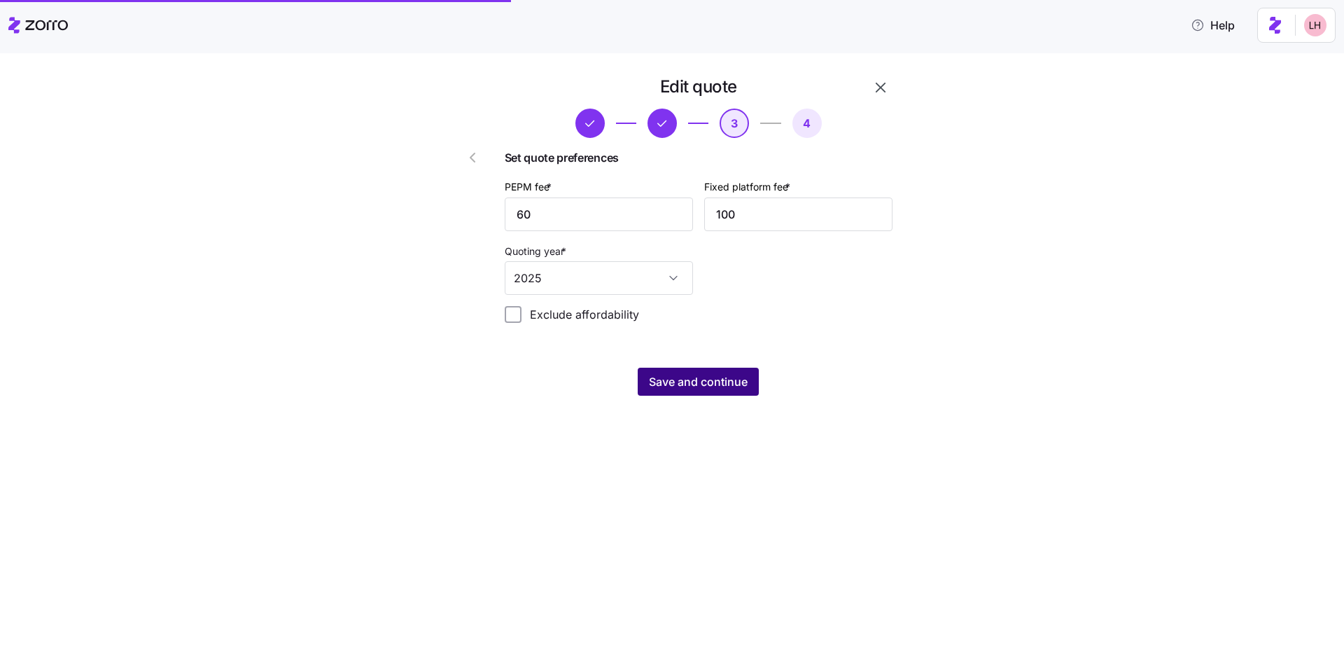
click at [703, 384] on span "Save and continue" at bounding box center [698, 381] width 99 height 17
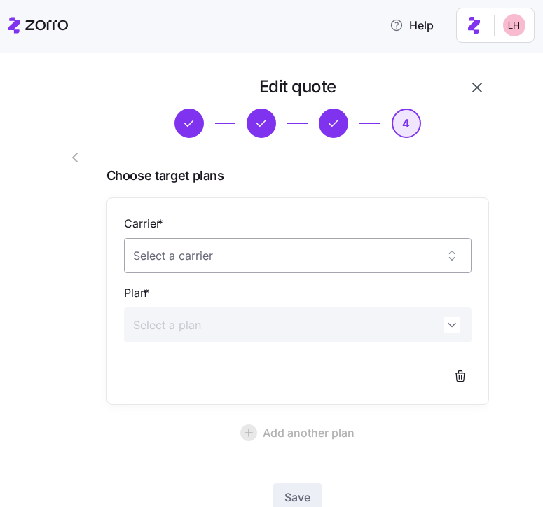
click at [314, 250] on input "Carrier *" at bounding box center [298, 255] width 348 height 35
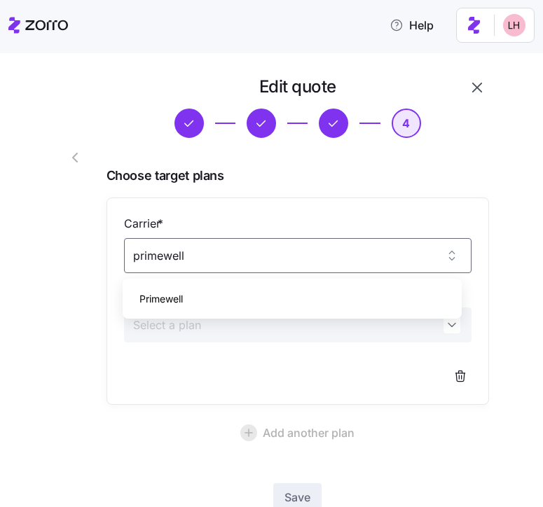
click at [327, 285] on div "Primewell" at bounding box center [292, 298] width 328 height 29
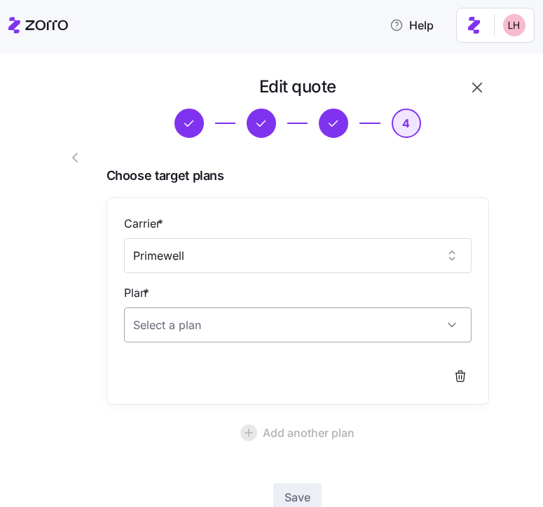
type input "Primewell"
click at [316, 320] on input "Plan *" at bounding box center [298, 324] width 348 height 35
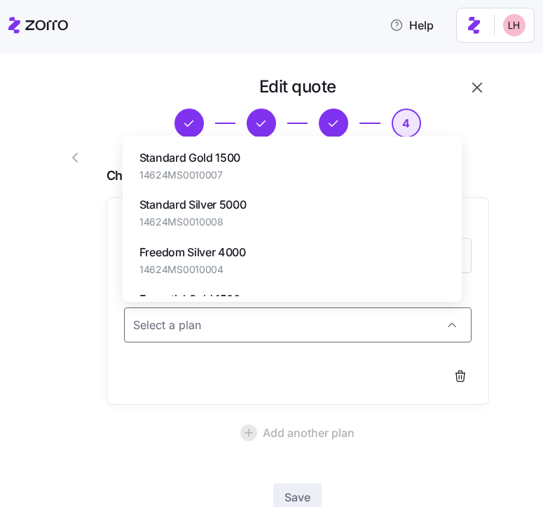
click at [223, 174] on span "14624MS0010007" at bounding box center [189, 175] width 101 height 14
type input "Standard Gold 1500"
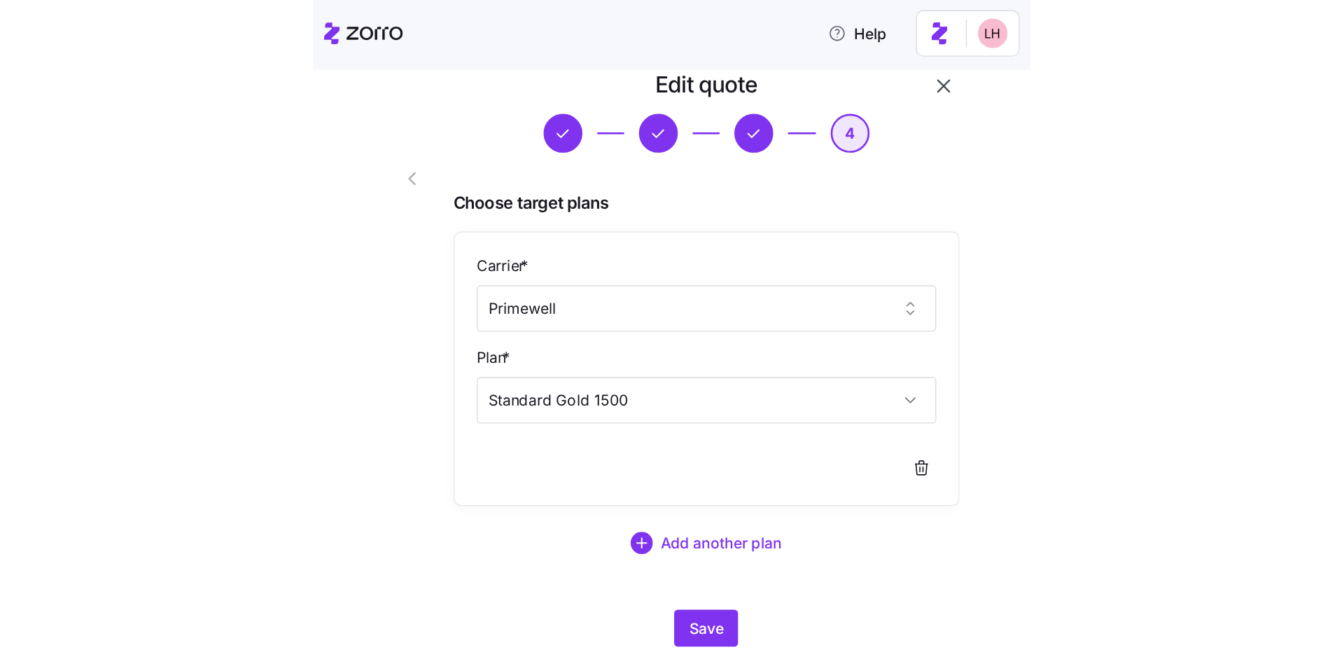
scroll to position [55, 0]
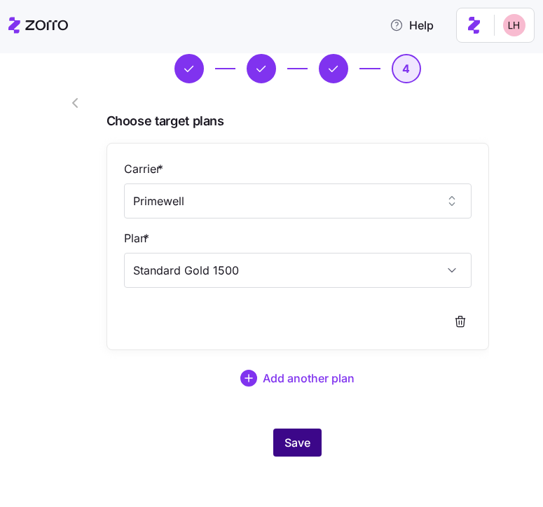
click at [302, 433] on button "Save" at bounding box center [297, 443] width 48 height 28
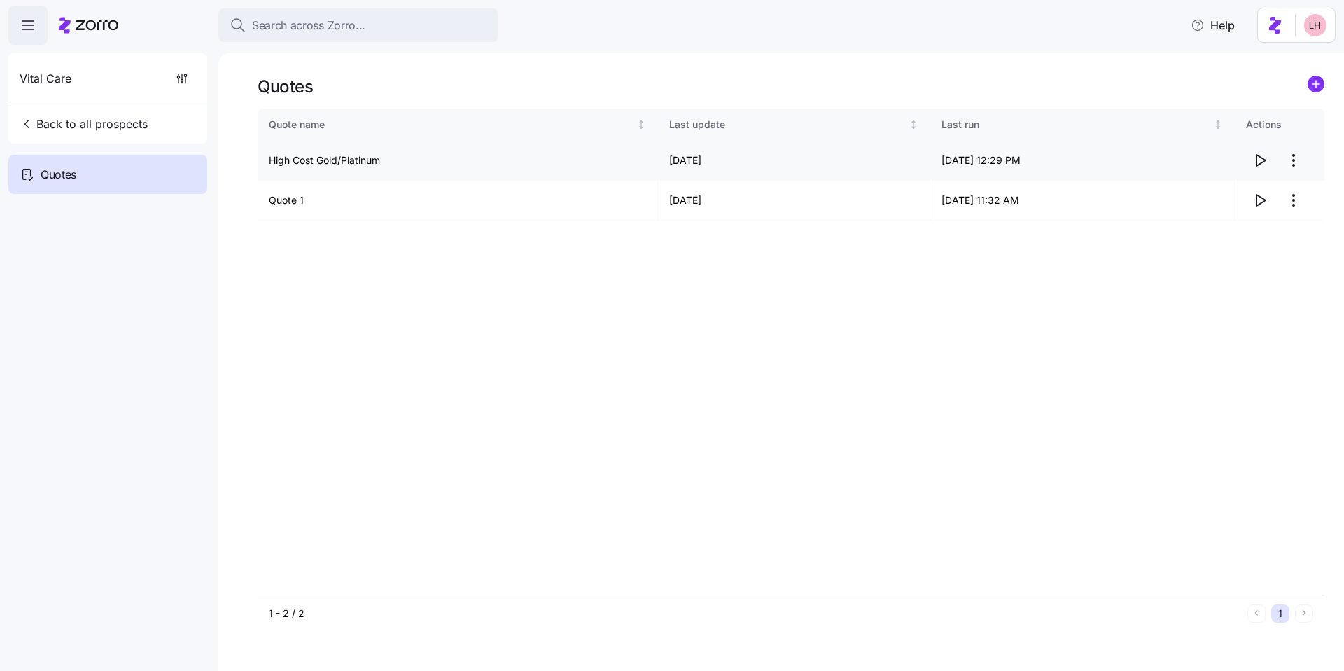
click at [1297, 162] on html "Search across Zorro... Help Vital Care Back to all prospects Quotes Quotes Quot…" at bounding box center [672, 331] width 1344 height 662
click at [1262, 162] on html "Search across Zorro... Help Vital Care Back to all prospects Quotes Quotes Quot…" at bounding box center [672, 331] width 1344 height 662
click at [1260, 162] on icon "button" at bounding box center [1260, 160] width 17 height 17
click at [1297, 165] on html "Search across Zorro... Help Vital Care Back to all prospects Quotes Quotes Quot…" at bounding box center [672, 331] width 1344 height 662
click at [1235, 193] on div "Edit quote" at bounding box center [1237, 194] width 129 height 22
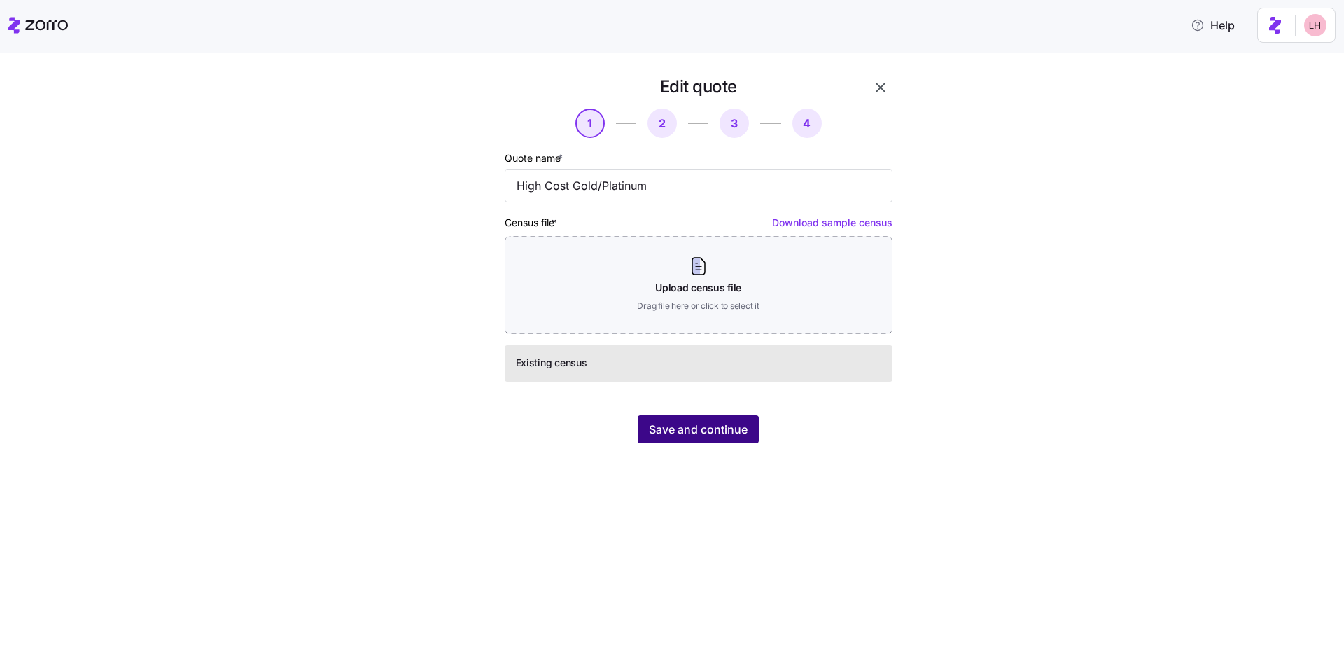
click at [730, 423] on span "Save and continue" at bounding box center [698, 429] width 99 height 17
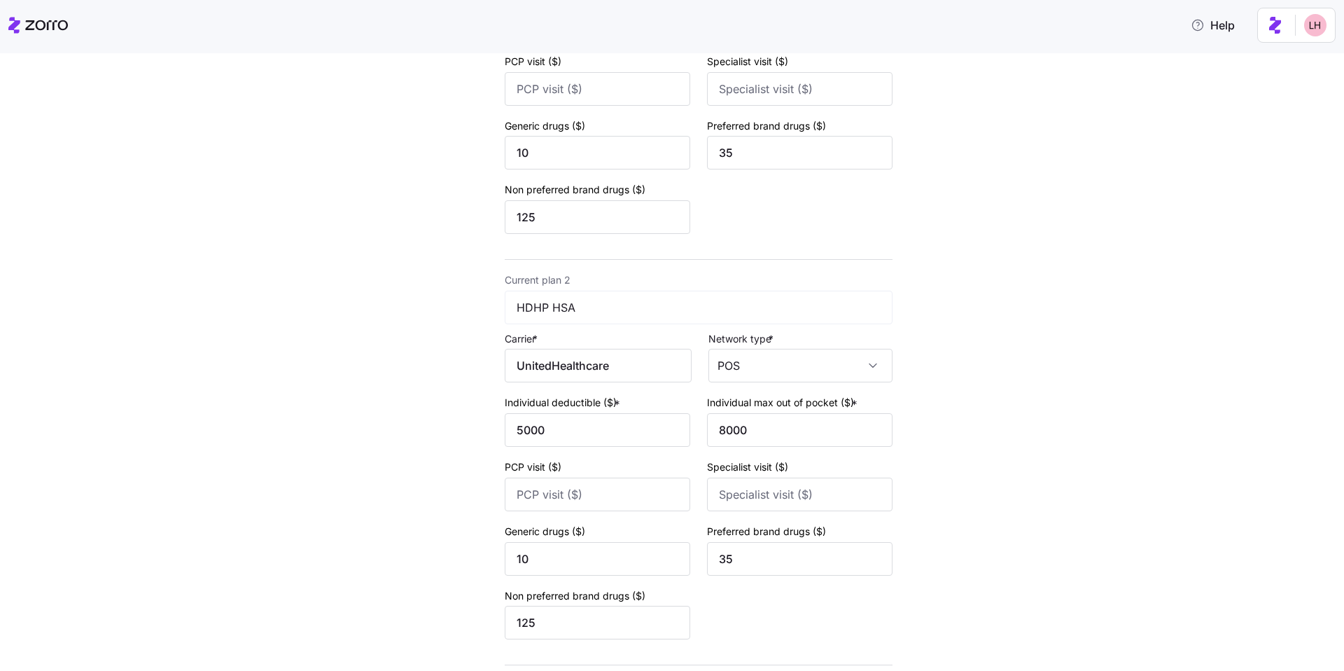
scroll to position [419, 0]
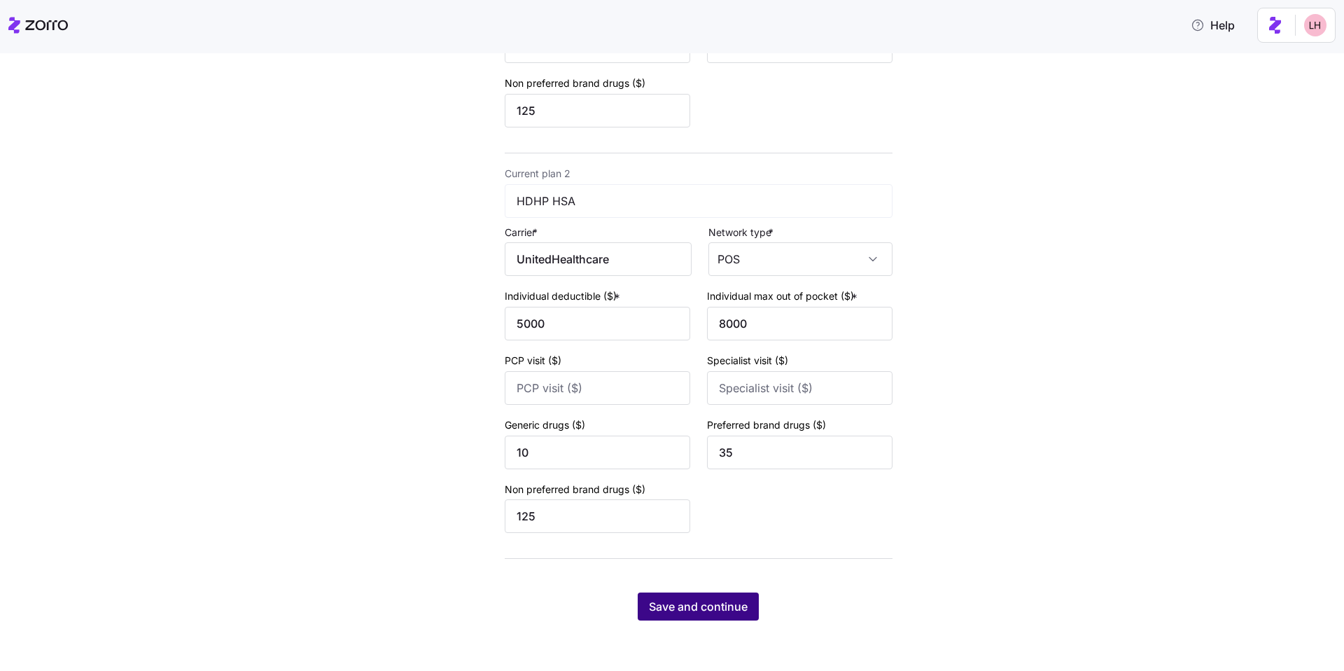
click at [737, 595] on button "Save and continue" at bounding box center [698, 606] width 121 height 28
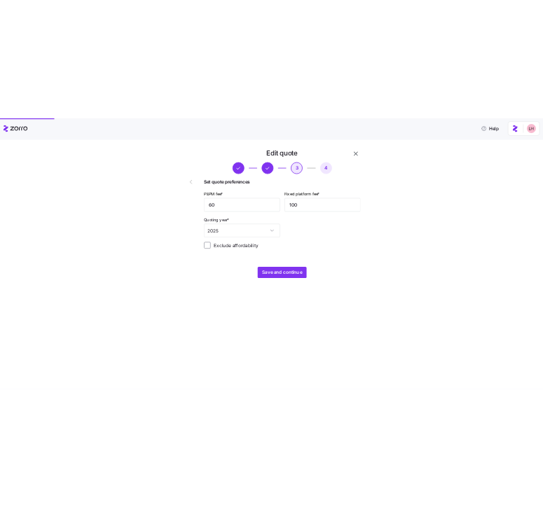
scroll to position [0, 0]
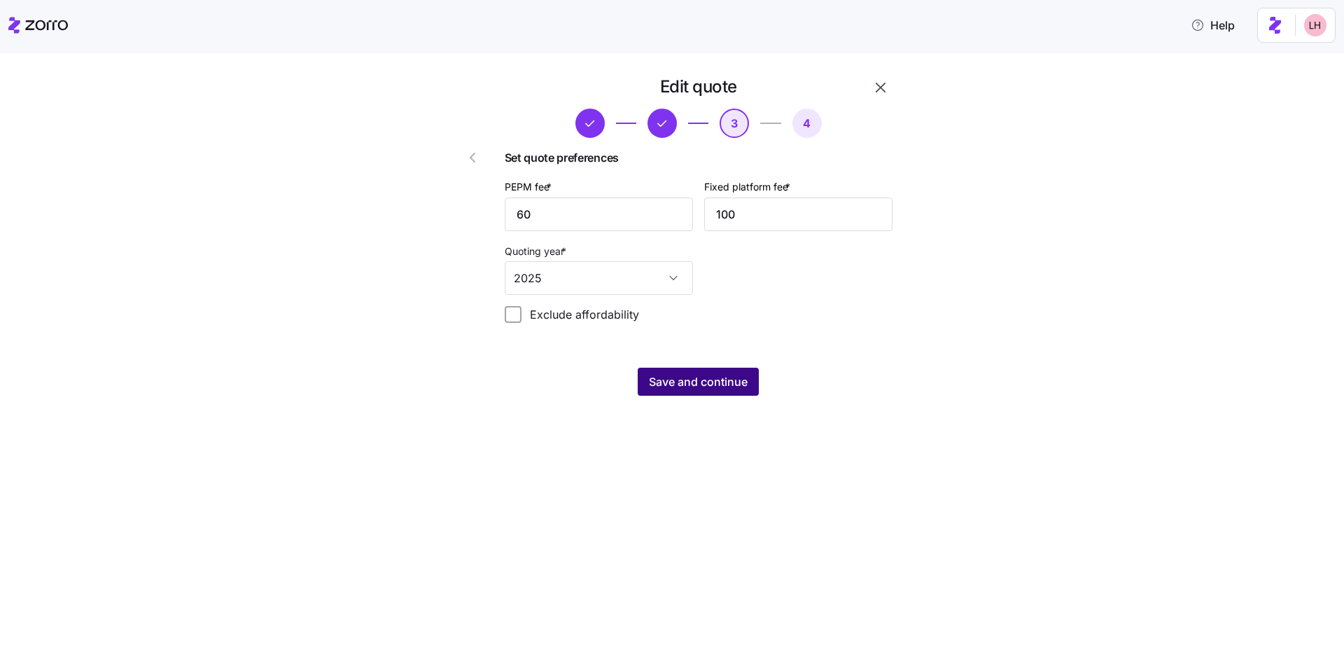
click at [708, 383] on span "Save and continue" at bounding box center [698, 381] width 99 height 17
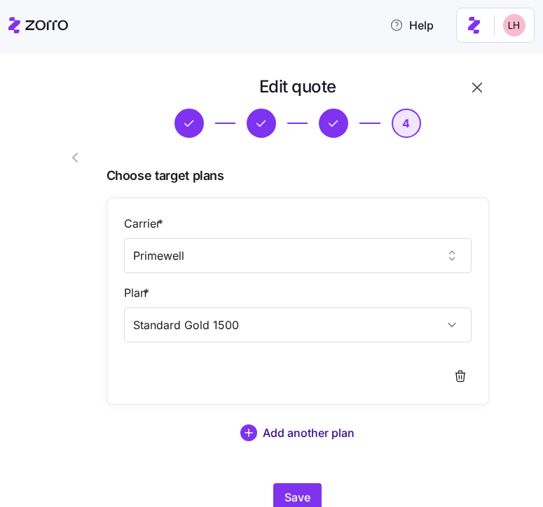
click at [304, 434] on span "Add another plan" at bounding box center [309, 432] width 92 height 17
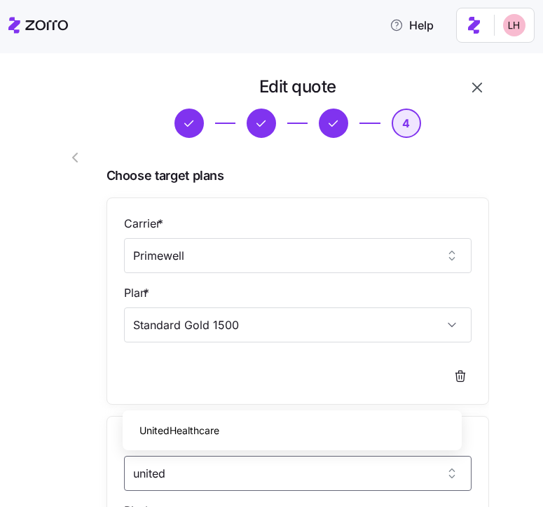
click at [295, 427] on div "UnitedHealthcare" at bounding box center [292, 430] width 328 height 29
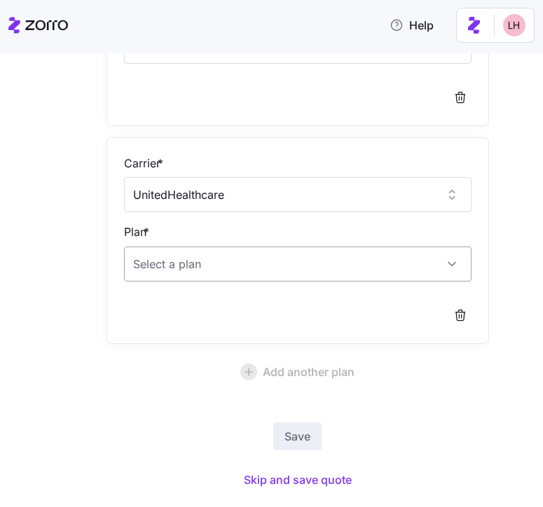
scroll to position [293, 0]
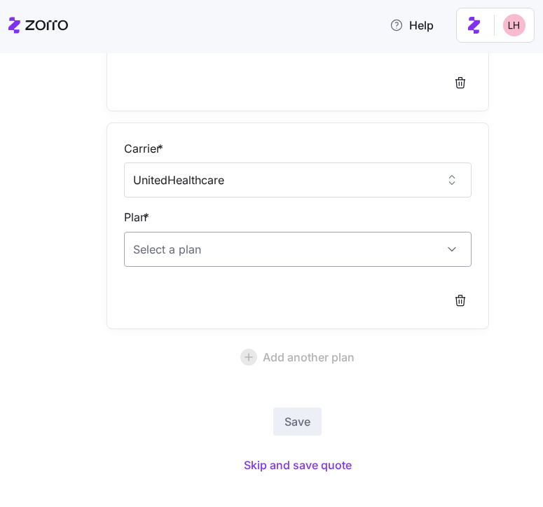
type input "UnitedHealthcare"
click at [238, 246] on input "Plan *" at bounding box center [298, 249] width 348 height 35
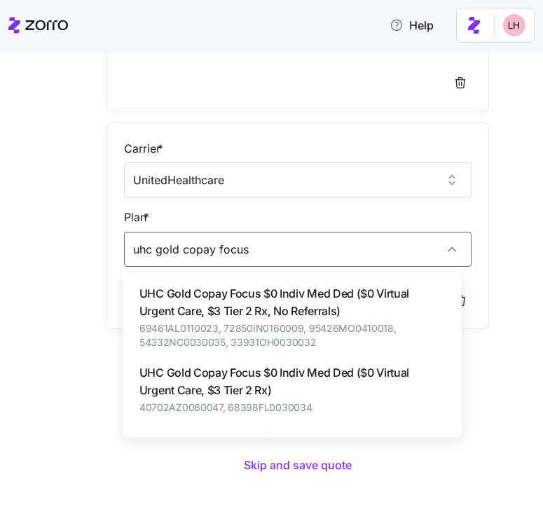
click at [380, 319] on span "UHC Gold Copay Focus $0 Indiv Med Ded ($0 Virtual Urgent Care, $3 Tier 2 Rx, No…" at bounding box center [291, 302] width 305 height 35
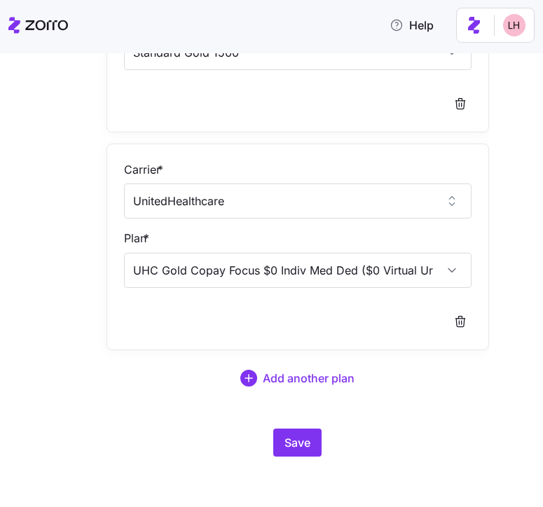
scroll to position [272, 0]
type input "UHC Gold Copay Focus $0 Indiv Med Ded ($0 Virtual Urgent Care, $3 Tier 2 Rx, No…"
click at [317, 383] on span "Add another plan" at bounding box center [309, 378] width 92 height 17
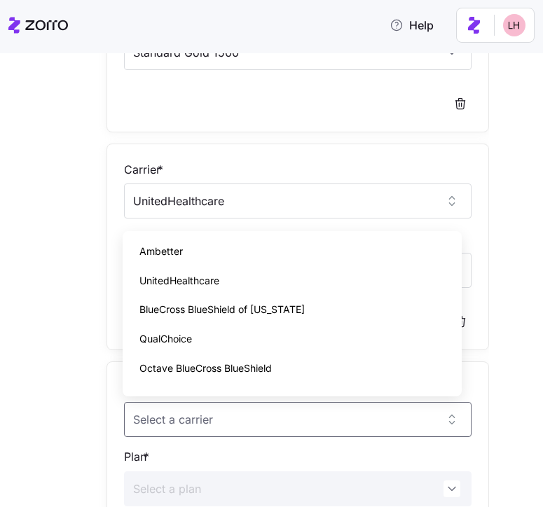
click at [507, 176] on div "Edit quote 4 Choose target plans Carrier * Primewell Plan * Standard Gold 1500 …" at bounding box center [281, 268] width 484 height 931
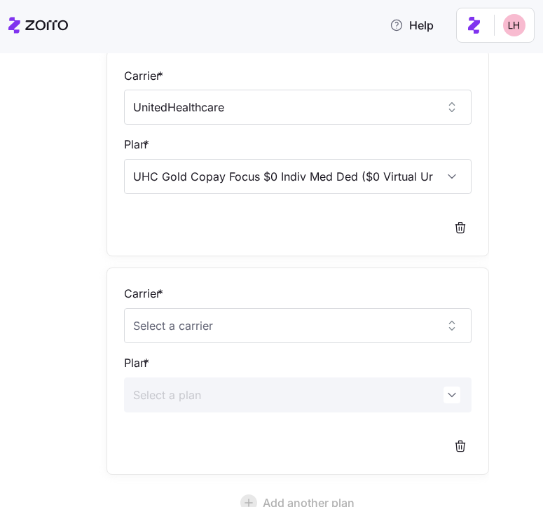
scroll to position [533, 0]
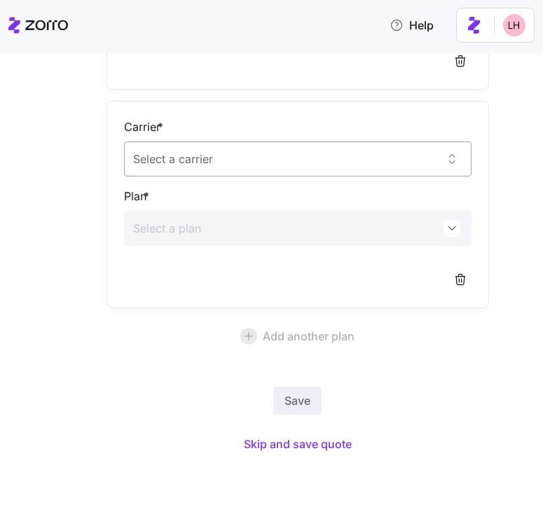
click at [214, 162] on input "Carrier *" at bounding box center [298, 158] width 348 height 35
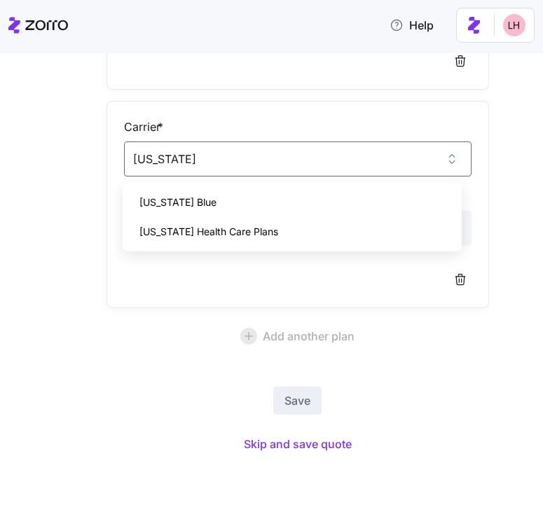
click at [155, 209] on span "Florida Blue" at bounding box center [177, 202] width 77 height 15
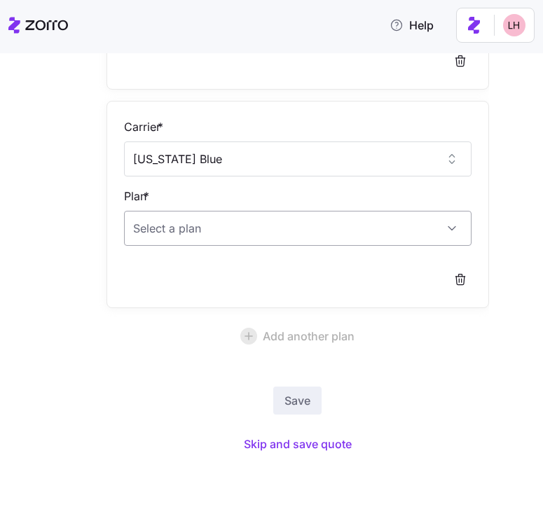
type input "Florida Blue"
click at [216, 228] on input "Plan *" at bounding box center [298, 228] width 348 height 35
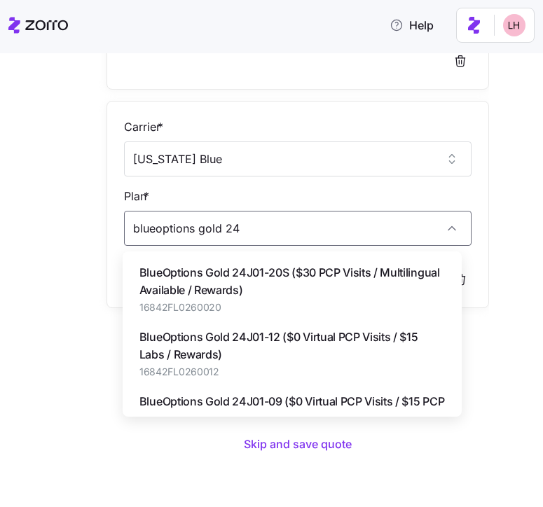
click at [326, 402] on span "BlueOptions Gold 24J01-09 ($0 Virtual PCP Visits / $15 PCP Visits / Rewards)" at bounding box center [291, 410] width 305 height 35
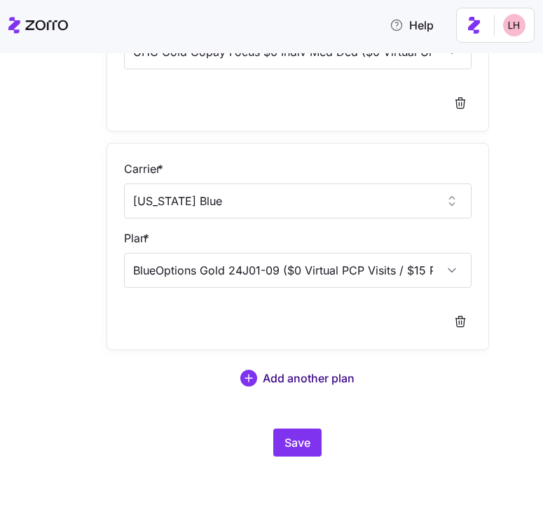
type input "BlueOptions Gold 24J01-09 ($0 Virtual PCP Visits / $15 PCP Visits / Rewards)"
click at [303, 377] on span "Add another plan" at bounding box center [309, 378] width 92 height 17
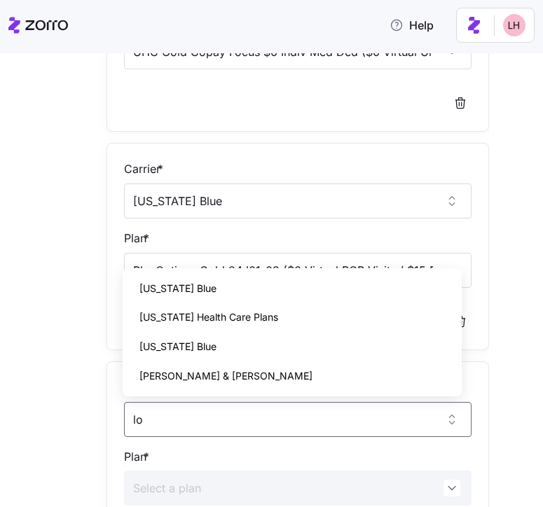
click at [309, 342] on div "Louisiana Blue" at bounding box center [292, 346] width 328 height 29
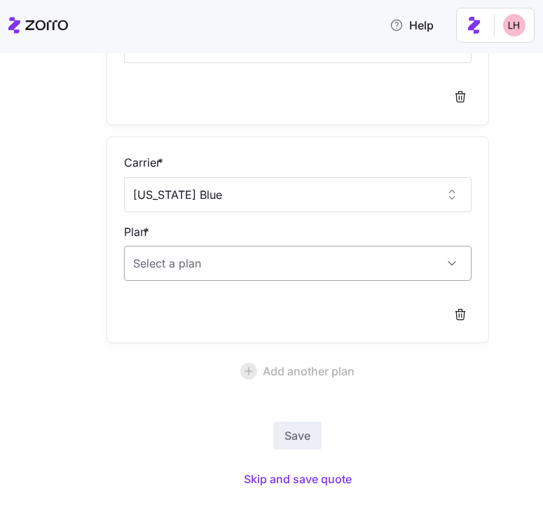
scroll to position [717, 0]
type input "Louisiana Blue"
click at [272, 260] on input "Plan *" at bounding box center [298, 261] width 348 height 35
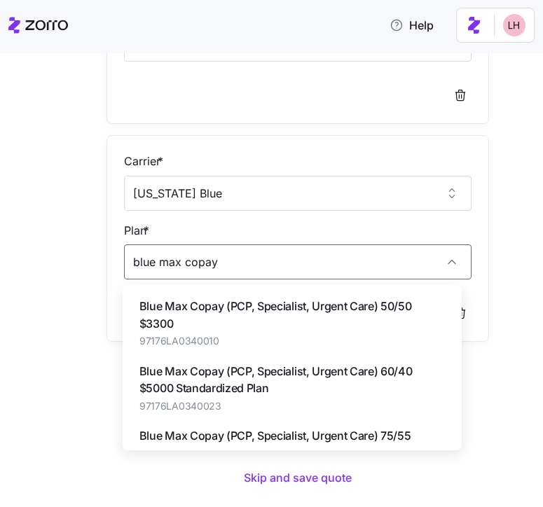
click at [373, 438] on span "Blue Max Copay (PCP, Specialist, Urgent Care) 75/55 $1500 Standardized Plan" at bounding box center [291, 444] width 305 height 35
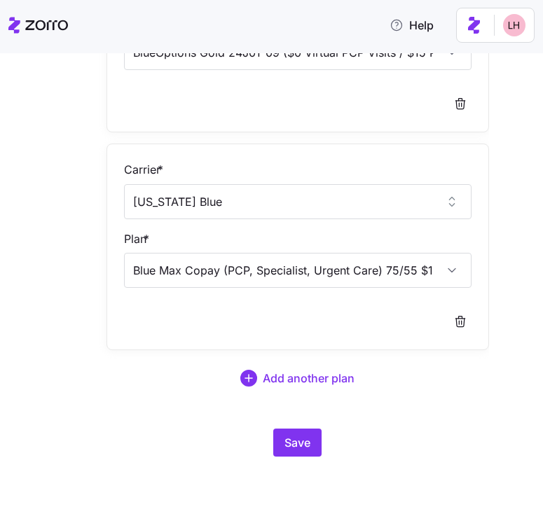
scroll to position [709, 0]
type input "Blue Max Copay (PCP, Specialist, Urgent Care) 75/55 $1500 Standardized Plan"
click at [305, 372] on span "Add another plan" at bounding box center [309, 378] width 92 height 17
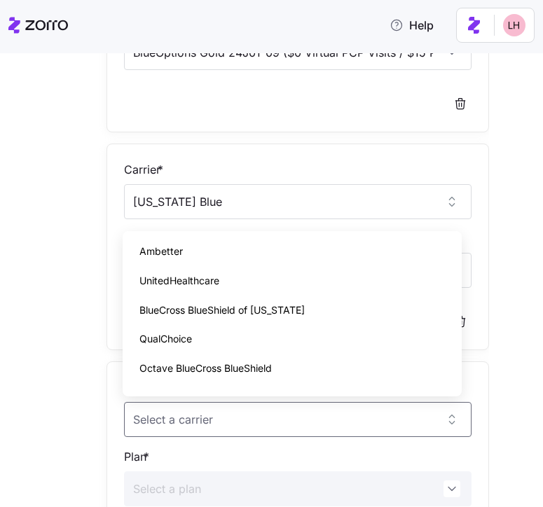
click at [499, 286] on div "Edit quote 4 Choose target plans Carrier * Primewell Plan * Standard Gold 1500 …" at bounding box center [281, 50] width 484 height 1367
click at [188, 419] on input "Carrier *" at bounding box center [298, 419] width 348 height 35
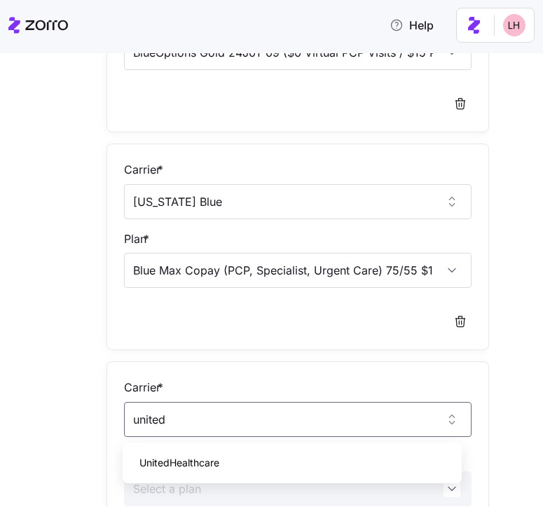
click at [223, 450] on div "UnitedHealthcare" at bounding box center [292, 462] width 328 height 29
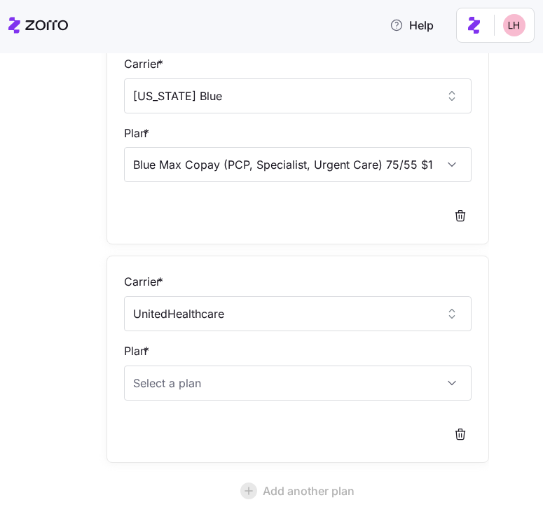
scroll to position [961, 0]
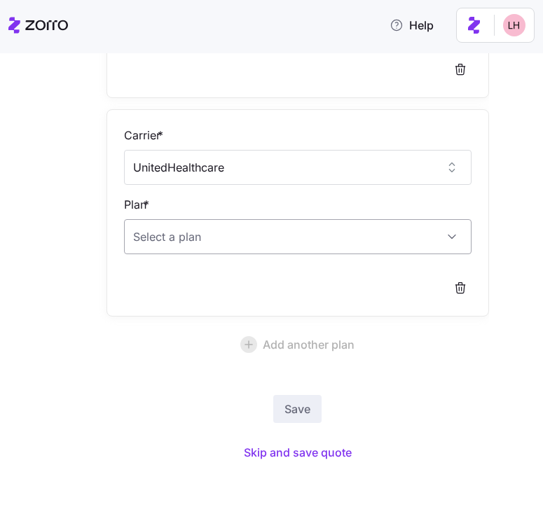
type input "UnitedHealthcare"
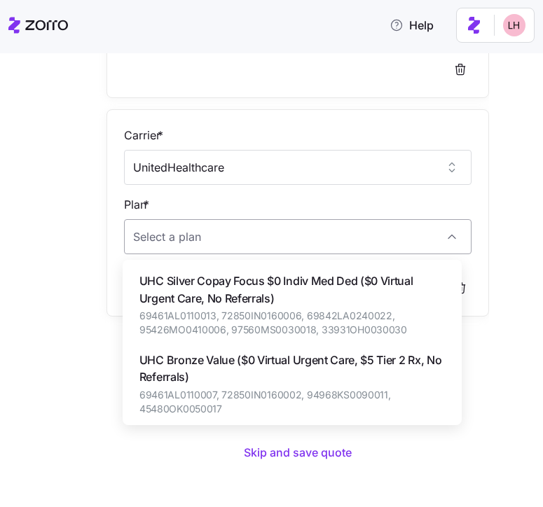
click at [243, 243] on input "Plan *" at bounding box center [298, 236] width 348 height 35
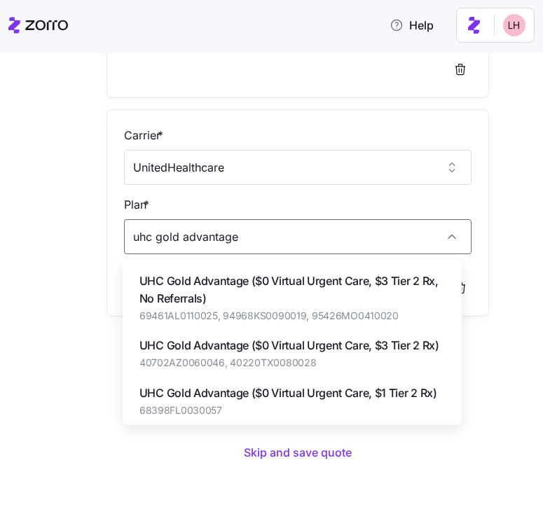
click at [314, 312] on span "69461AL0110025, 94968KS0090019, 95426MO0410020" at bounding box center [291, 316] width 305 height 14
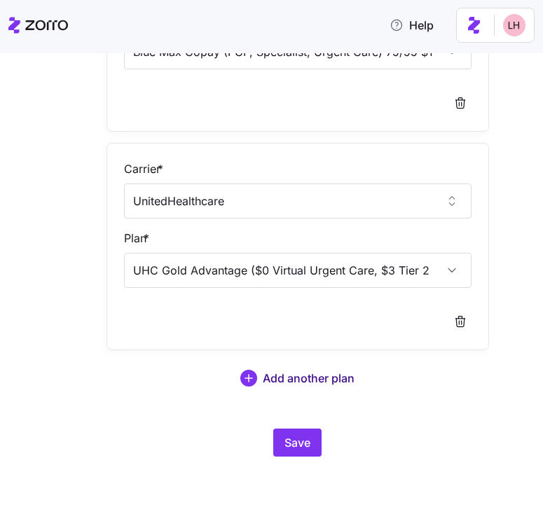
type input "UHC Gold Advantage ($0 Virtual Urgent Care, $3 Tier 2 Rx, No Referrals)"
click at [330, 383] on span "Add another plan" at bounding box center [309, 378] width 92 height 17
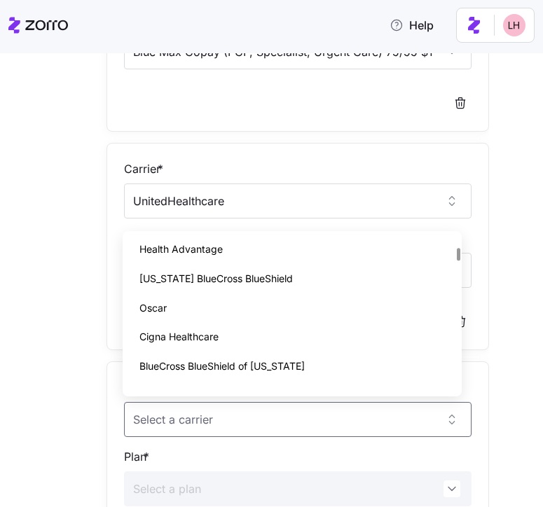
scroll to position [206, 0]
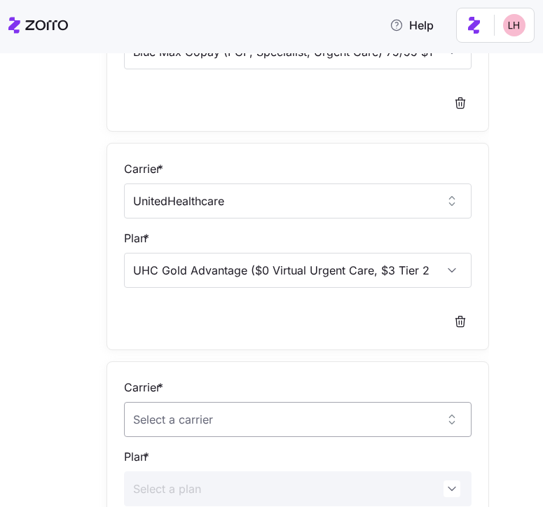
click at [356, 415] on input "Carrier *" at bounding box center [298, 419] width 348 height 35
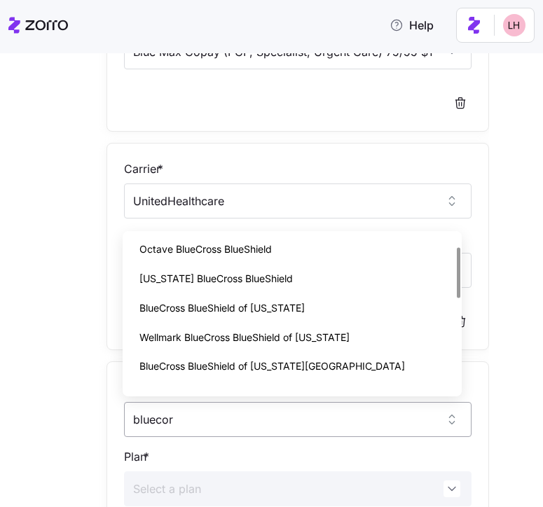
scroll to position [0, 0]
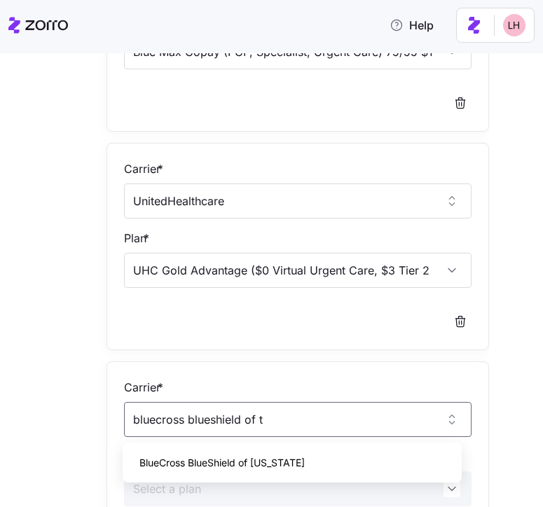
click at [361, 452] on div "BlueCross BlueShield of Tennessee" at bounding box center [292, 462] width 328 height 29
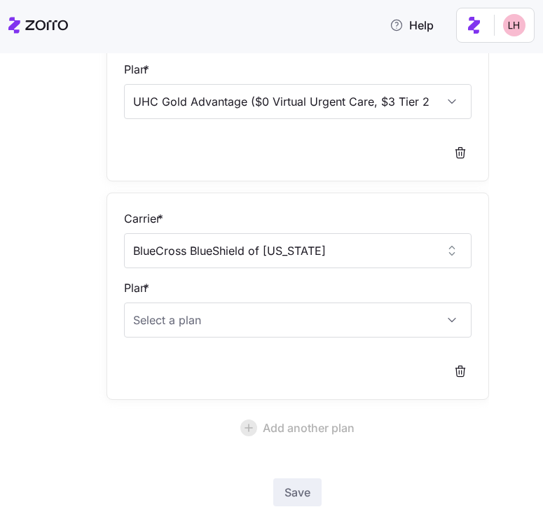
scroll to position [1161, 0]
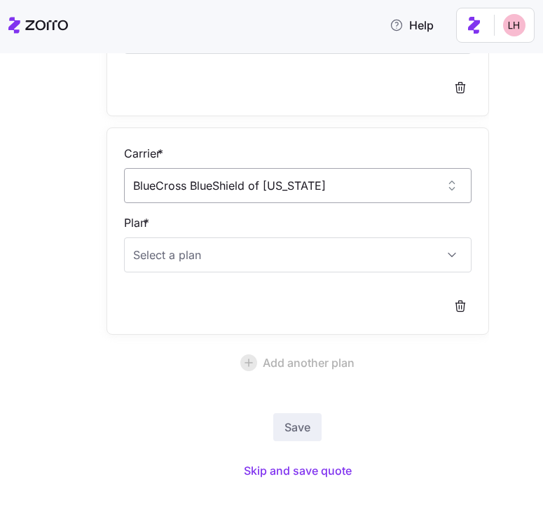
click at [350, 183] on input "BlueCross BlueShield of Tennessee" at bounding box center [298, 185] width 348 height 35
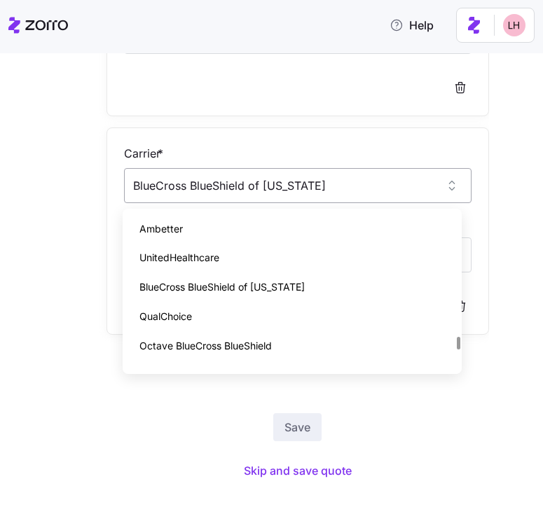
scroll to position [1948, 0]
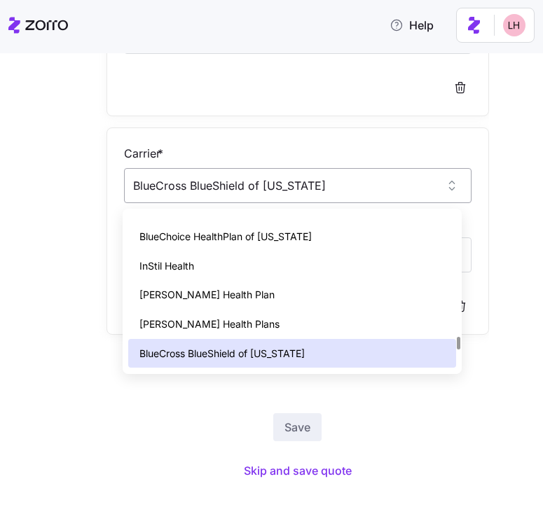
drag, startPoint x: 258, startPoint y: 183, endPoint x: 141, endPoint y: 179, distance: 117.7
click at [141, 179] on input "BlueCross BlueShield of Tennessee" at bounding box center [298, 185] width 348 height 35
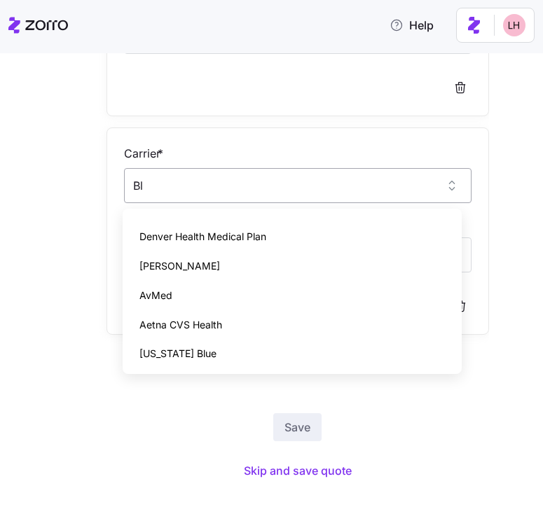
type input "B"
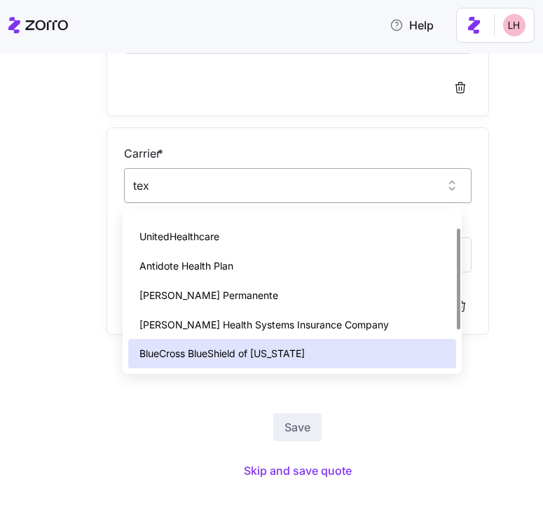
scroll to position [0, 0]
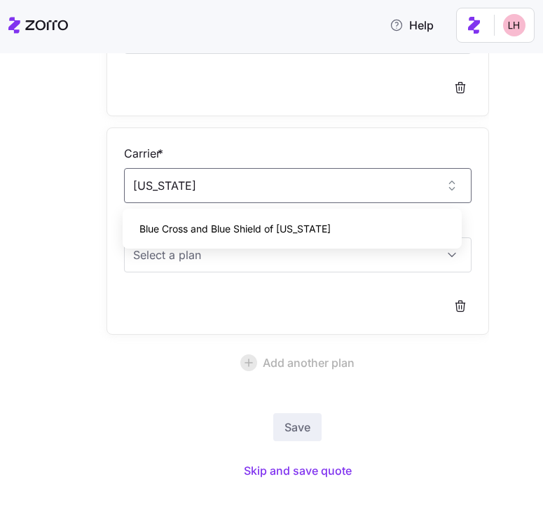
click at [307, 228] on div "Blue Cross and Blue Shield of Texas" at bounding box center [292, 228] width 328 height 29
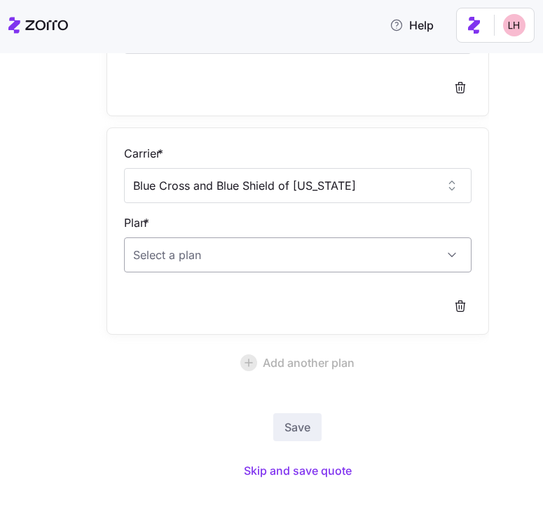
type input "Blue Cross and Blue Shield of Texas"
click at [384, 258] on input "Plan *" at bounding box center [298, 254] width 348 height 35
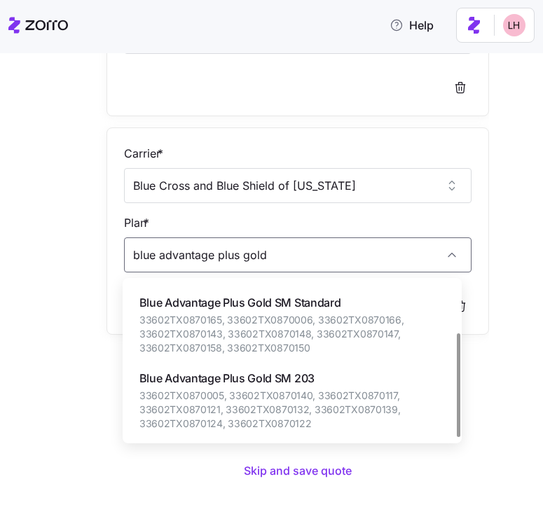
scroll to position [73, 0]
click at [350, 331] on span "33602TX0870165, 33602TX0870006, 33602TX0870166, 33602TX0870143, 33602TX0870148,…" at bounding box center [291, 333] width 305 height 43
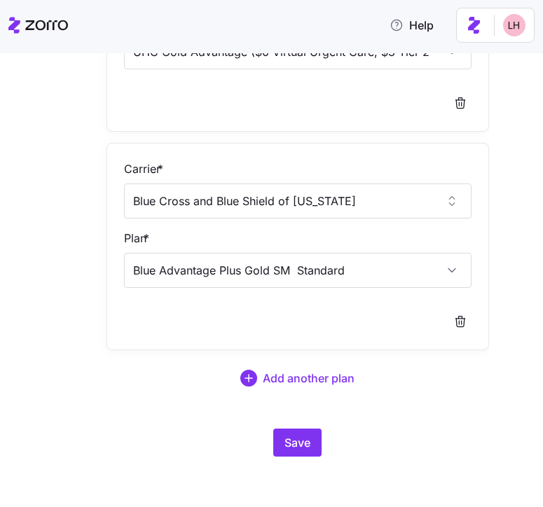
scroll to position [1145, 0]
type input "Blue Advantage Plus Gold SM Standard"
click at [319, 381] on span "Add another plan" at bounding box center [309, 378] width 92 height 17
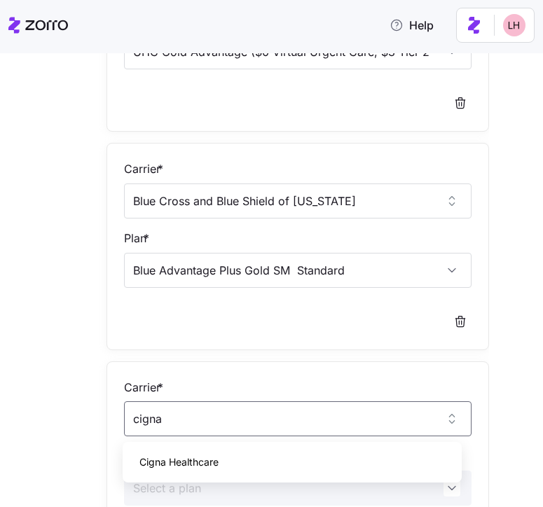
click at [179, 459] on span "Cigna Healthcare" at bounding box center [178, 461] width 79 height 15
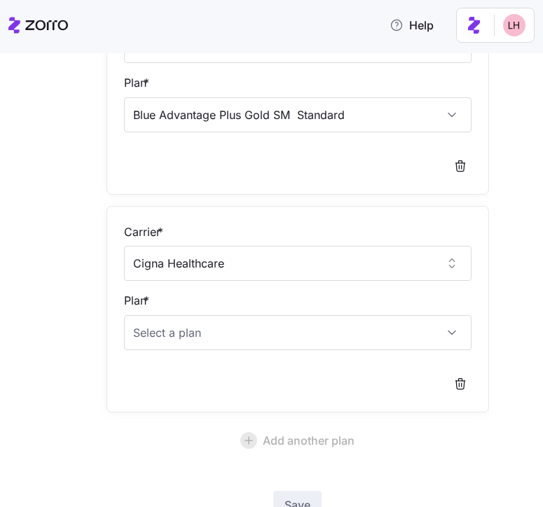
scroll to position [1405, 0]
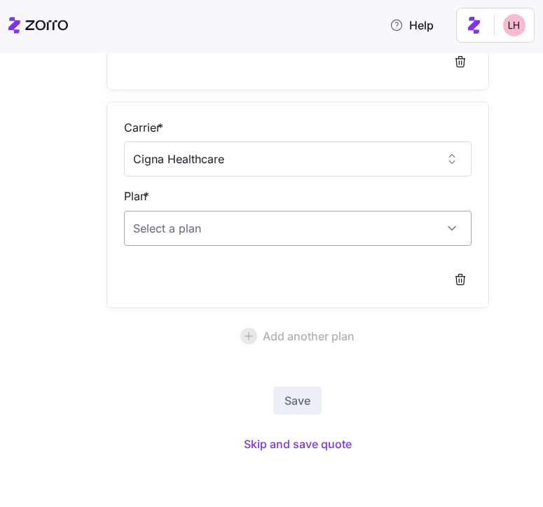
type input "Cigna Healthcare"
click at [255, 220] on input "Plan *" at bounding box center [298, 228] width 348 height 35
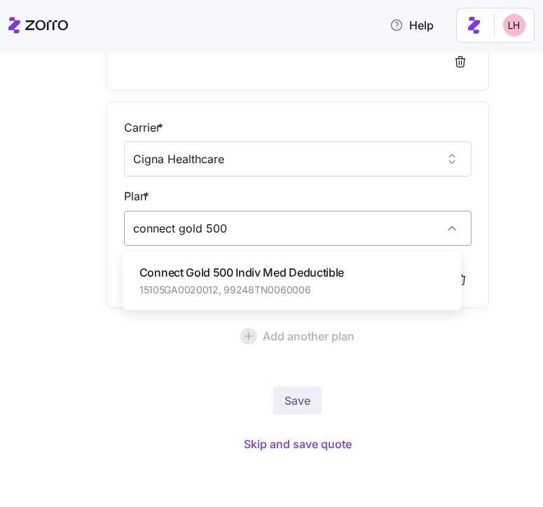
drag, startPoint x: 251, startPoint y: 275, endPoint x: 323, endPoint y: 271, distance: 71.5
click at [251, 276] on span "Connect Gold 500 Indiv Med Deductible" at bounding box center [241, 273] width 204 height 18
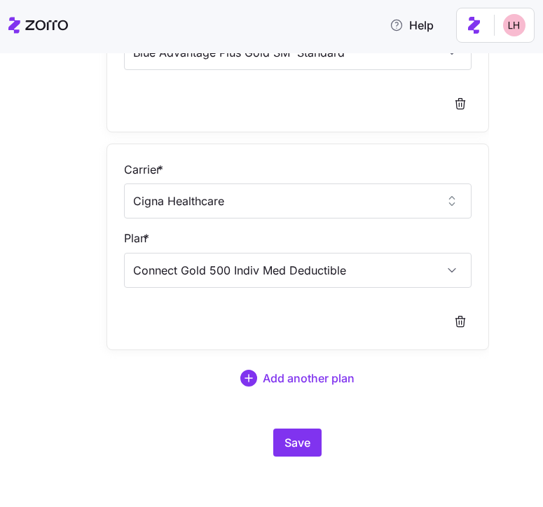
scroll to position [1363, 0]
type input "Connect Gold 500 Indiv Med Deductible"
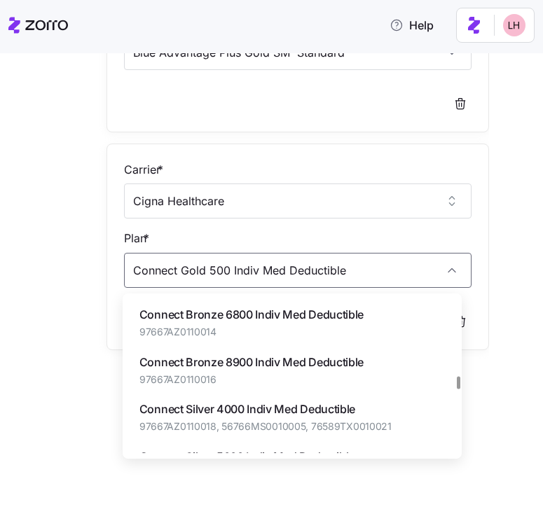
scroll to position [1977, 0]
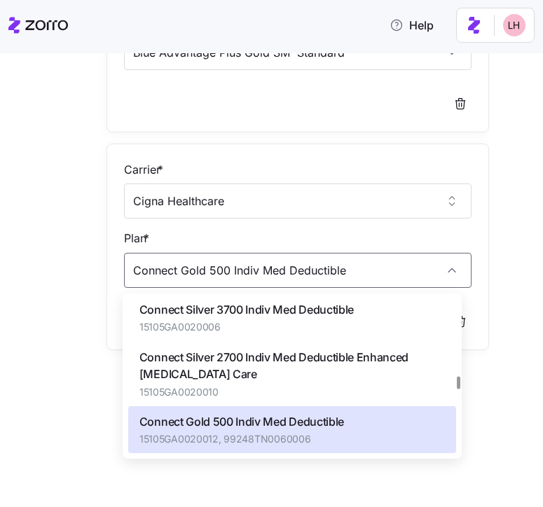
drag, startPoint x: 503, startPoint y: 335, endPoint x: 478, endPoint y: 342, distance: 26.0
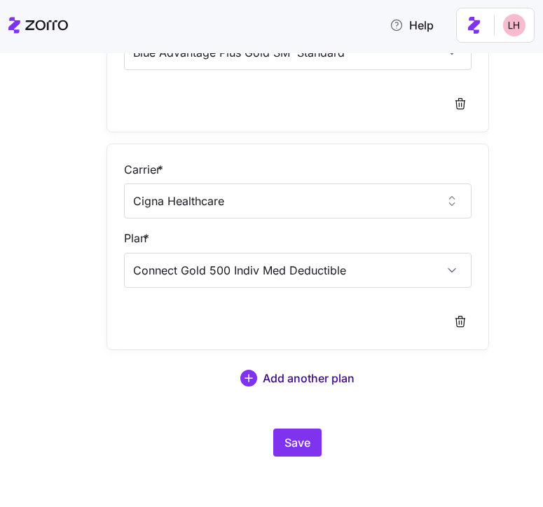
click at [309, 377] on span "Add another plan" at bounding box center [309, 378] width 92 height 17
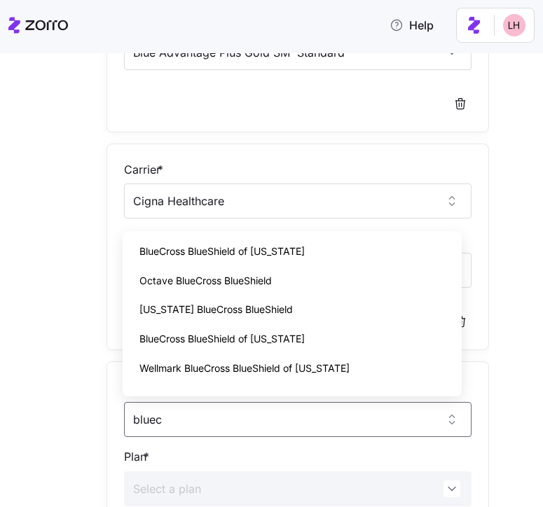
click at [298, 344] on div "BlueCross BlueShield of Arizona" at bounding box center [292, 338] width 328 height 29
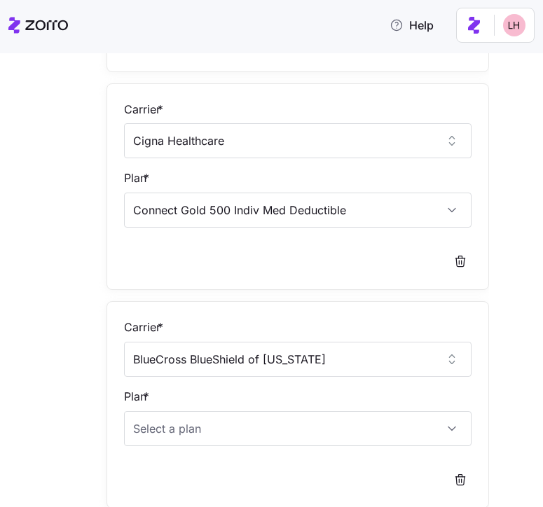
scroll to position [1485, 0]
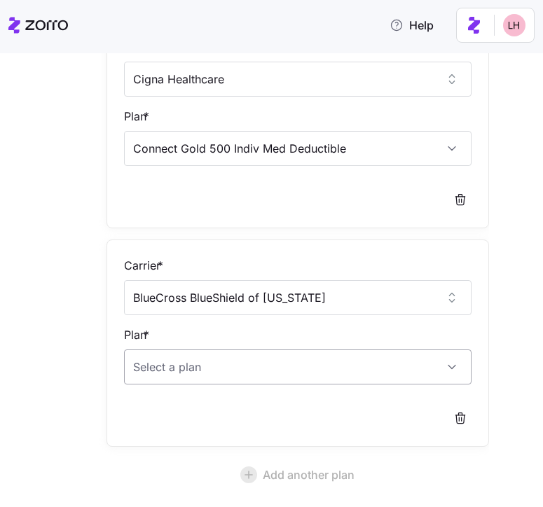
type input "BlueCross BlueShield of Arizona"
click at [335, 363] on input "Plan *" at bounding box center [298, 366] width 348 height 35
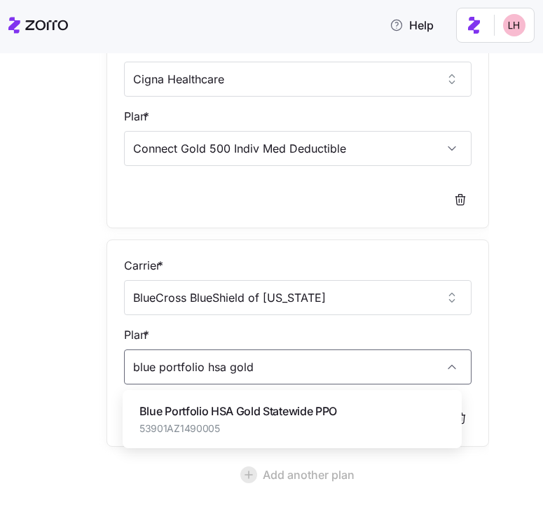
click at [318, 401] on div "Blue Portfolio HSA Gold Statewide PPO 53901AZ1490005" at bounding box center [292, 419] width 328 height 47
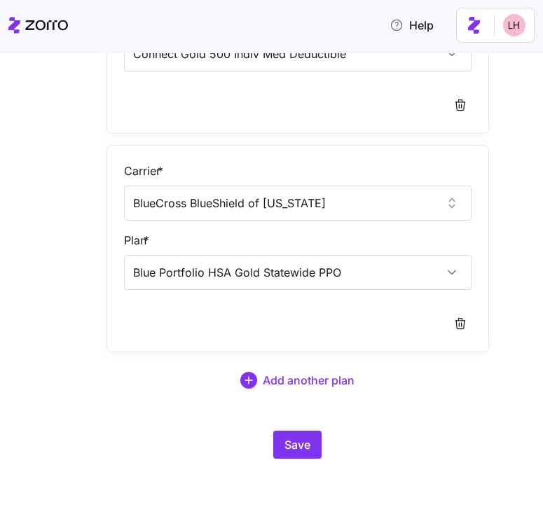
scroll to position [1582, 0]
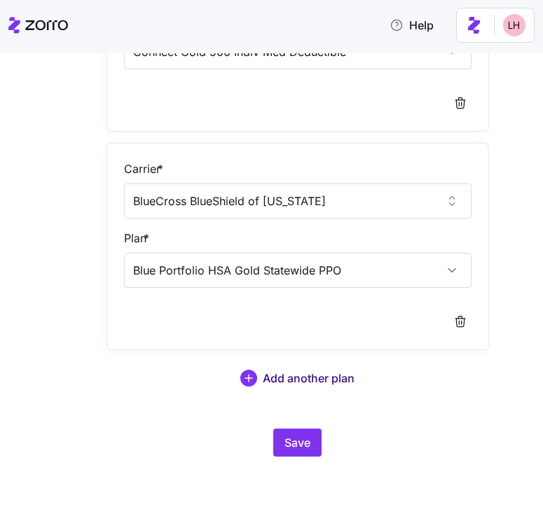
type input "Blue Portfolio HSA Gold Statewide PPO"
click at [328, 384] on span "Add another plan" at bounding box center [309, 378] width 92 height 17
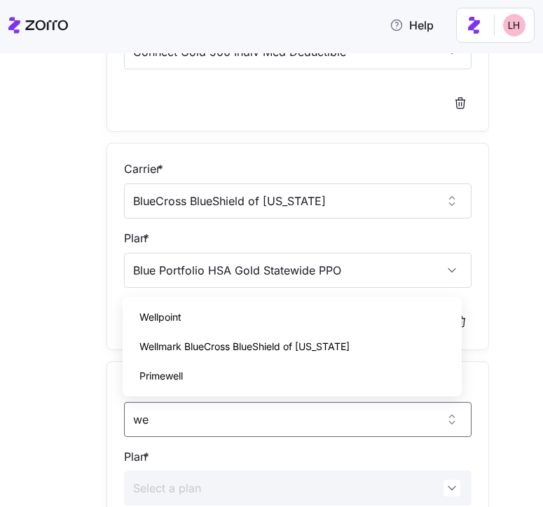
type input "w"
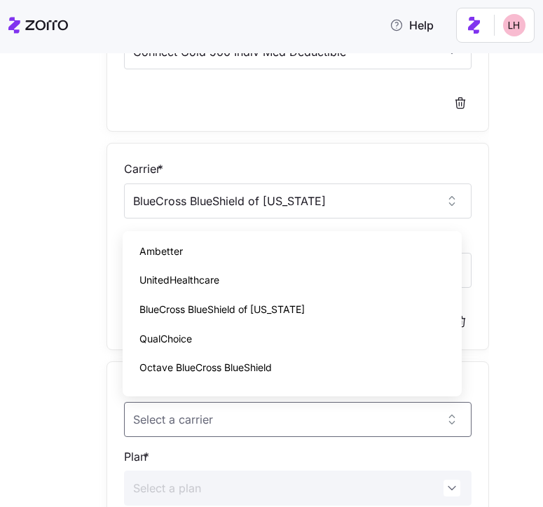
click at [518, 326] on div "Edit quote 4 Choose target plans Carrier * Primewell Plan * Standard Gold 1500 …" at bounding box center [271, 280] width 543 height 454
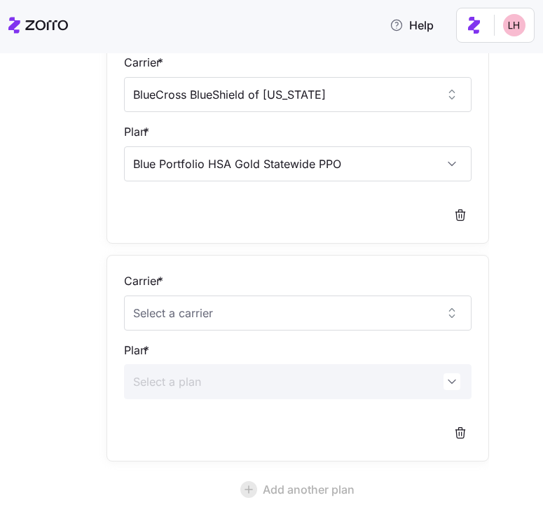
scroll to position [1689, 0]
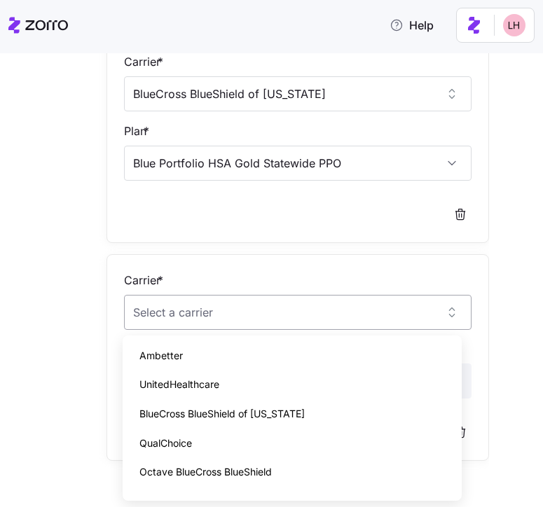
click at [303, 319] on input "Carrier *" at bounding box center [298, 312] width 348 height 35
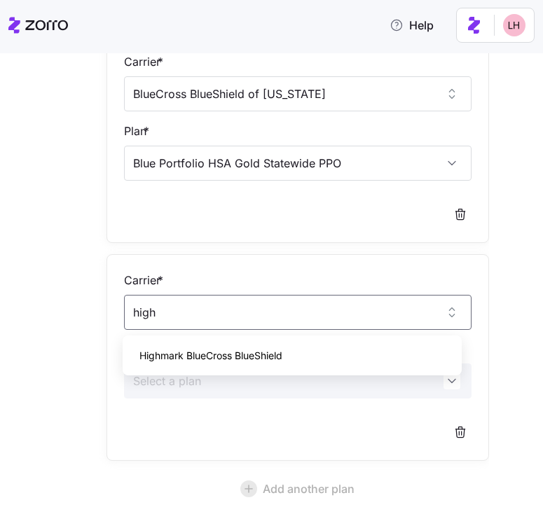
click at [366, 350] on div "Highmark BlueCross BlueShield" at bounding box center [292, 355] width 328 height 29
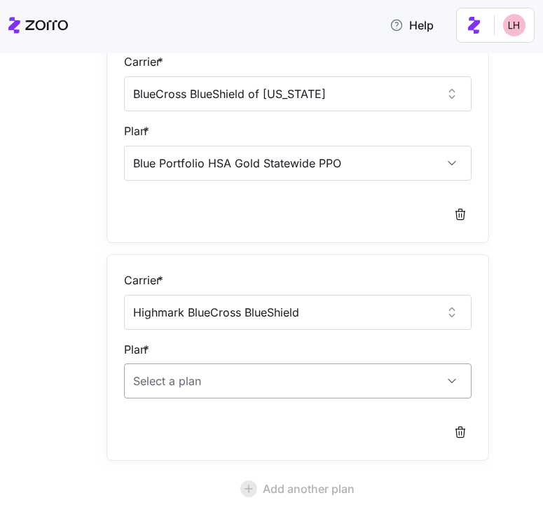
type input "Highmark BlueCross BlueShield"
click at [295, 375] on input "Plan *" at bounding box center [298, 380] width 348 height 35
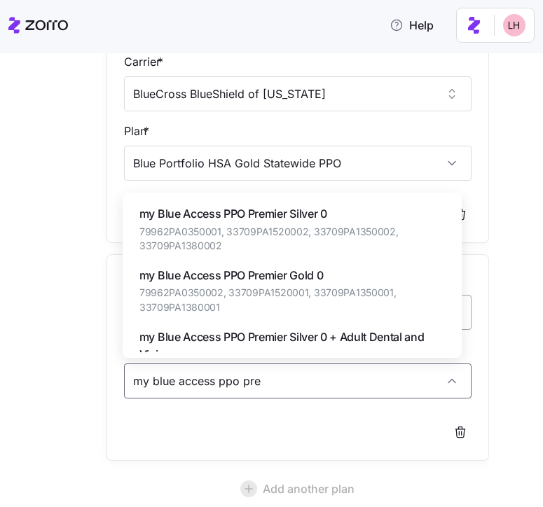
click at [327, 298] on span "79962PA0350002, 33709PA1520001, 33709PA1350001, 33709PA1380001" at bounding box center [291, 300] width 305 height 29
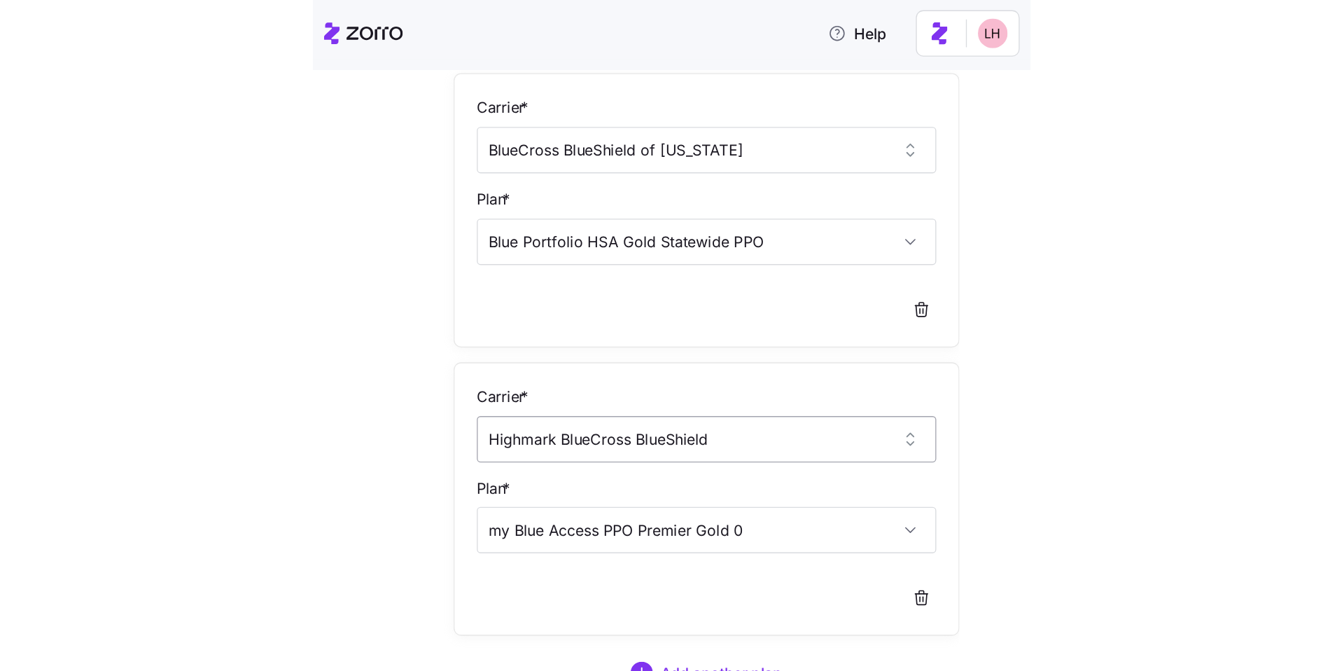
scroll to position [1799, 0]
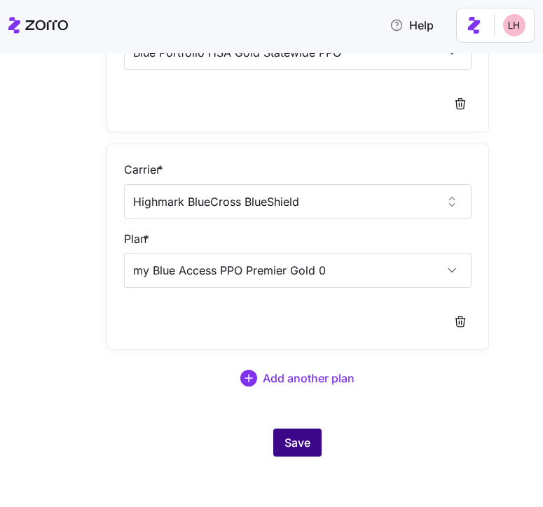
type input "my Blue Access PPO Premier Gold 0"
click at [307, 435] on button "Save" at bounding box center [297, 443] width 48 height 28
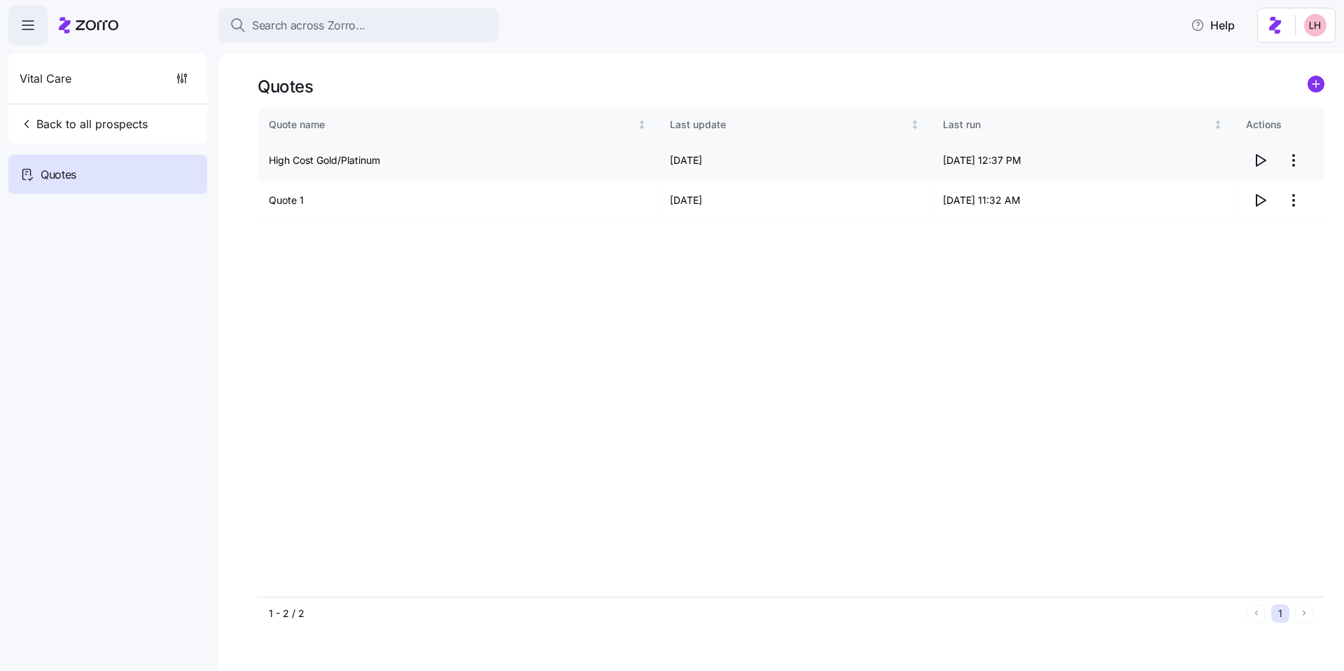
click at [1264, 167] on icon "button" at bounding box center [1260, 160] width 17 height 17
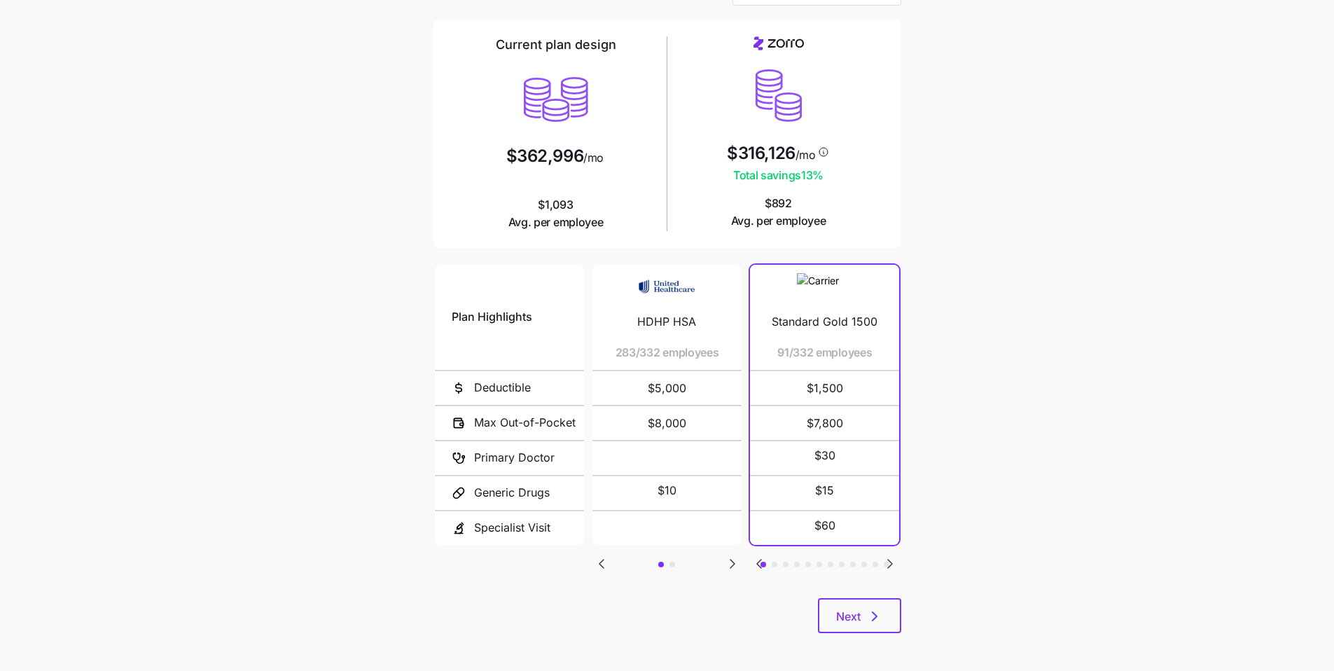
scroll to position [93, 0]
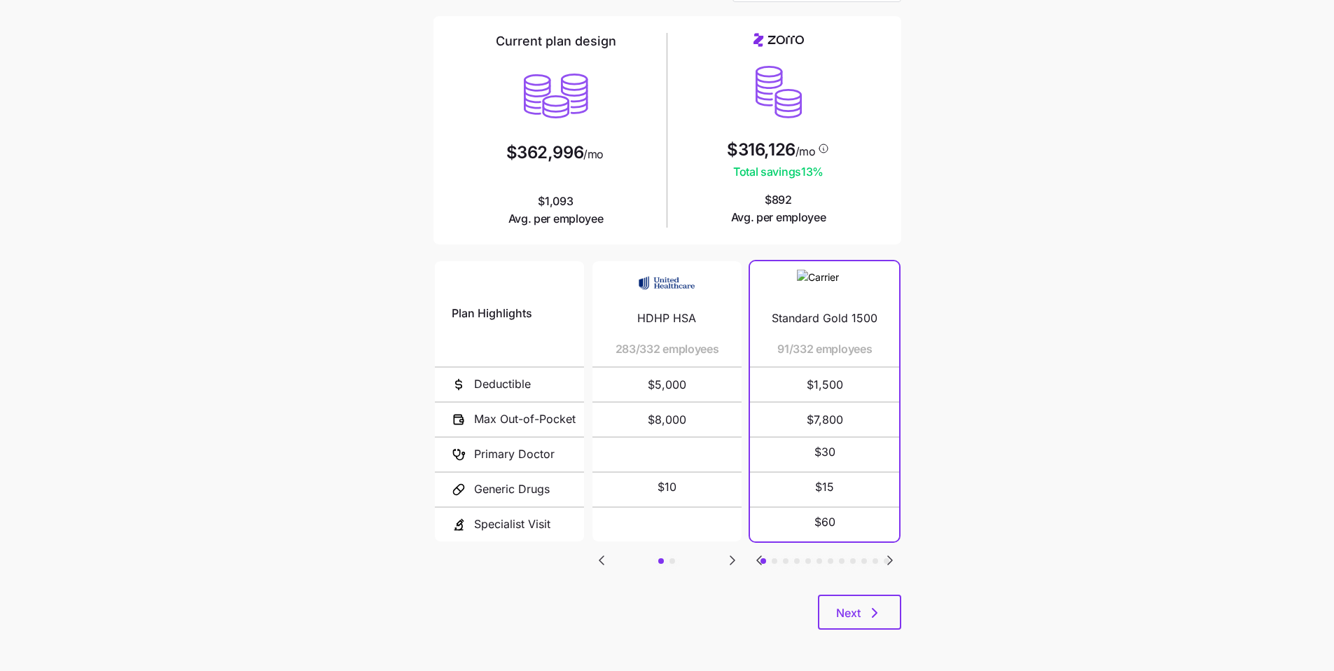
click at [891, 560] on icon "Go to next slide" at bounding box center [890, 560] width 4 height 8
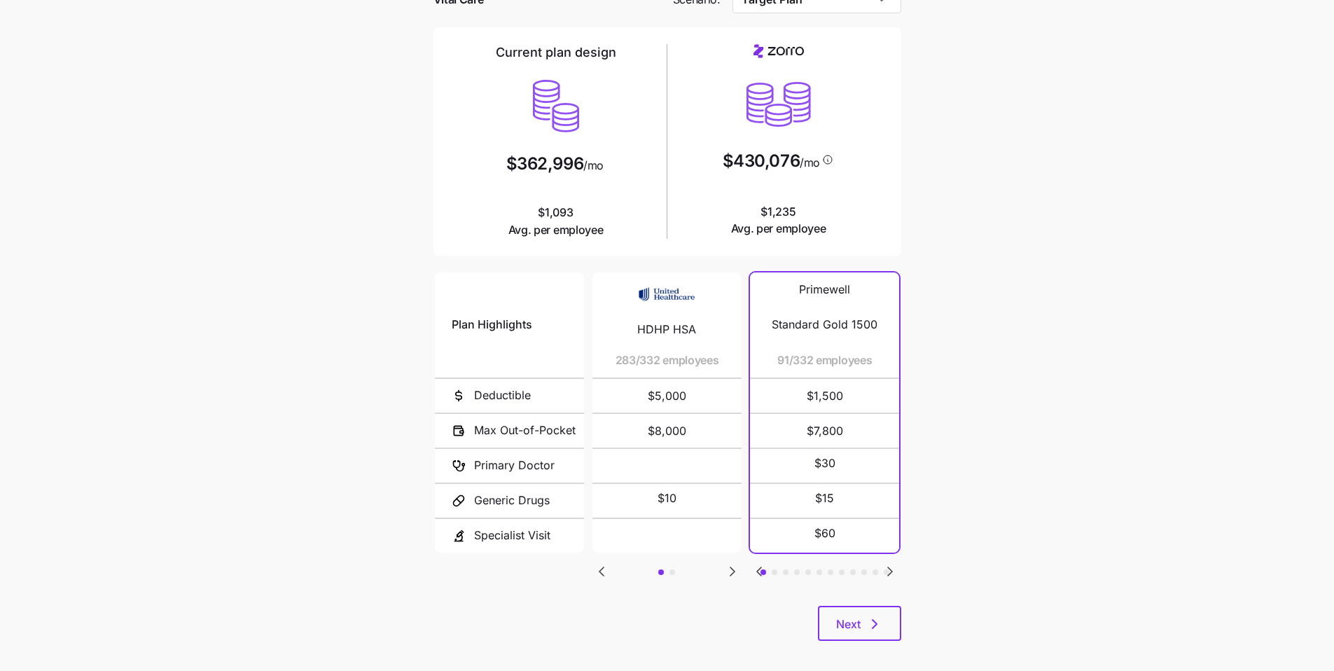
scroll to position [94, 0]
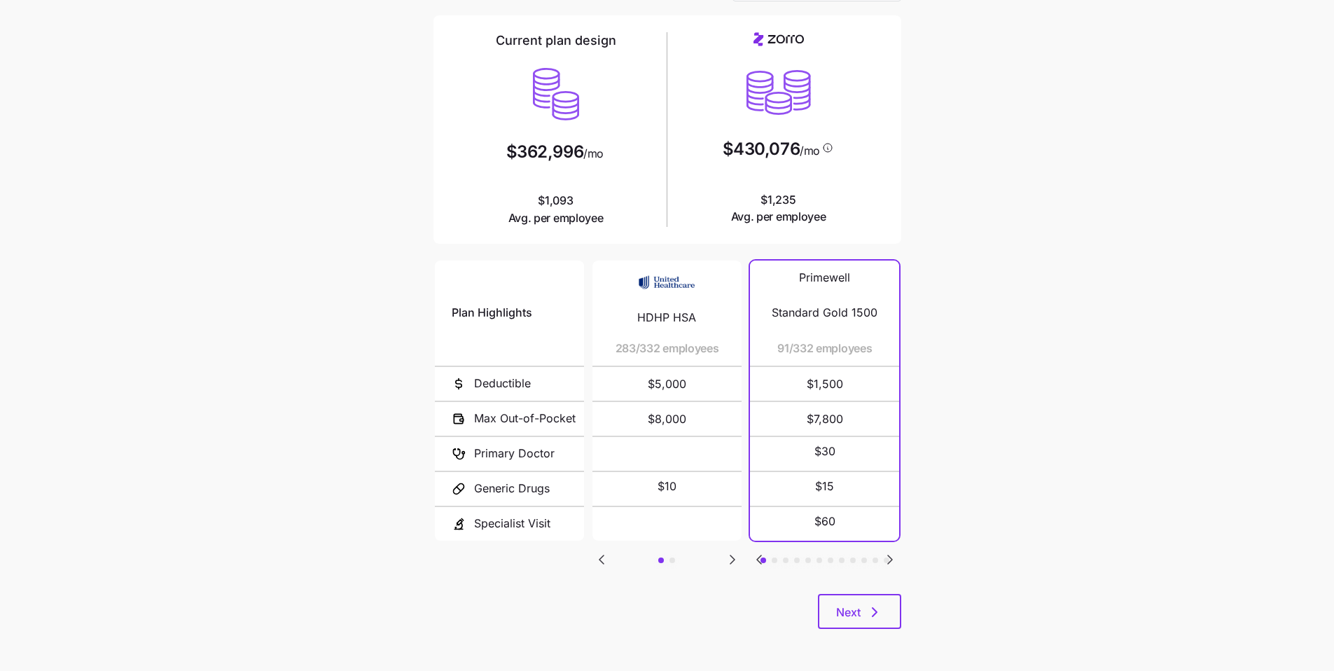
click at [890, 562] on icon "Go to next slide" at bounding box center [890, 559] width 4 height 8
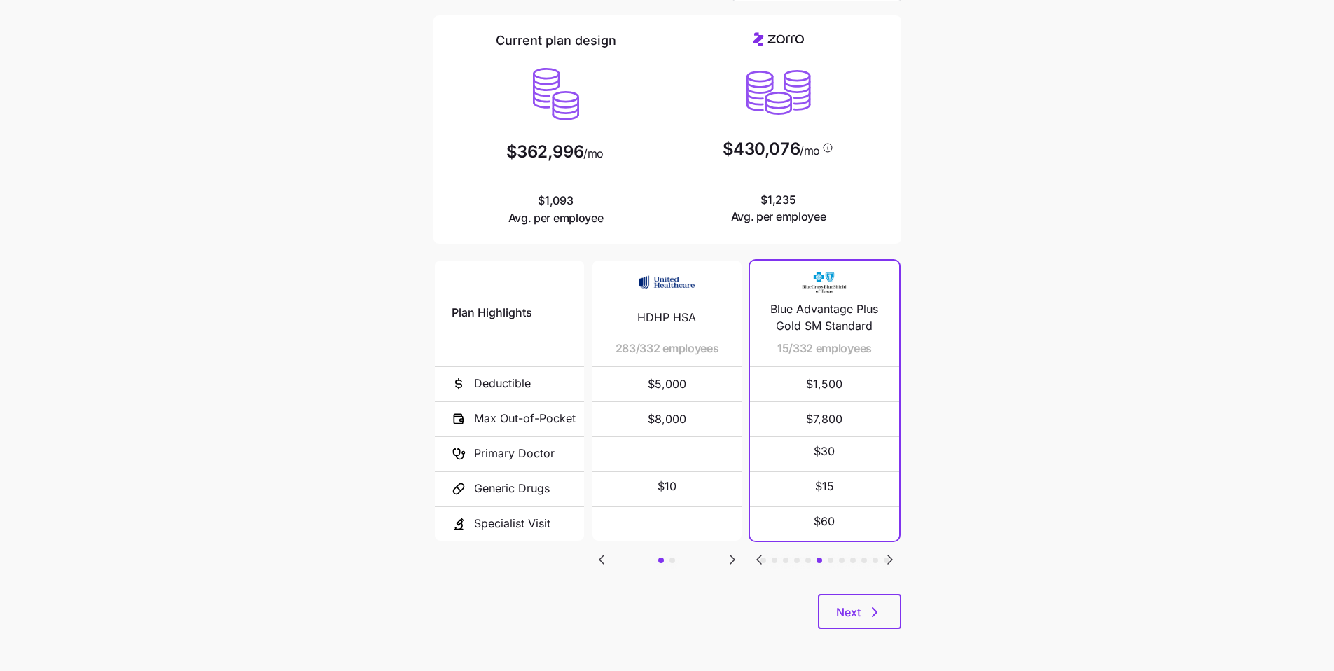
click at [890, 562] on icon "Go to next slide" at bounding box center [890, 559] width 4 height 8
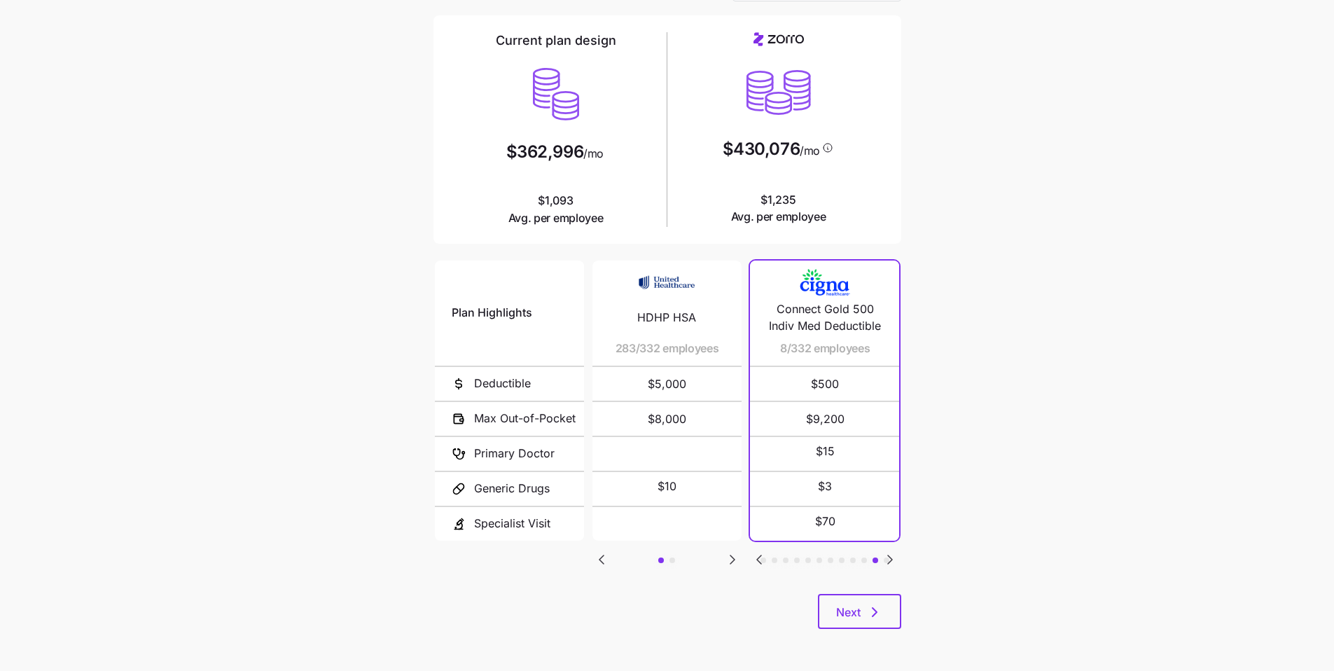
click at [890, 562] on icon "Go to next slide" at bounding box center [890, 559] width 4 height 8
click at [871, 601] on button "Next" at bounding box center [859, 611] width 83 height 35
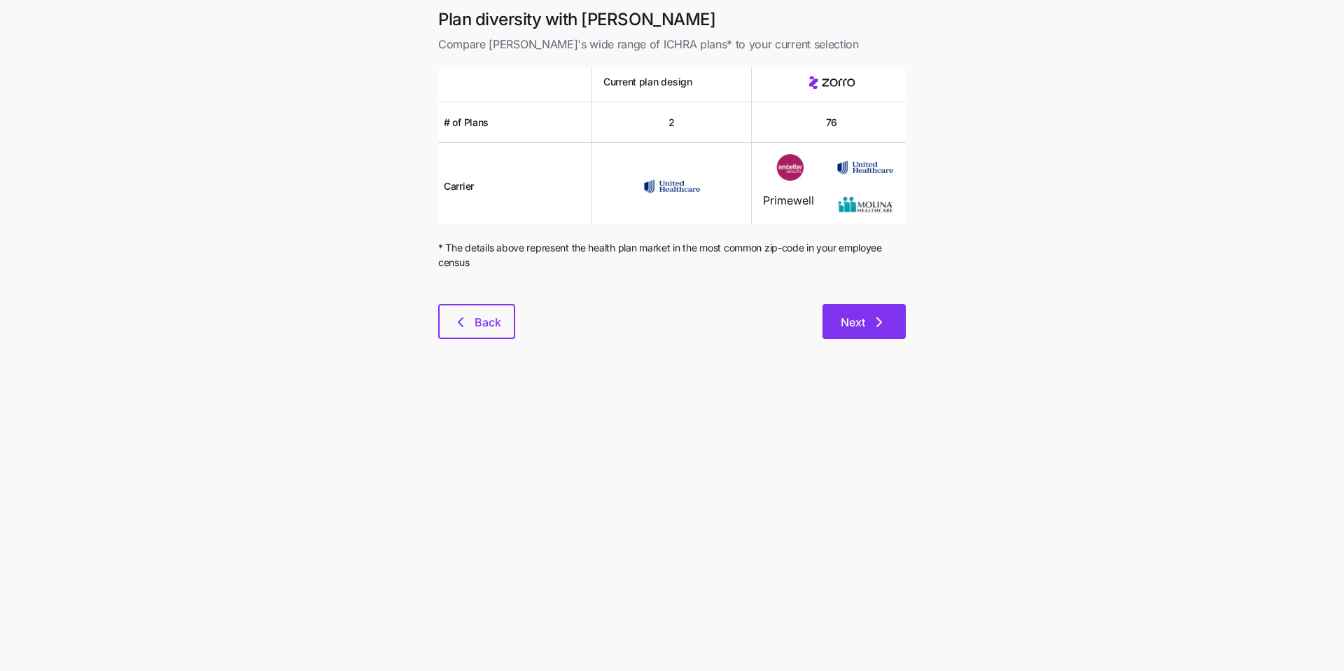
click at [903, 314] on button "Next" at bounding box center [864, 321] width 83 height 35
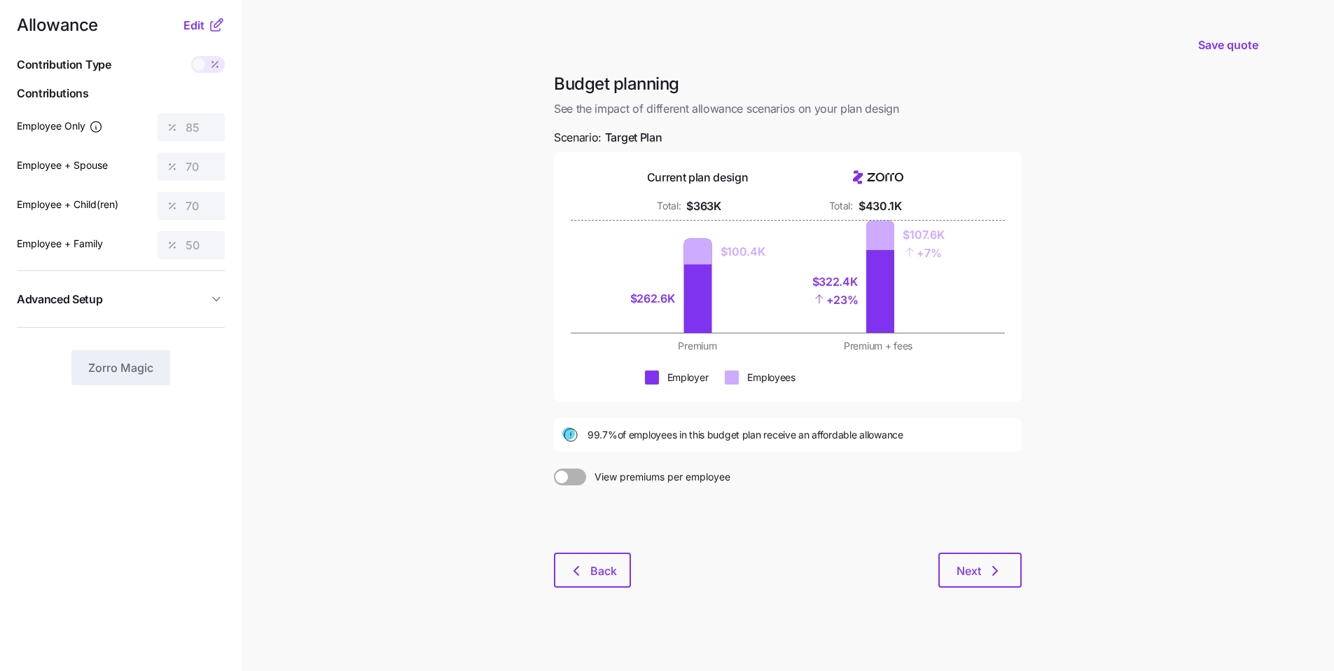
scroll to position [18, 0]
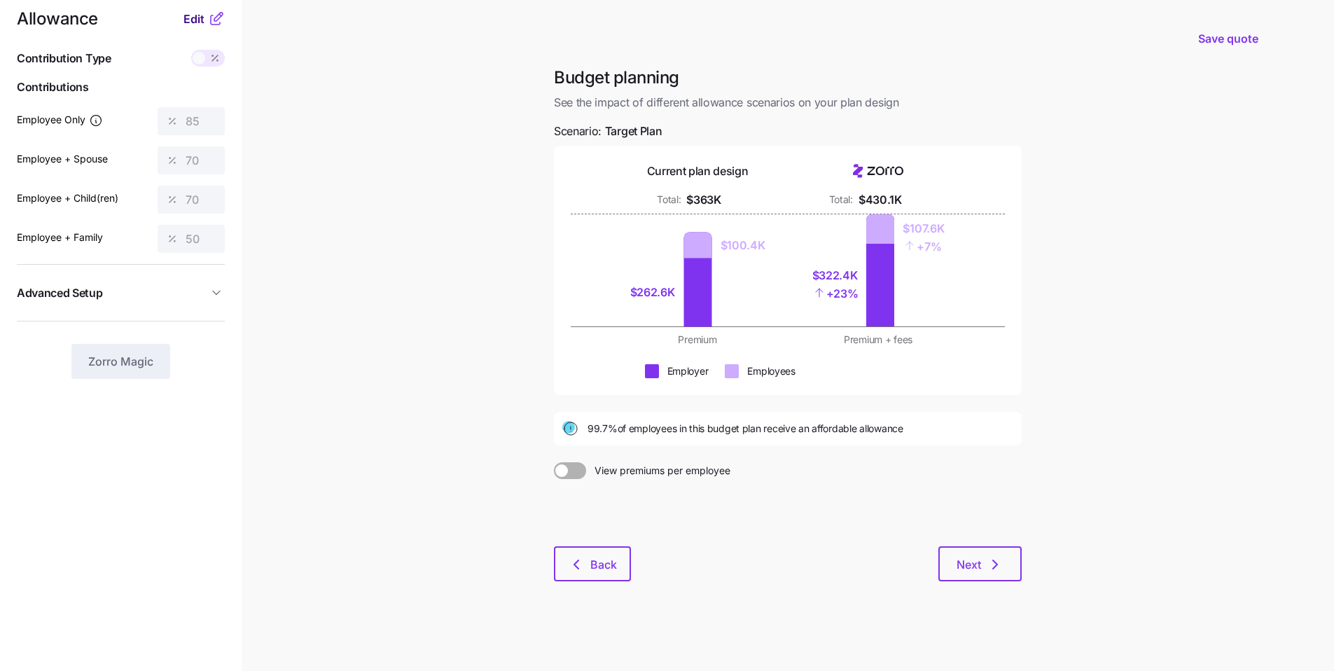
click at [197, 23] on span "Edit" at bounding box center [193, 19] width 21 height 17
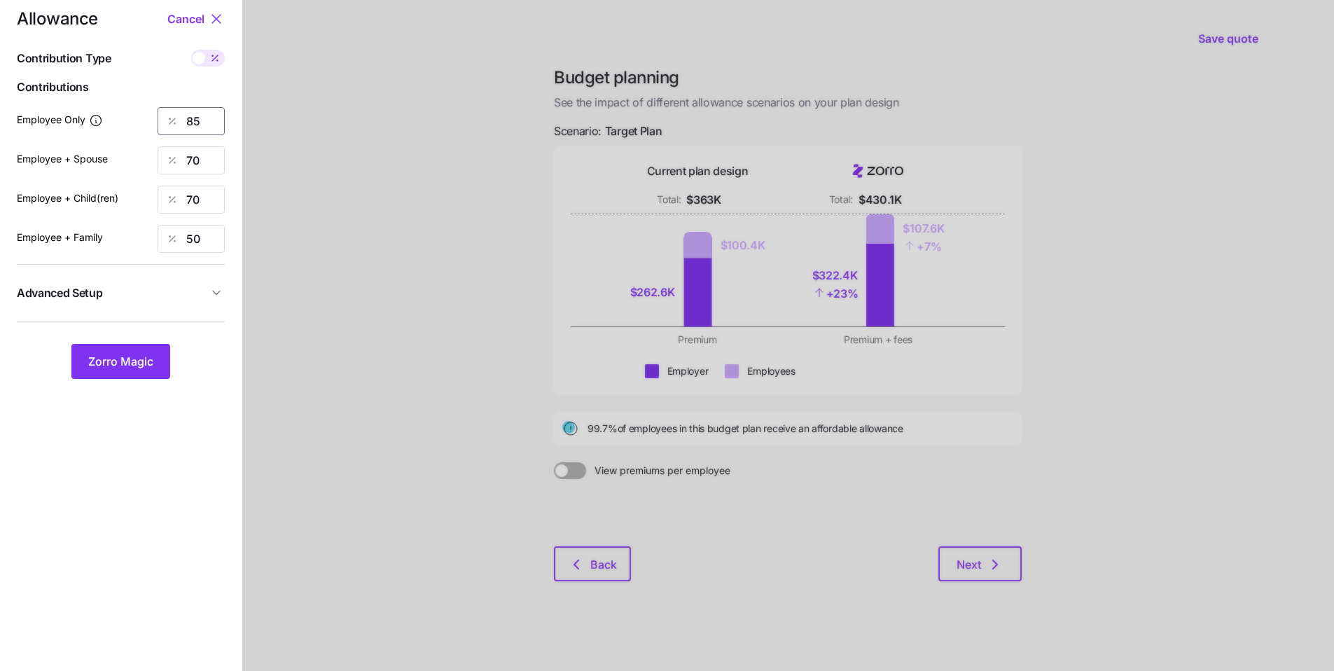
drag, startPoint x: 181, startPoint y: 116, endPoint x: 154, endPoint y: 110, distance: 27.2
click at [160, 111] on div "85" at bounding box center [191, 121] width 67 height 28
type input "70"
drag, startPoint x: 196, startPoint y: 237, endPoint x: 156, endPoint y: 229, distance: 40.6
click at [156, 230] on div "Employee + Family 50" at bounding box center [121, 239] width 208 height 28
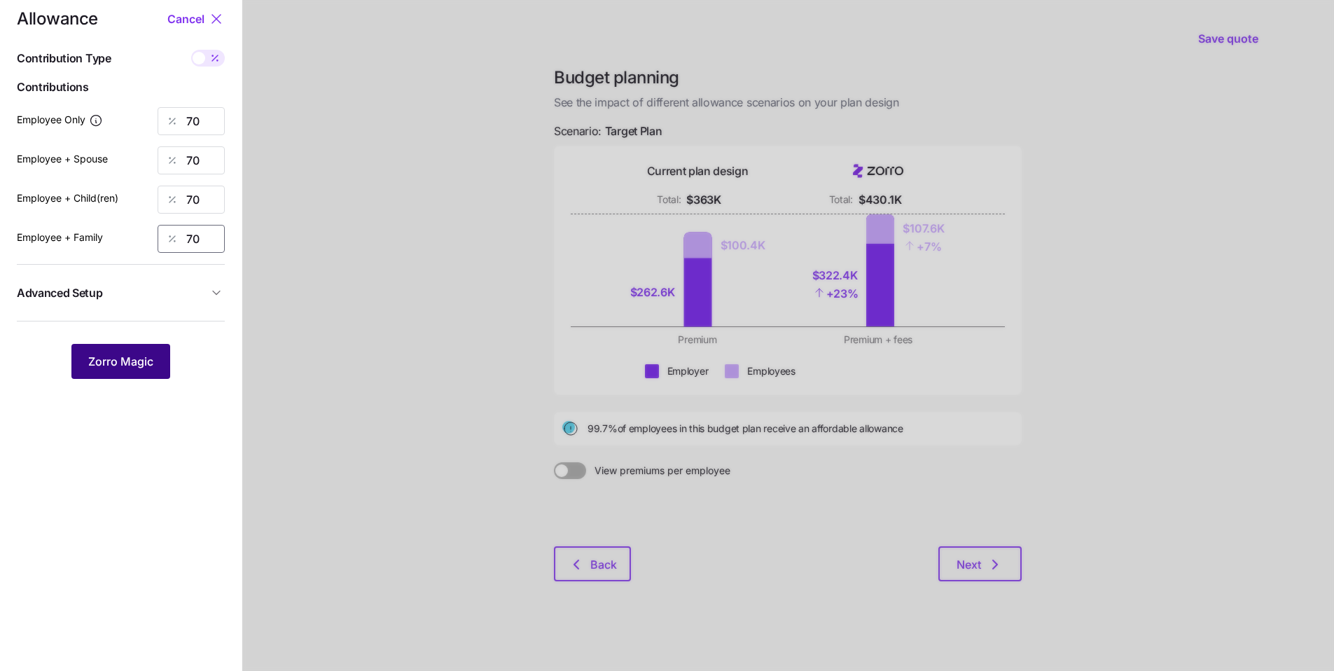
type input "70"
click at [150, 348] on button "Zorro Magic" at bounding box center [120, 361] width 99 height 35
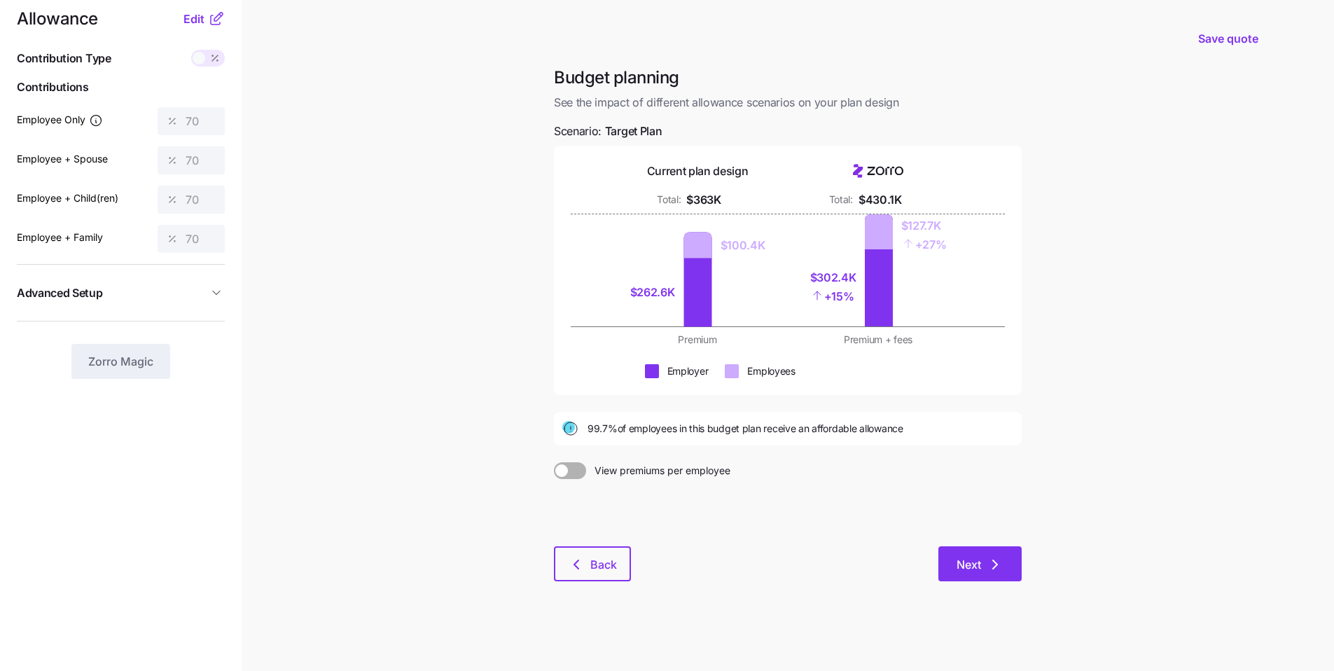
click at [999, 556] on icon "button" at bounding box center [995, 564] width 17 height 17
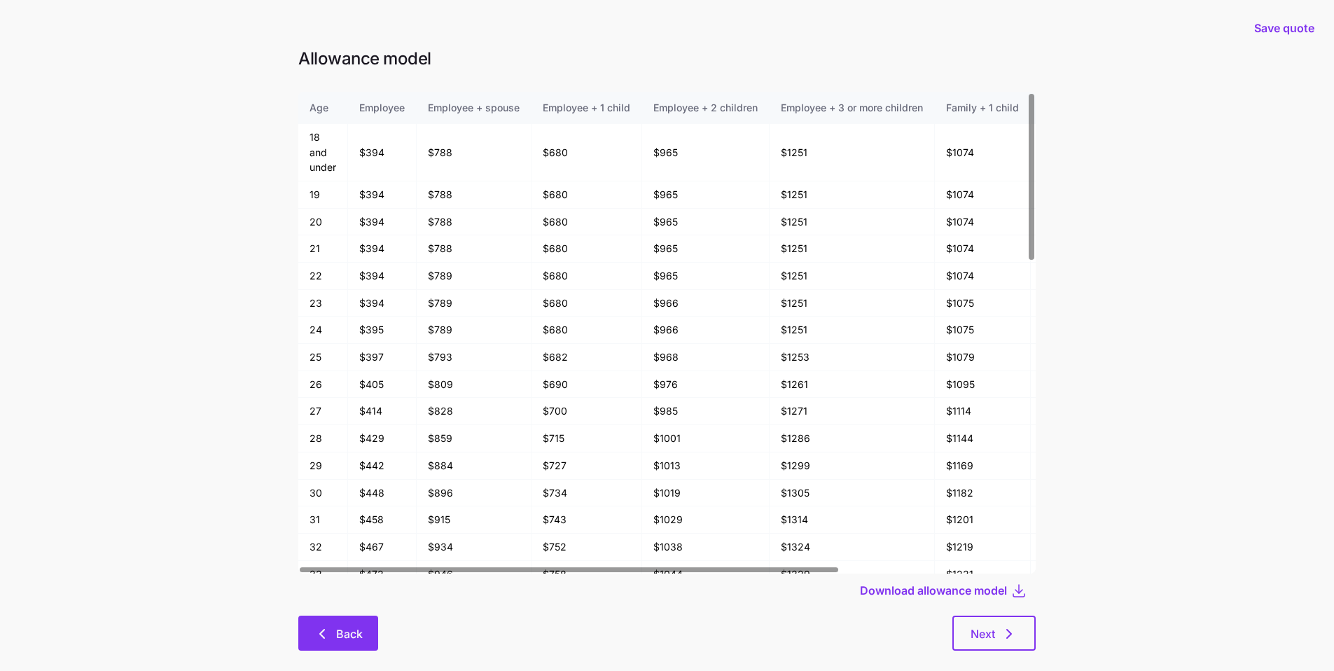
click at [356, 636] on span "Back" at bounding box center [349, 633] width 27 height 17
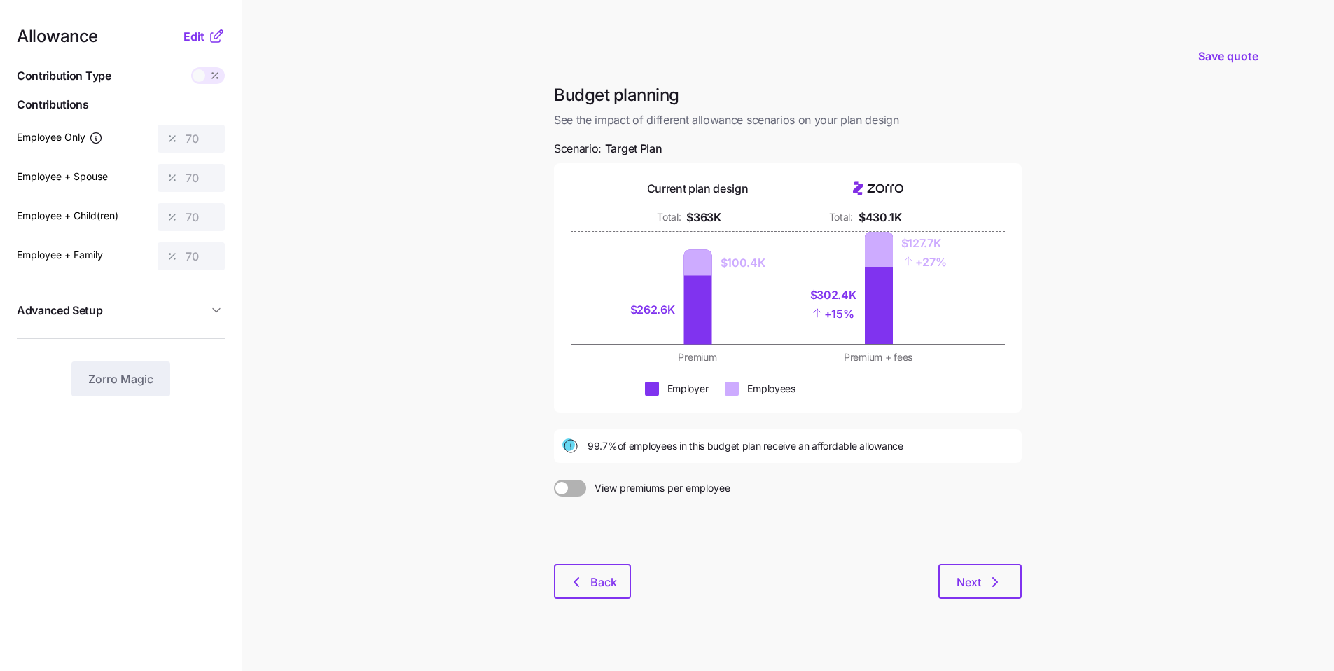
click at [181, 323] on button "Advanced Setup" at bounding box center [121, 310] width 208 height 34
click at [186, 33] on span "Edit" at bounding box center [193, 36] width 21 height 17
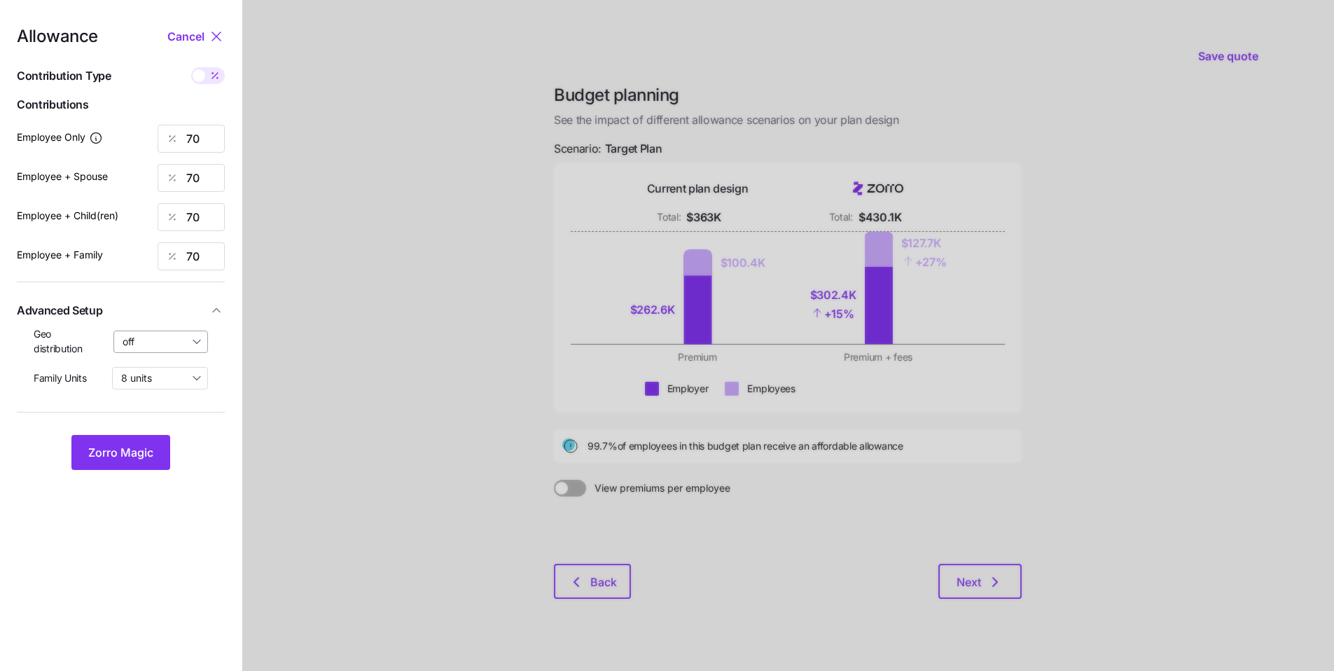
click at [191, 341] on input "off" at bounding box center [160, 341] width 95 height 22
click at [162, 422] on span "By state (27)" at bounding box center [157, 422] width 60 height 15
type input "By state (27)"
click at [146, 445] on span "Zorro Magic" at bounding box center [120, 452] width 65 height 17
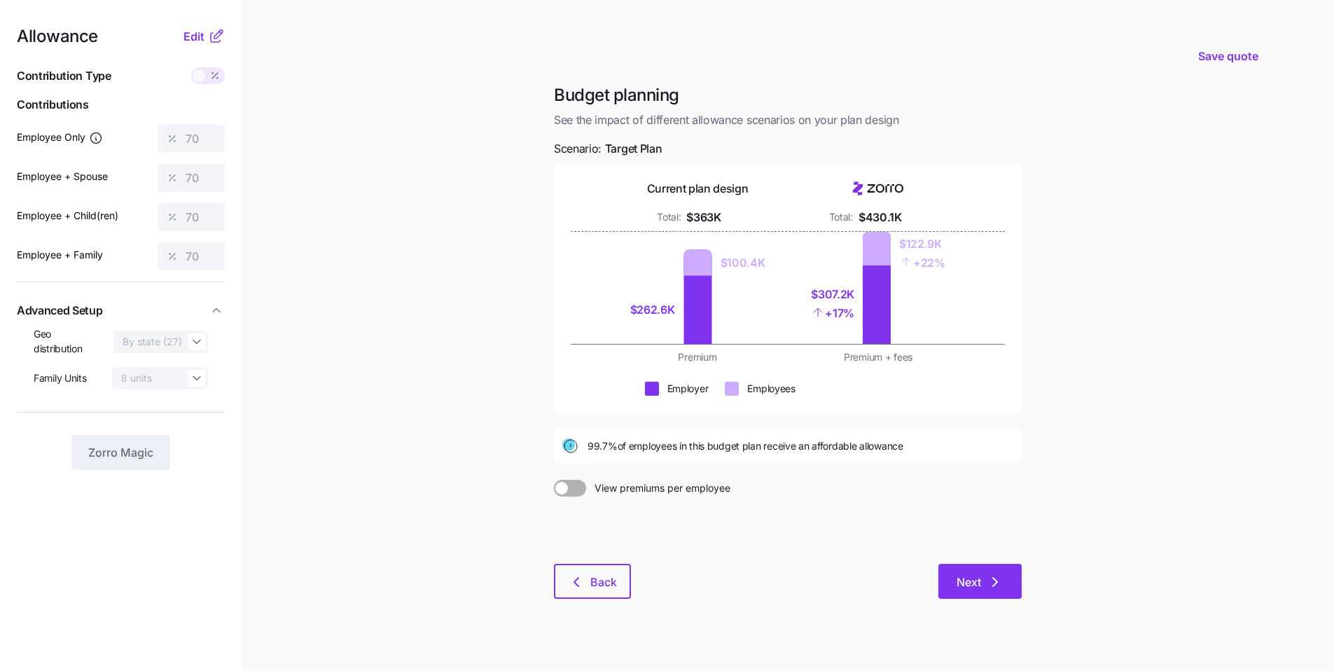
click at [992, 573] on button "Next" at bounding box center [979, 581] width 83 height 35
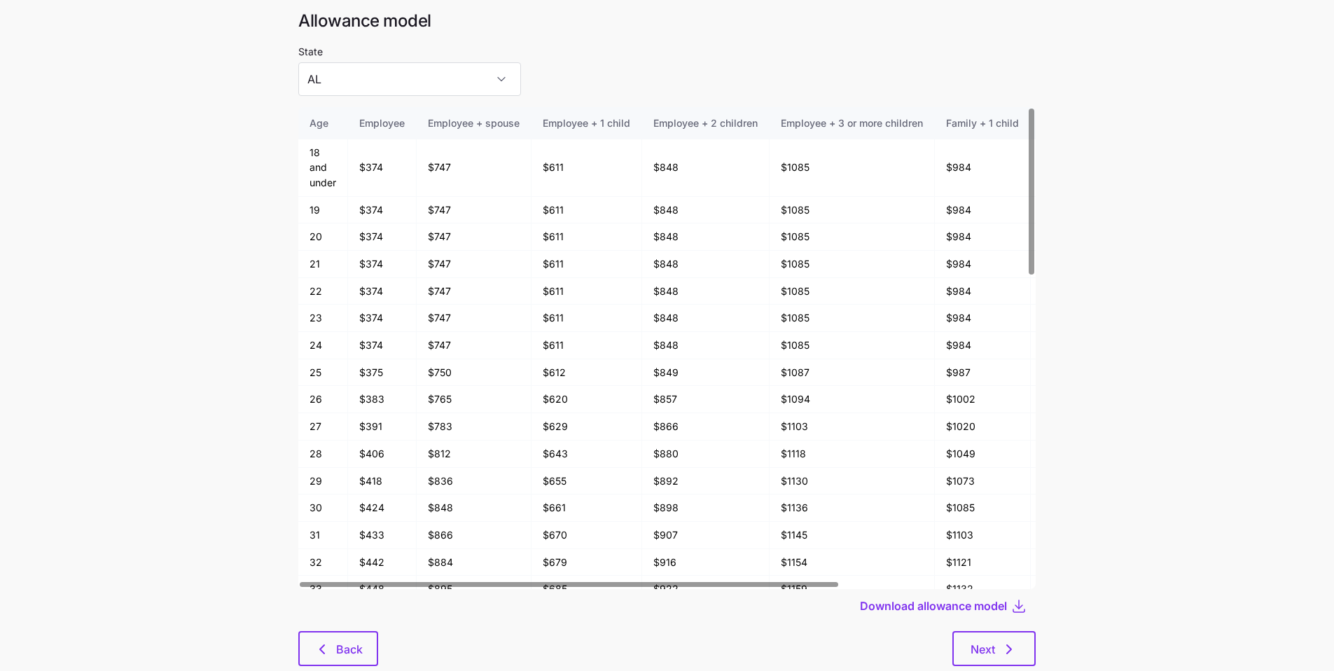
scroll to position [75, 0]
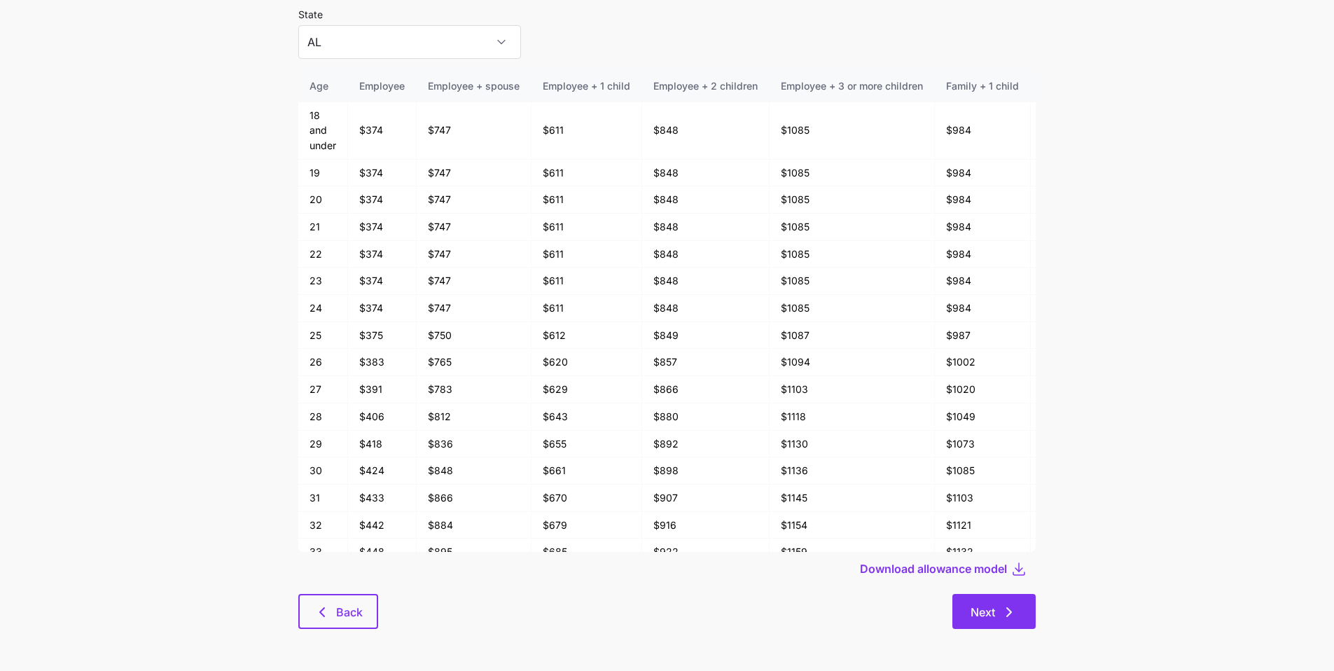
click at [1025, 616] on button "Next" at bounding box center [993, 611] width 83 height 35
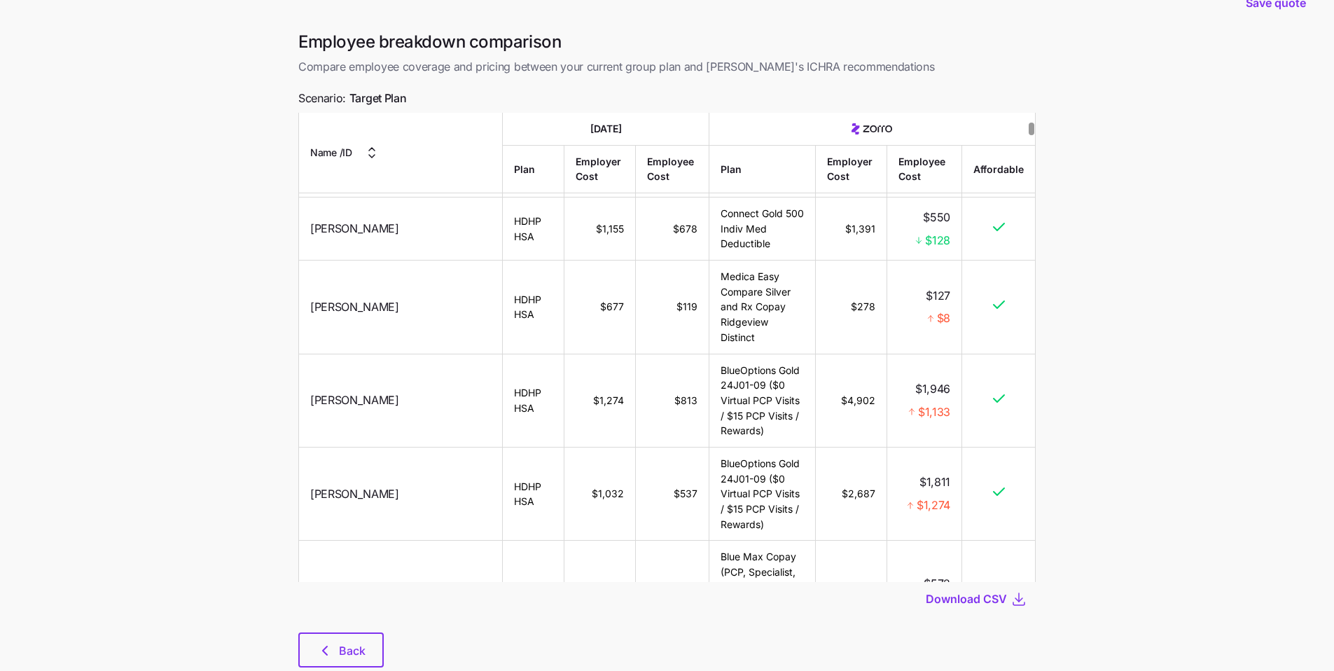
scroll to position [72, 0]
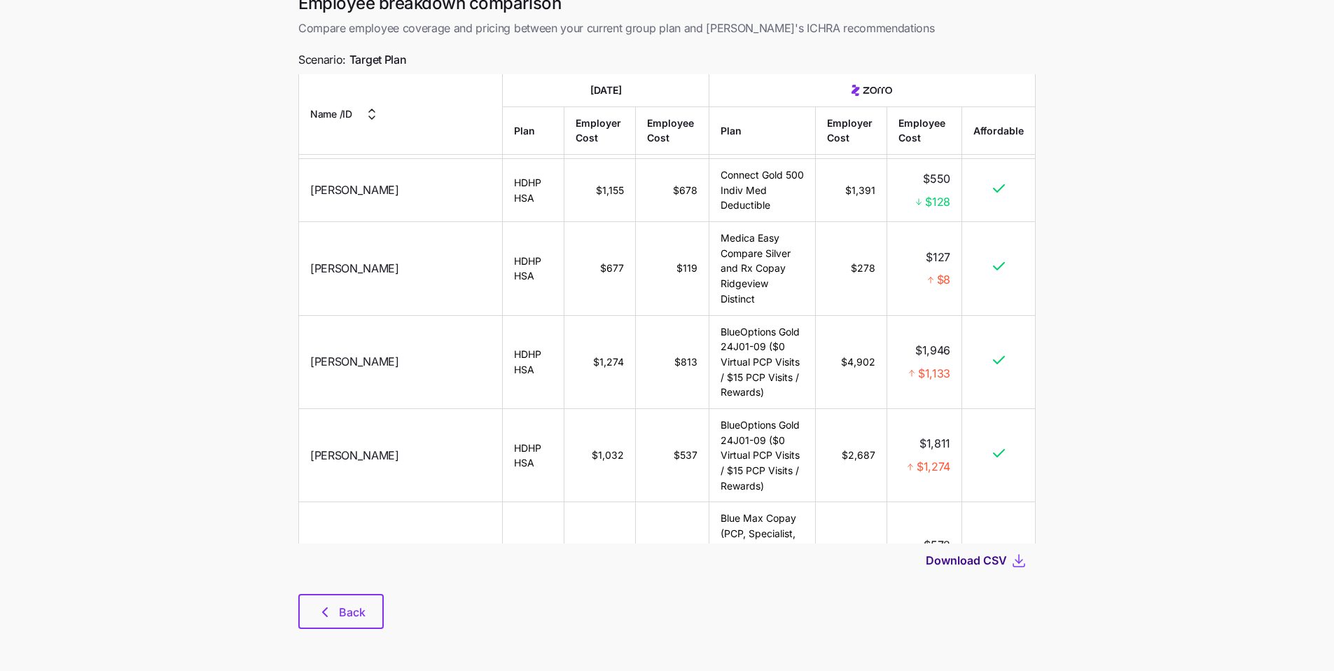
click at [980, 562] on span "Download CSV" at bounding box center [966, 560] width 81 height 17
drag, startPoint x: 356, startPoint y: 599, endPoint x: 357, endPoint y: 621, distance: 21.8
click at [356, 599] on button "Back" at bounding box center [340, 611] width 85 height 35
click at [363, 631] on div "Employee breakdown comparison Compare employee coverage and pricing between you…" at bounding box center [667, 318] width 760 height 653
click at [362, 622] on button "Back" at bounding box center [340, 611] width 85 height 35
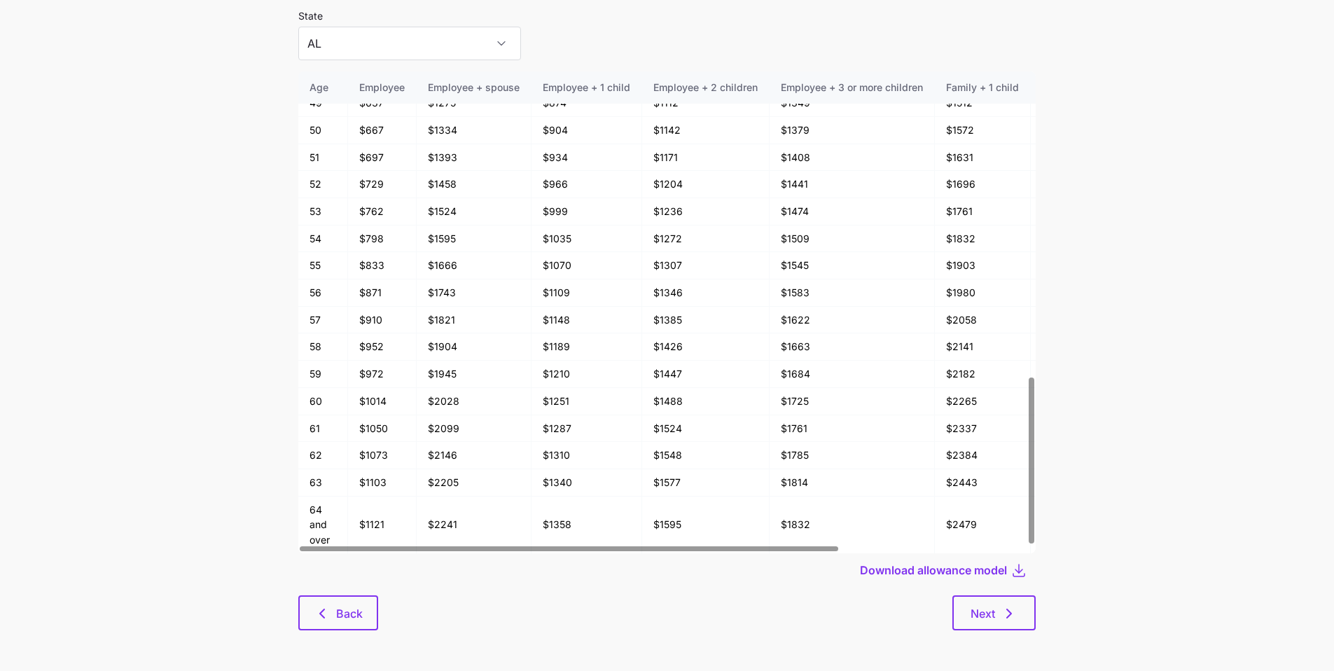
scroll to position [75, 0]
click at [348, 609] on span "Back" at bounding box center [349, 612] width 27 height 17
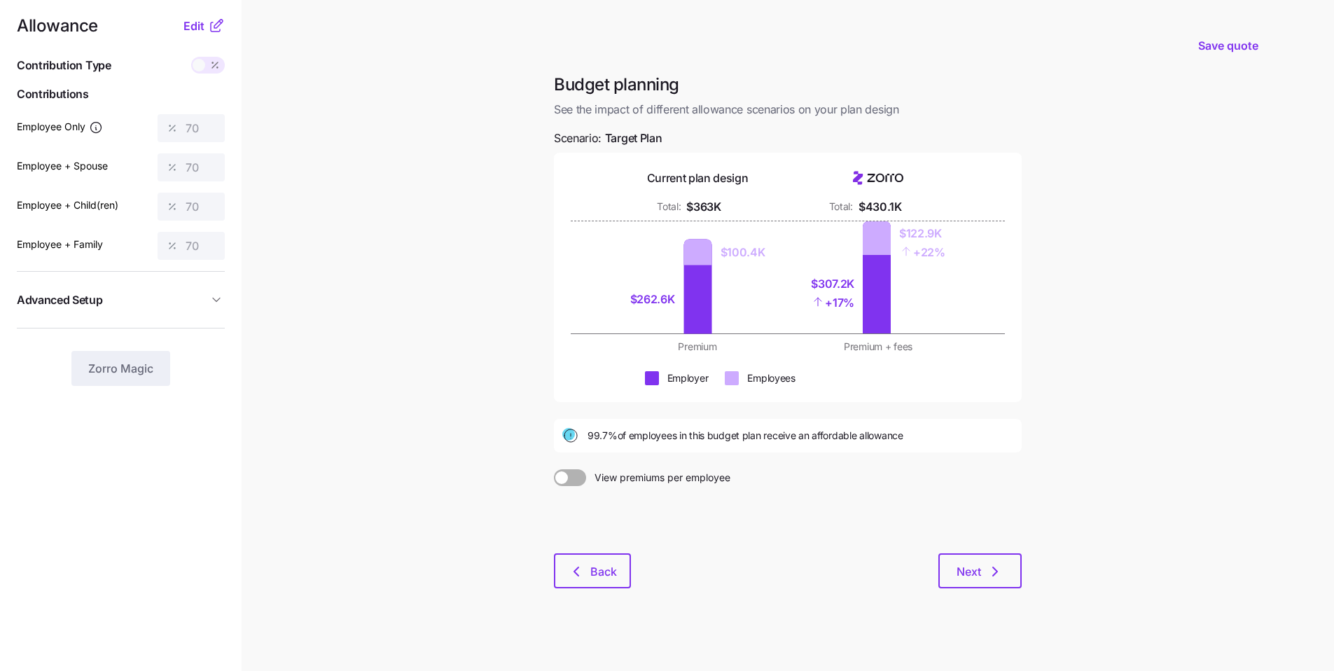
scroll to position [18, 0]
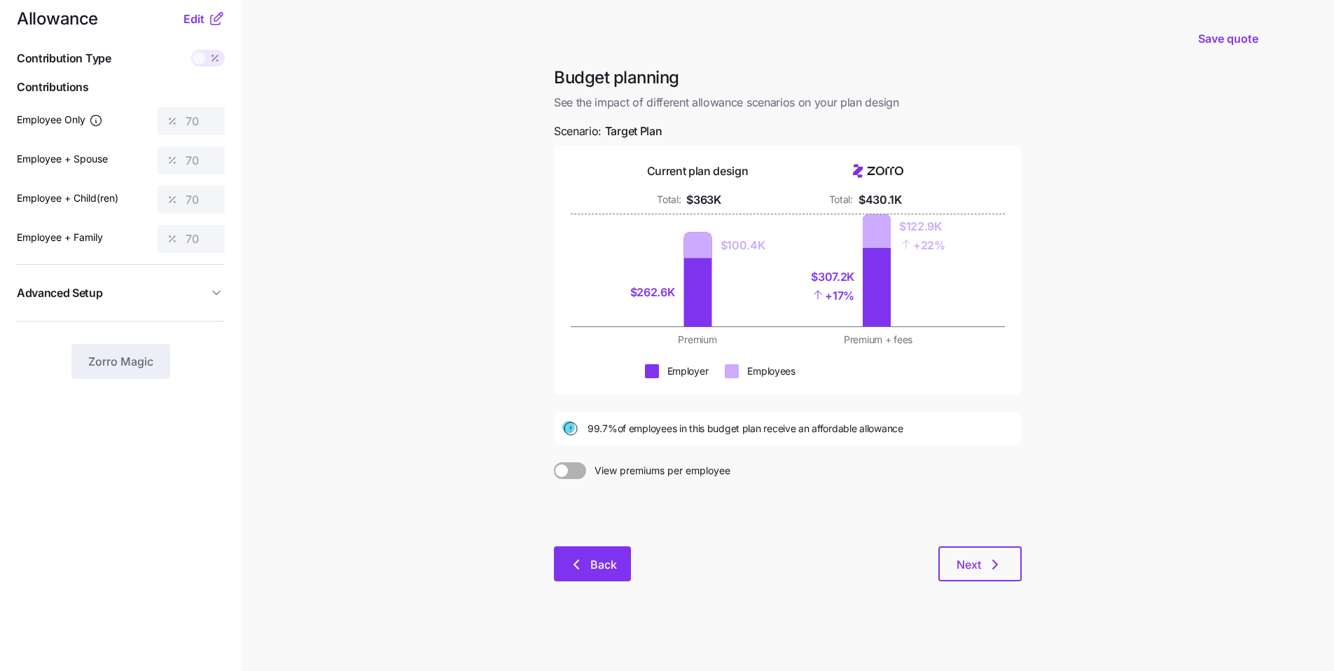
click at [590, 577] on button "Back" at bounding box center [592, 563] width 77 height 35
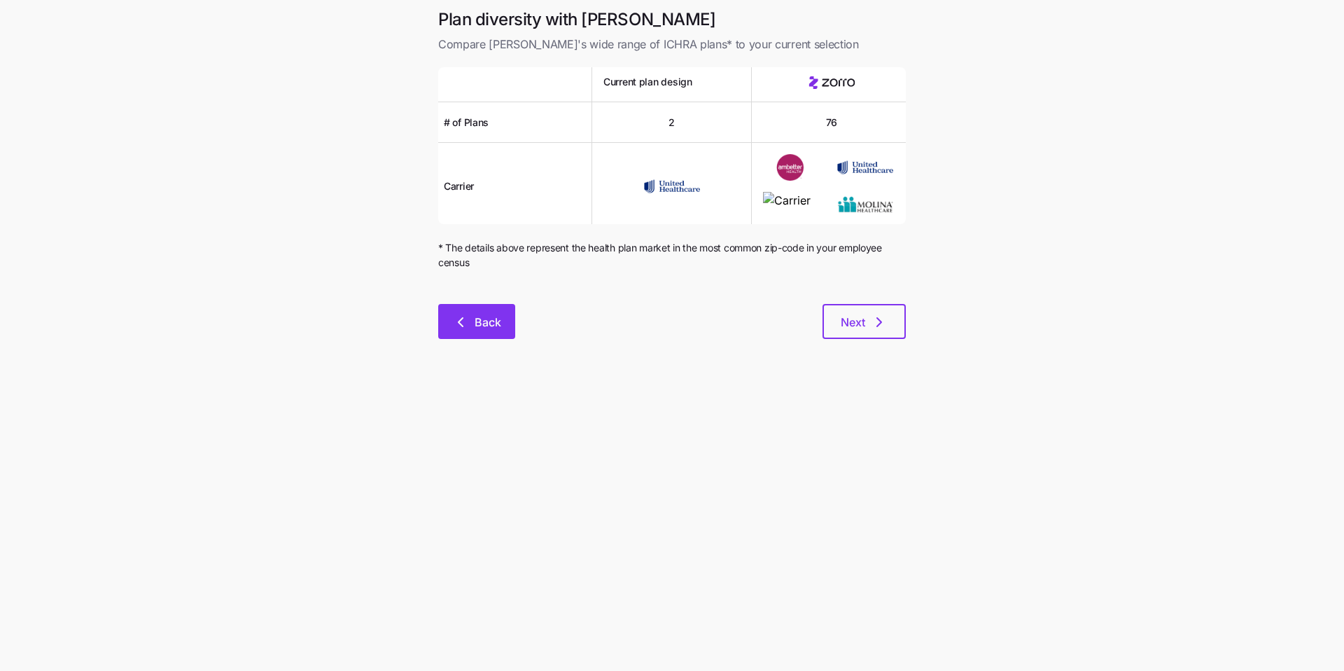
click at [479, 323] on span "Back" at bounding box center [488, 322] width 27 height 17
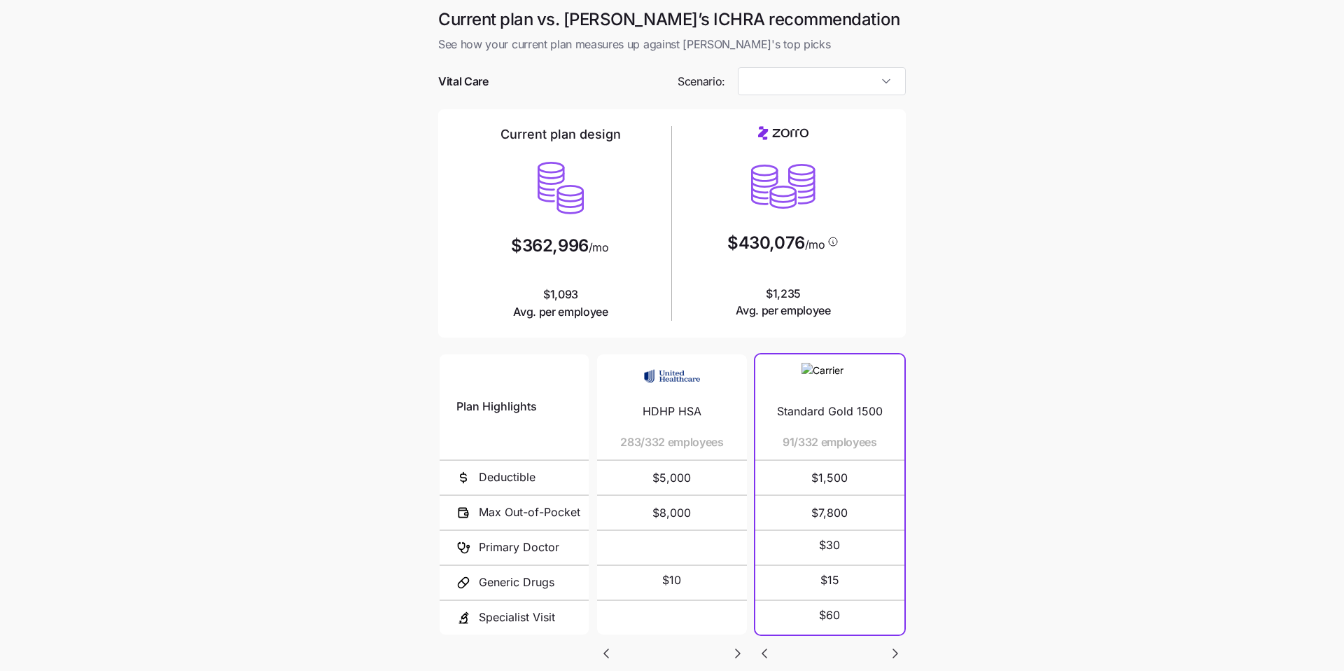
type input "Target Plan"
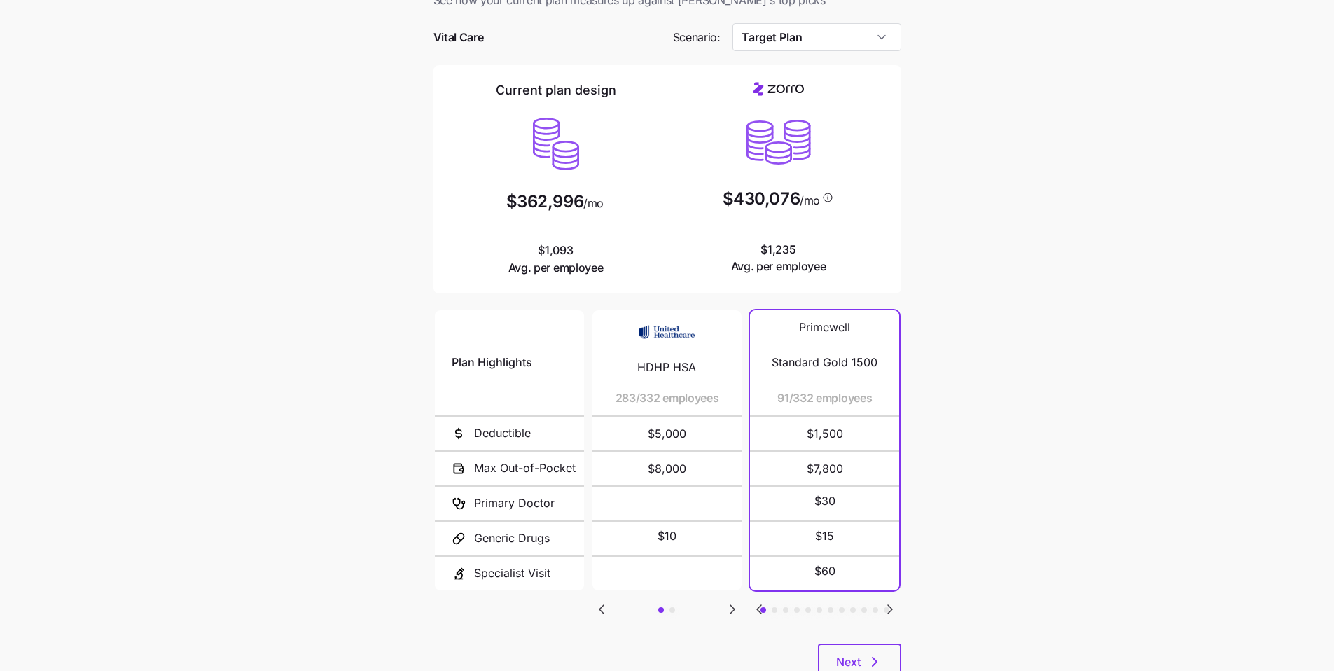
scroll to position [52, 0]
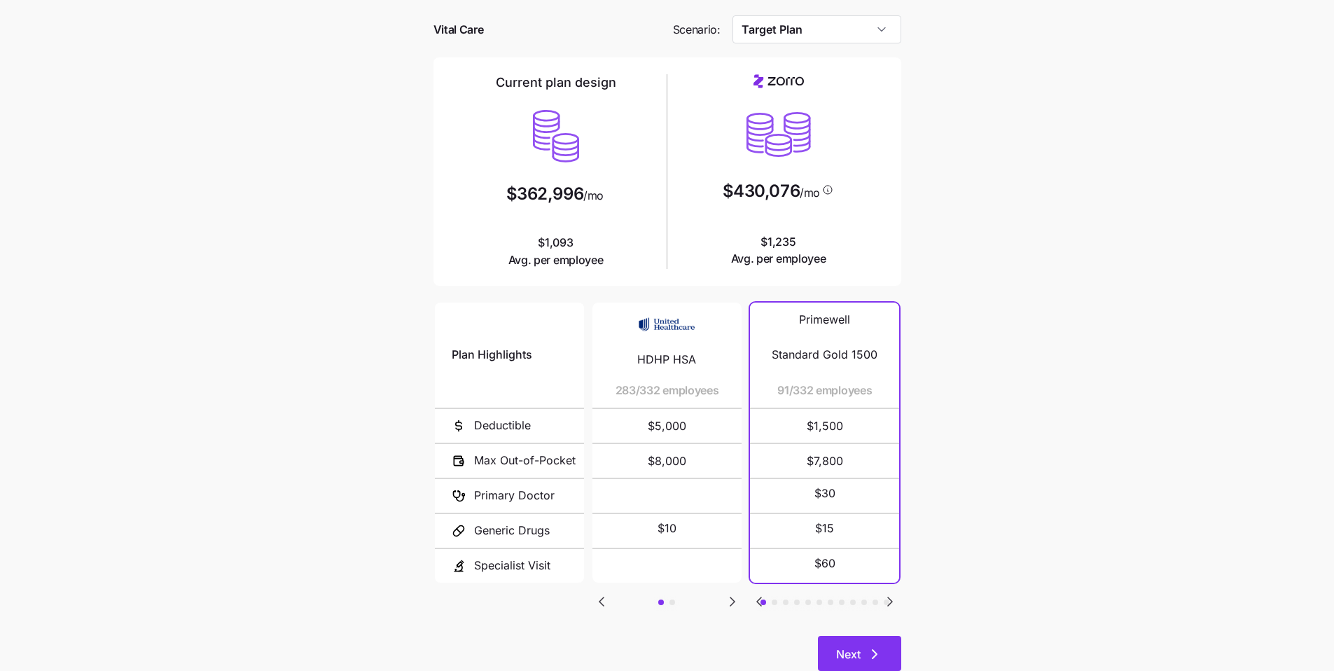
click at [883, 644] on button "Next" at bounding box center [859, 653] width 83 height 35
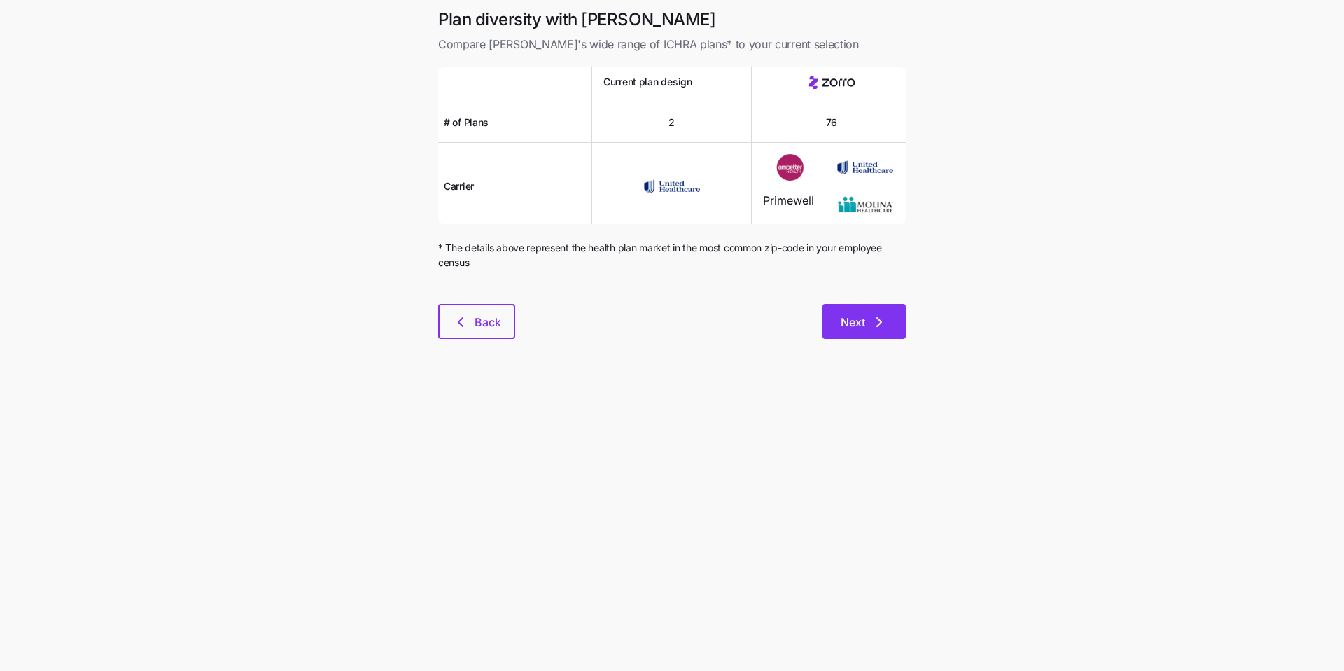
click at [858, 337] on button "Next" at bounding box center [864, 321] width 83 height 35
